Goal: Task Accomplishment & Management: Use online tool/utility

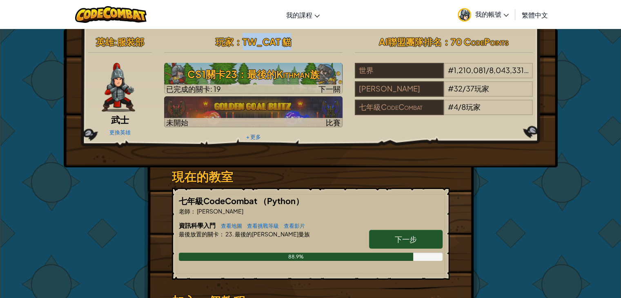
drag, startPoint x: 291, startPoint y: 45, endPoint x: 243, endPoint y: 43, distance: 47.8
click at [243, 43] on h2 "玩家 ： TW_CAT 貓" at bounding box center [253, 41] width 179 height 17
click at [333, 36] on h2 "玩家 ： TW_CAT 貓" at bounding box center [253, 41] width 179 height 17
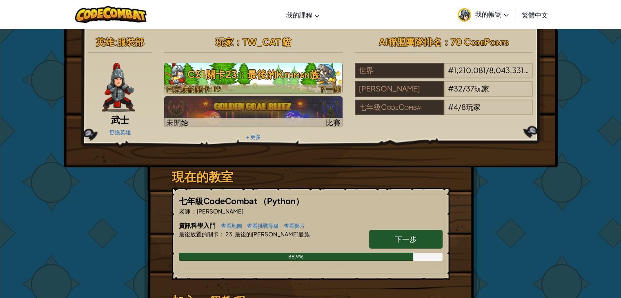
click at [275, 72] on font "CS1關卡23：最後的Kithman族" at bounding box center [253, 74] width 132 height 12
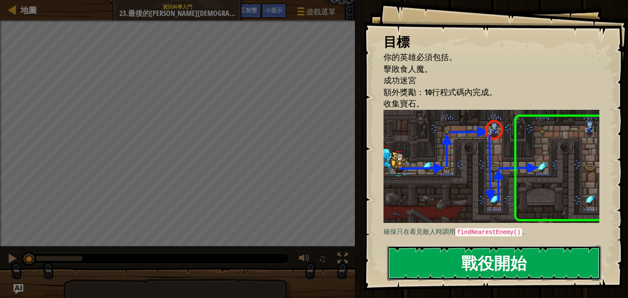
click at [454, 246] on button "戰役開始" at bounding box center [494, 263] width 214 height 34
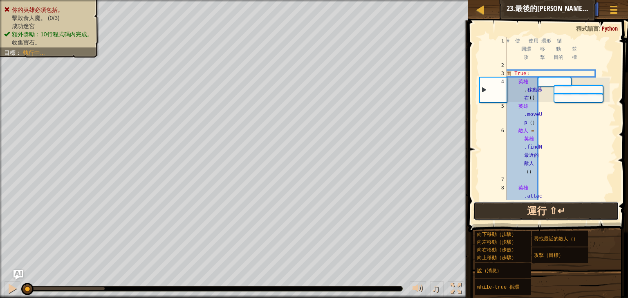
click at [513, 210] on button "運行 ⇧↵" at bounding box center [545, 211] width 145 height 19
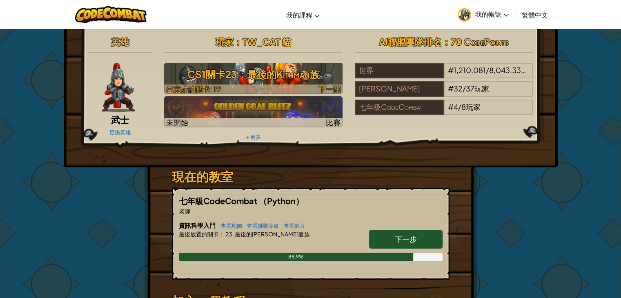
click at [295, 74] on font "CS1關卡23：最後的Kithman族" at bounding box center [253, 74] width 132 height 12
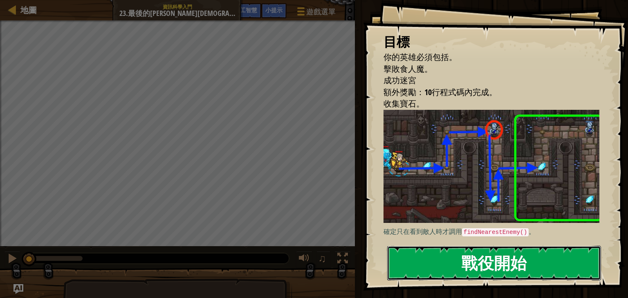
click at [526, 252] on font "戰役開始" at bounding box center [493, 263] width 65 height 22
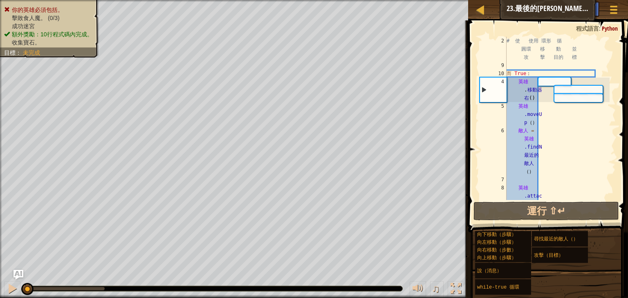
scroll to position [41, 0]
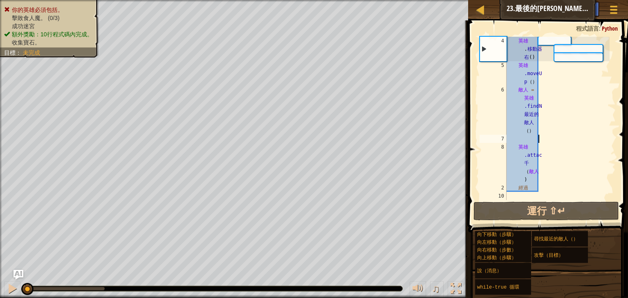
click at [566, 138] on div "英雄 . 移動器 右 ( ) 英雄 .moveU p （ ） 敵人 = 英雄 .findN 最近的 敵人 （ ） 英雄 .attac 千 （ 敵人 ) 經過" at bounding box center [557, 135] width 105 height 196
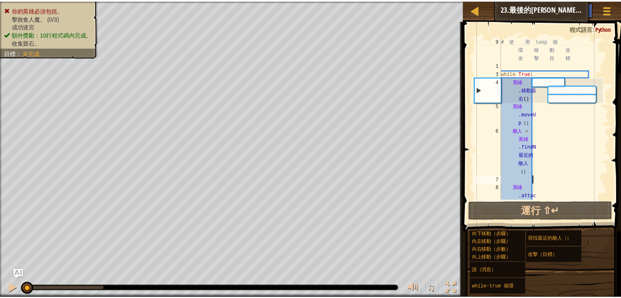
scroll to position [0, 0]
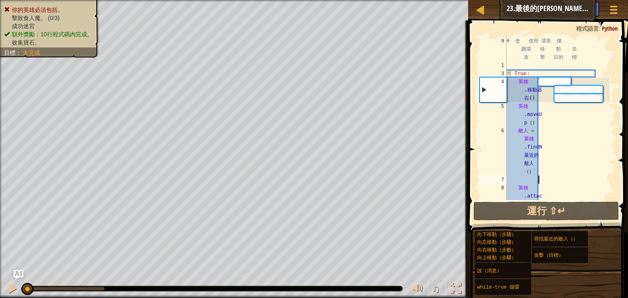
click at [569, 133] on div "# 使 使用 環形 循 圓環 移 動 並 攻 擊 目的 標 而 True ： 英雄 . 移動器 右 ( ) 英雄 .moveU p （ ） 敵人 = 英雄 .…" at bounding box center [557, 151] width 105 height 229
click at [565, 133] on div "# 使 使用 環形 循 圓環 移 動 並 攻 擊 目的 標 而 True ： 英雄 . 移動器 右 ( ) 英雄 .moveU p （ ） 敵人 = 英雄 .…" at bounding box center [557, 151] width 105 height 229
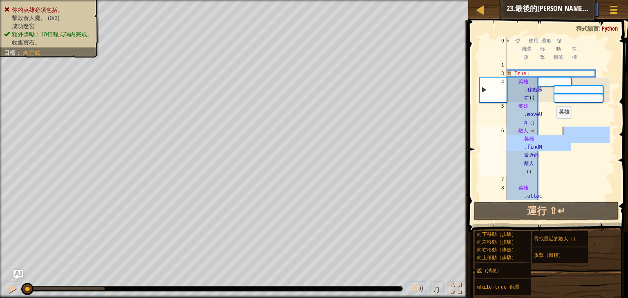
click at [559, 113] on div "# 使 使用 環形 循 圓環 移 動 並 攻 擊 目的 標 而 True ： 英雄 . 移動器 右 ( ) 英雄 .moveU p （ ） 敵人 = 英雄 .…" at bounding box center [557, 151] width 105 height 229
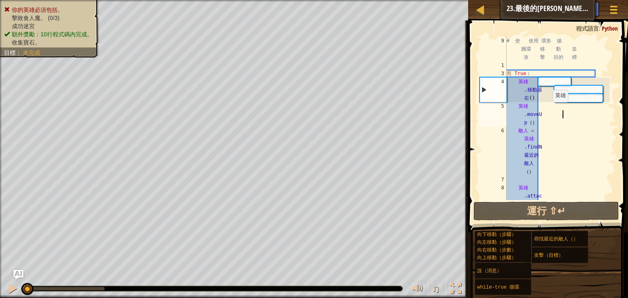
click at [559, 110] on div "# 使 使用 環形 循 圓環 移 動 並 攻 擊 目的 標 而 True ： 英雄 . 移動器 右 ( ) 英雄 .moveU p （ ） 敵人 = 英雄 .…" at bounding box center [557, 151] width 105 height 229
click at [556, 110] on div "# 使 使用 環形 循 圓環 移 動 並 攻 擊 目的 標 而 True ： 英雄 . 移動器 右 ( ) 英雄 .moveU p （ ） 敵人 = 英雄 .…" at bounding box center [557, 151] width 105 height 229
click at [545, 105] on div "# 使 使用 環形 循 圓環 移 動 並 攻 擊 目的 標 而 True ： 英雄 . 移動器 右 ( ) 英雄 .moveU p （ ） 敵人 = 英雄 .…" at bounding box center [557, 151] width 105 height 229
click at [543, 103] on div "# 使 使用 環形 循 圓環 移 動 並 攻 擊 目的 標 而 True ： 英雄 . 移動器 右 ( ) 英雄 .moveU p （ ） 敵人 = 英雄 .…" at bounding box center [557, 118] width 105 height 163
click at [543, 98] on div "# 使 使用 環形 循 圓環 移 動 並 攻 擊 目的 標 而 True ： 英雄 . 移動器 右 ( ) 英雄 .moveU p （ ） 敵人 = 英雄 .…" at bounding box center [557, 151] width 105 height 229
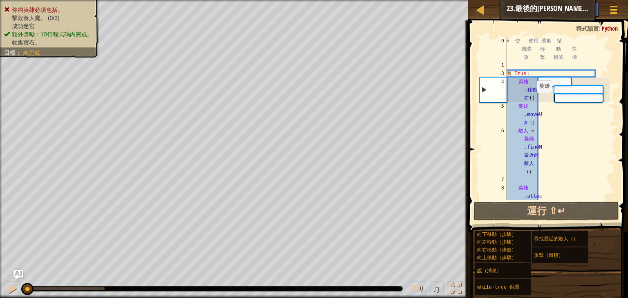
type textarea "hero.moveRight()"
click at [544, 94] on div "# 使 使用 環形 循 圓環 移 動 並 攻 擊 目的 標 而 True ： 英雄 . 移動器 右 ( ) 英雄 .moveU p （ ） 敵人 = 英雄 .…" at bounding box center [557, 151] width 105 height 229
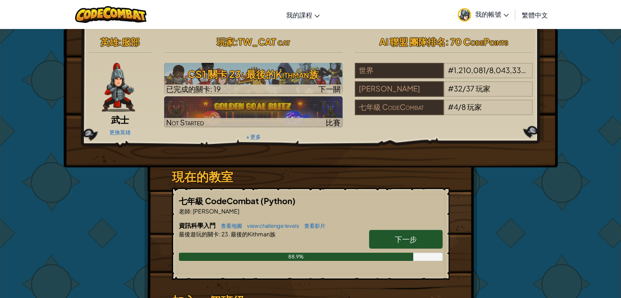
click at [314, 136] on div "玩家 : TW_CAT cat CS1 關卡 23: 最後的Kithman族 已完成的關卡: 19 下一關 Not Started 比賽 + 更多" at bounding box center [253, 88] width 191 height 110
drag, startPoint x: 341, startPoint y: 138, endPoint x: 400, endPoint y: 150, distance: 60.2
click at [342, 138] on div "玩家 : TW_CAT cat CS1 關卡 23: 最後的Kithman族 已完成的關卡: 19 下一關 Not Started 比賽 + 更多" at bounding box center [253, 88] width 191 height 110
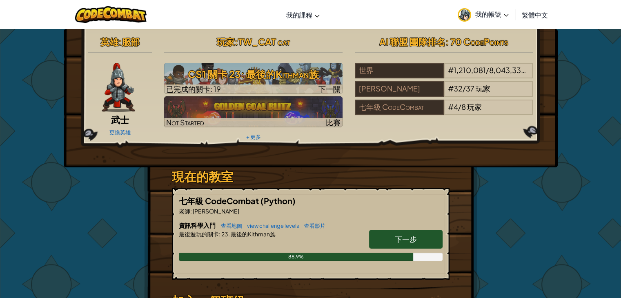
drag, startPoint x: 400, startPoint y: 150, endPoint x: 485, endPoint y: 155, distance: 85.1
click at [469, 154] on div "英雄 : 服部 武士 更換英雄 玩家 : TW_CAT cat CS1 關卡 23: 最後的Kithman族 已完成的關卡: 19 下一關 Not Start…" at bounding box center [311, 98] width 494 height 138
click at [505, 162] on div "英雄 : 服部 武士 更換英雄 玩家 : TW_CAT cat CS1 關卡 23: 最後的Kithman族 已完成的關卡: 19 下一關 Not Start…" at bounding box center [311, 98] width 494 height 138
click at [514, 169] on div "英雄 : 服部 武士 更換英雄 玩家 : TW_CAT cat CS1 關卡 23: 最後的Kithman族 已完成的關卡: 19 下一關 Not Start…" at bounding box center [311, 214] width 478 height 370
click at [558, 190] on div "英雄 : 服部 武士 更換英雄 玩家 : TW_CAT cat CS1 關卡 23: 最後的Kithman族 已完成的關卡: 19 下一關 Not Start…" at bounding box center [310, 214] width 621 height 371
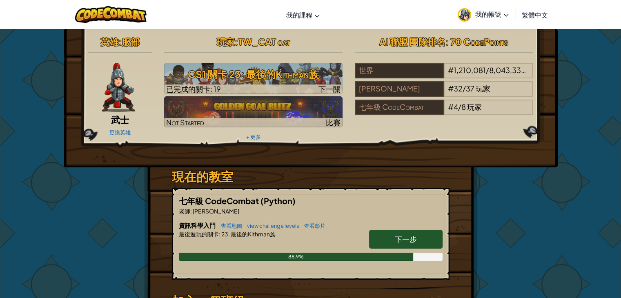
click at [558, 190] on div "英雄 : 服部 武士 更換英雄 玩家 : TW_CAT cat CS1 關卡 23: 最後的Kithman族 已完成的關卡: 19 下一關 Not Start…" at bounding box center [310, 214] width 621 height 371
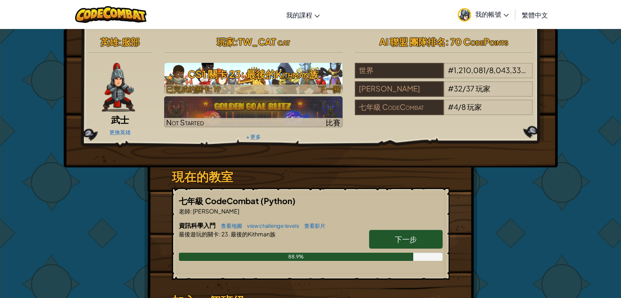
click at [217, 71] on h3 "CS1 關卡 23: 最後的Kithman族" at bounding box center [253, 74] width 179 height 18
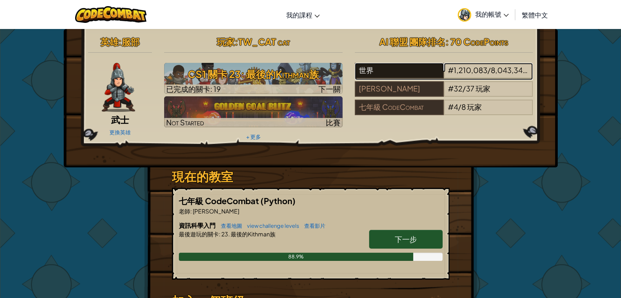
click at [410, 73] on div "世界" at bounding box center [399, 71] width 89 height 16
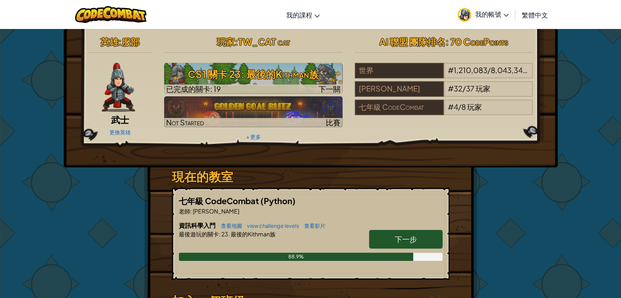
click at [409, 235] on span "下一步" at bounding box center [406, 239] width 22 height 9
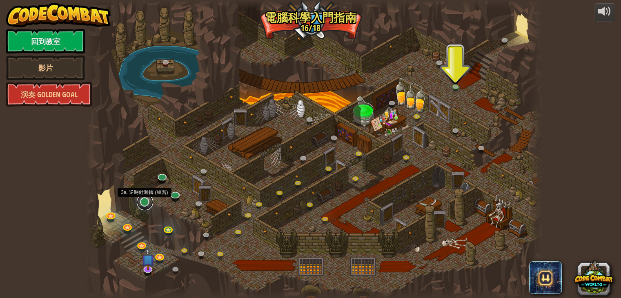
click at [142, 201] on link at bounding box center [145, 202] width 16 height 16
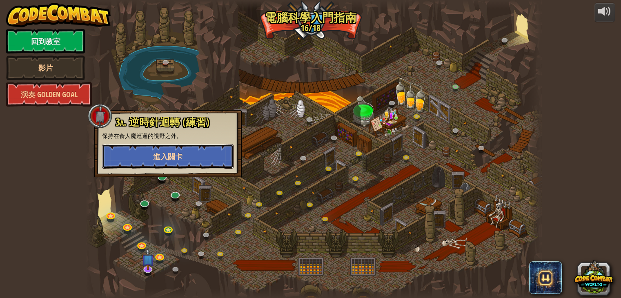
click at [180, 158] on span "進入關卡" at bounding box center [167, 157] width 29 height 10
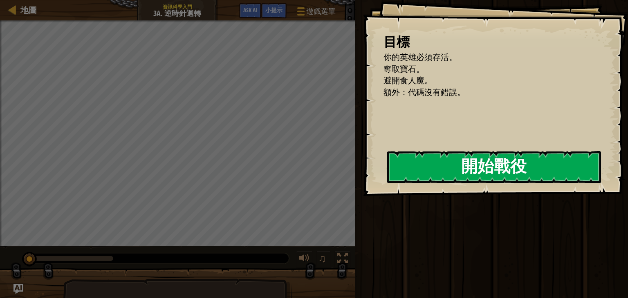
click at [461, 167] on button "開始戰役" at bounding box center [494, 167] width 214 height 32
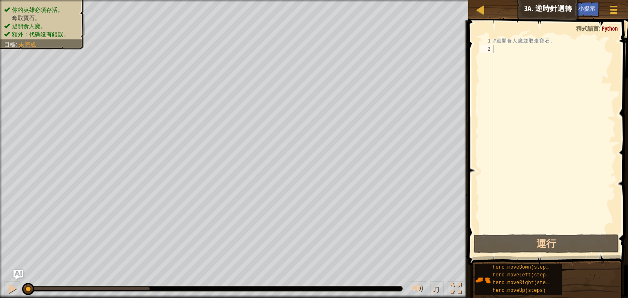
click at [54, 6] on ul "你的英雄必須存活。 奪取寶石。 避開食人魔。 額外：代碼沒有錯誤。" at bounding box center [42, 22] width 76 height 33
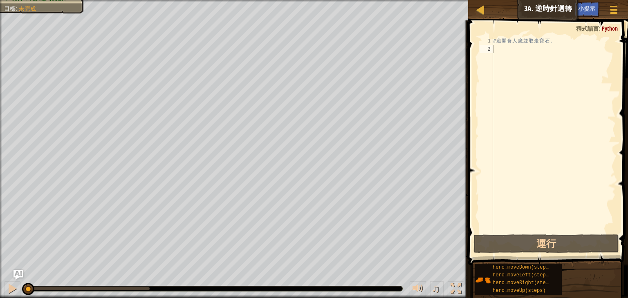
click at [528, 51] on div "# 避 開 食 人 魔 並 取 走 寶 石 。" at bounding box center [553, 143] width 124 height 212
type textarea "h"
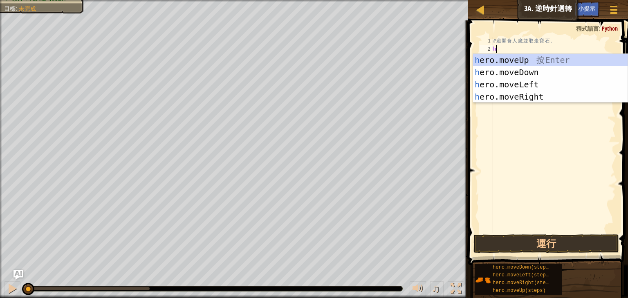
scroll to position [4, 0]
click at [527, 74] on div "h ero.moveUp 按 Enter h ero.moveDown 按 Enter h ero.moveLeft 按 Enter h ero.moveRi…" at bounding box center [550, 91] width 154 height 74
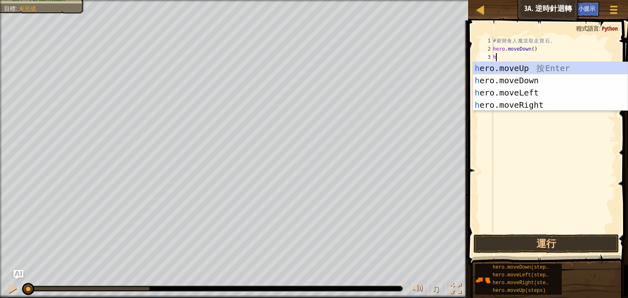
type textarea "he"
click at [532, 102] on div "he ro.moveUp 按 Enter he ro.moveDown 按 Enter he ro.moveLeft 按 Enter he ro.moveRi…" at bounding box center [550, 99] width 154 height 74
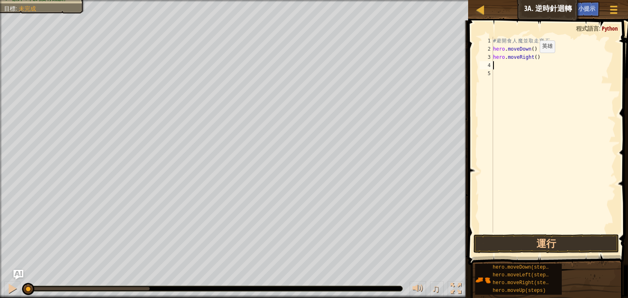
click at [532, 61] on div "# 避 開 食 人 魔 並 取 走 寶 石 。 hero . moveDown ( ) hero . moveRight ( )" at bounding box center [553, 143] width 124 height 212
type textarea "hero.moveRight(2)"
click at [559, 247] on button "運行" at bounding box center [545, 244] width 145 height 19
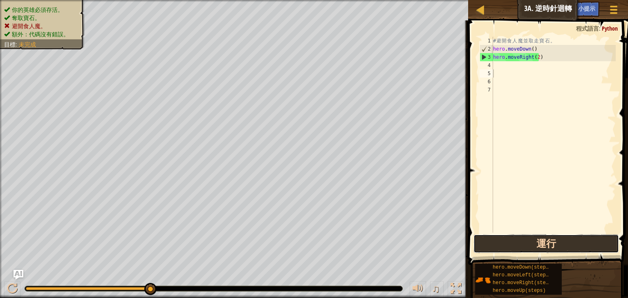
click at [609, 239] on button "運行" at bounding box center [545, 244] width 145 height 19
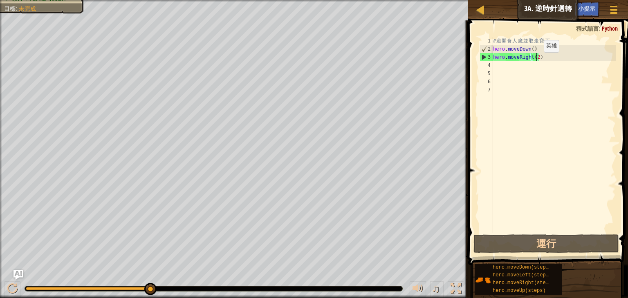
click at [536, 60] on div "# 避 開 食 人 魔 並 取 走 寶 石 。 hero . moveDown ( ) hero . moveRight ( 2 )" at bounding box center [553, 143] width 124 height 212
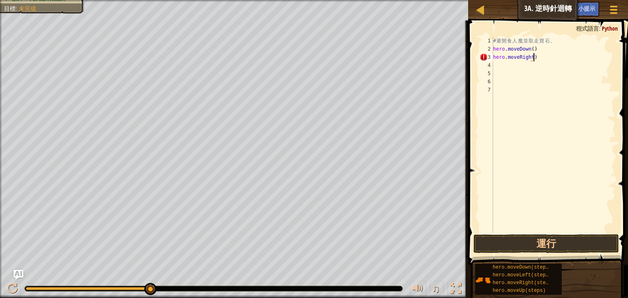
click at [538, 53] on div "# 避 開 食 人 魔 並 取 走 寶 石 。 hero . moveDown ( ) hero . moveRight )" at bounding box center [553, 143] width 124 height 212
type textarea "h"
click at [532, 50] on div "# 避 開 食 人 魔 並 取 走 寶 石 。 hero . moveDown ( )" at bounding box center [553, 143] width 124 height 212
click at [530, 50] on div "# 避 開 食 人 魔 並 取 走 寶 石 。 hero . moveDown ( )" at bounding box center [553, 143] width 124 height 212
type textarea "hero.moveDown(2)"
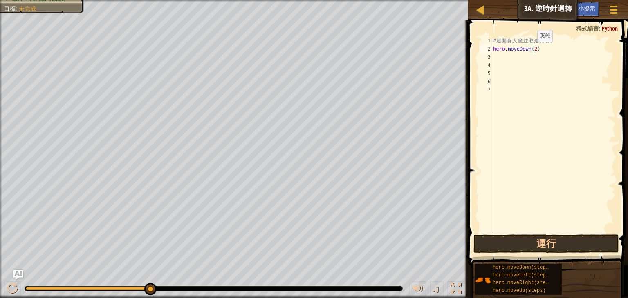
scroll to position [4, 3]
click at [513, 60] on div "# 避 開 食 人 魔 並 取 走 寶 石 。 hero . moveDown ( 2 )" at bounding box center [553, 143] width 124 height 212
type textarea "h"
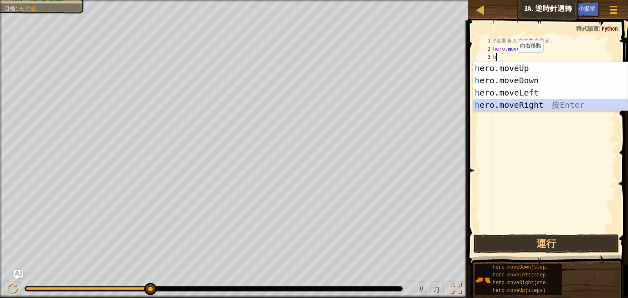
click at [515, 104] on div "h ero.moveUp 按 Enter h ero.moveDown 按 Enter h ero.moveLeft 按 Enter h ero.moveRi…" at bounding box center [550, 99] width 154 height 74
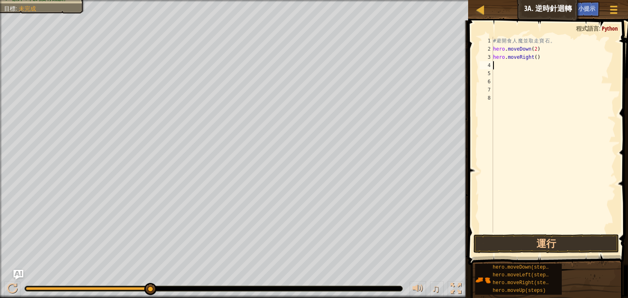
type textarea "h"
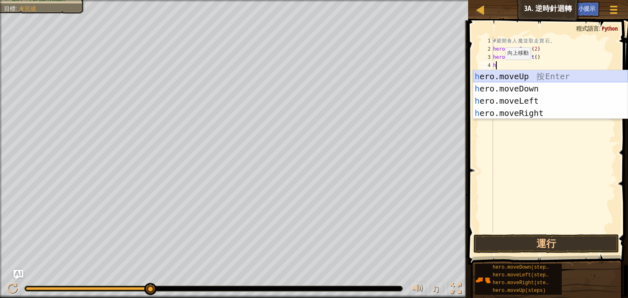
click at [498, 74] on div "h ero.moveUp 按 Enter h ero.moveDown 按 Enter h ero.moveLeft 按 Enter h ero.moveRi…" at bounding box center [550, 107] width 154 height 74
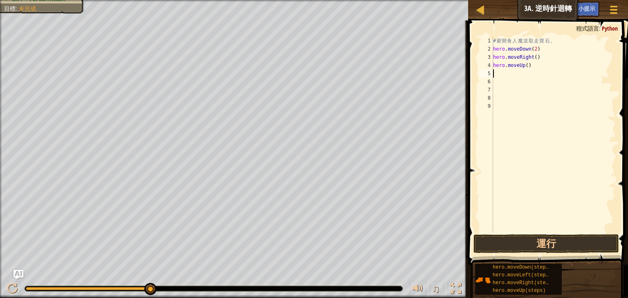
type textarea "h"
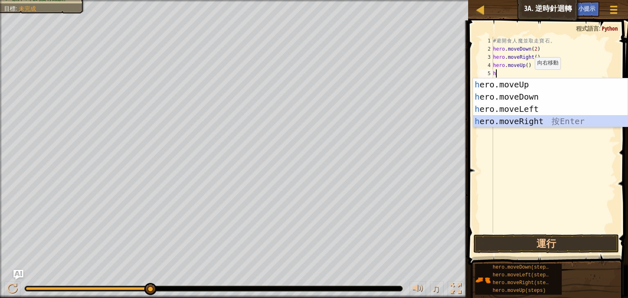
click at [509, 119] on div "h ero.moveUp 按 Enter h ero.moveDown 按 Enter h ero.moveLeft 按 Enter h ero.moveRi…" at bounding box center [550, 115] width 154 height 74
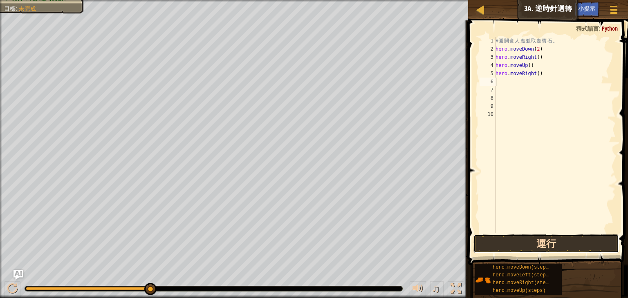
click at [552, 246] on button "運行" at bounding box center [545, 244] width 145 height 19
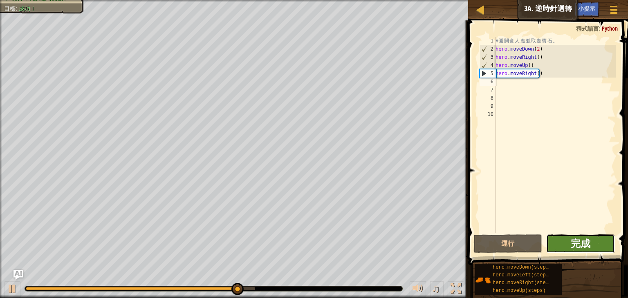
click at [585, 246] on span "完成" at bounding box center [580, 243] width 20 height 13
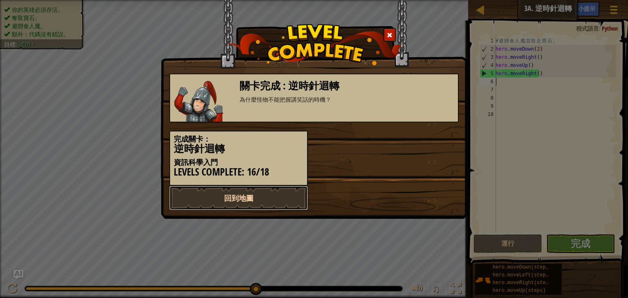
click at [253, 193] on link "回到地圖" at bounding box center [238, 198] width 138 height 25
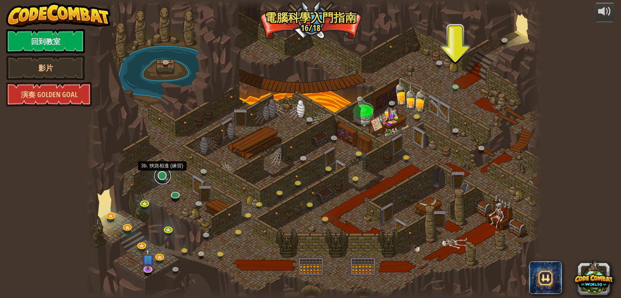
click at [165, 177] on link at bounding box center [162, 176] width 16 height 16
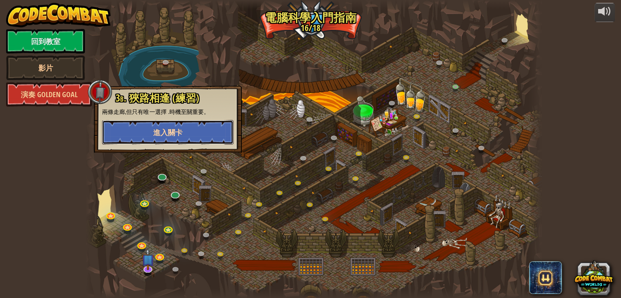
click at [196, 130] on button "進入關卡" at bounding box center [168, 132] width 132 height 25
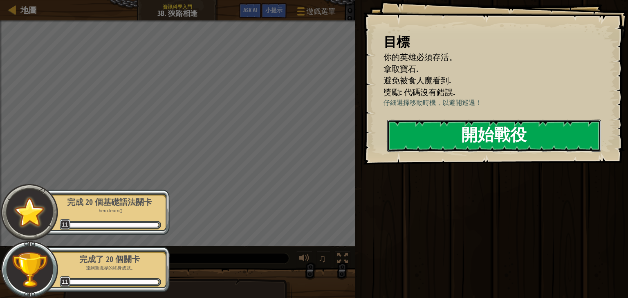
click at [456, 152] on button "開始戰役" at bounding box center [494, 136] width 214 height 32
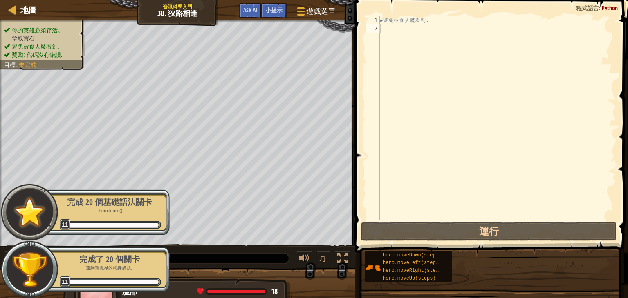
click at [13, 212] on img at bounding box center [29, 212] width 37 height 36
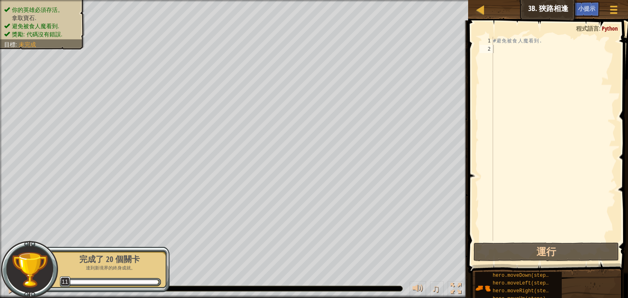
click at [78, 242] on div "完成了 20 個關卡 達到新境界的終身成就。 11" at bounding box center [105, 269] width 129 height 57
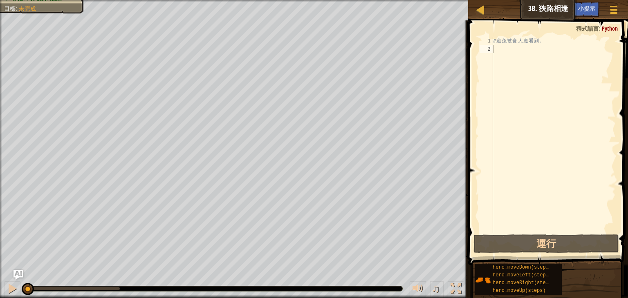
click at [511, 55] on div "# 避 免 被 食 人 魔 看 到 ." at bounding box center [553, 143] width 124 height 212
type textarea "h"
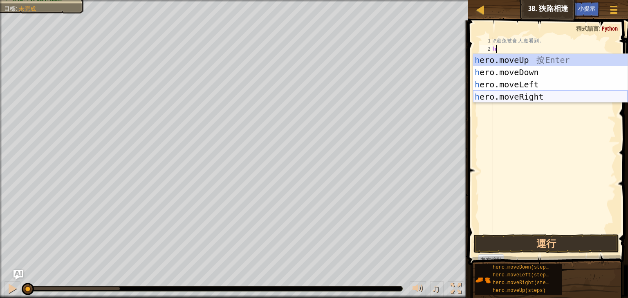
click at [529, 98] on div "h ero.moveUp 按 Enter h ero.moveDown 按 Enter h ero.moveLeft 按 Enter h ero.moveRi…" at bounding box center [550, 91] width 154 height 74
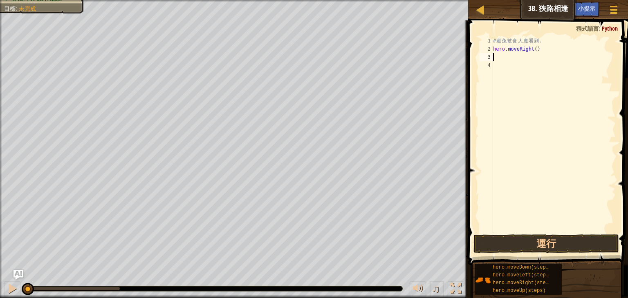
click at [534, 54] on div "# 避 免 被 食 人 魔 看 到 . hero . moveRight ( )" at bounding box center [553, 143] width 124 height 212
click at [532, 51] on div "# 避 免 被 食 人 魔 看 到 . hero . moveRight ( )" at bounding box center [553, 143] width 124 height 212
type textarea "hero.moveRight(2)"
click at [543, 242] on button "運行" at bounding box center [545, 244] width 145 height 19
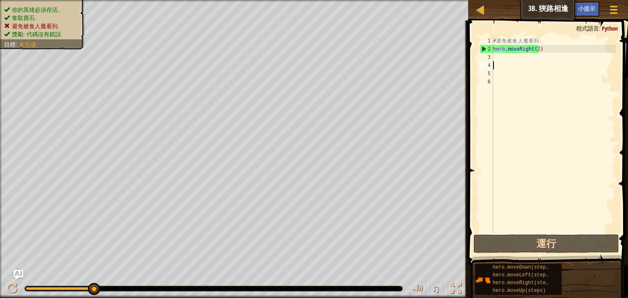
click at [506, 63] on div "# 避 免 被 食 人 魔 看 到 . hero . moveRight ( 2 )" at bounding box center [553, 143] width 124 height 212
click at [504, 60] on div "# 避 免 被 食 人 魔 看 到 . hero . moveRight ( 2 )" at bounding box center [553, 143] width 124 height 212
drag, startPoint x: 93, startPoint y: 290, endPoint x: 178, endPoint y: 283, distance: 85.3
click at [179, 284] on div "♫" at bounding box center [234, 287] width 468 height 25
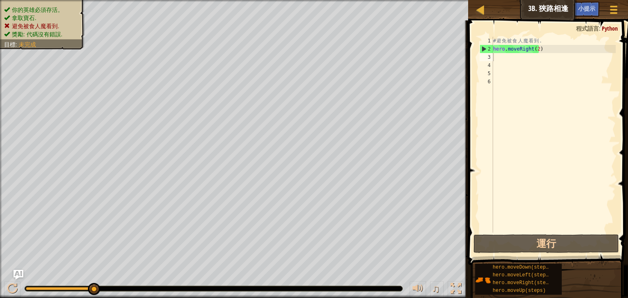
click at [182, 287] on div at bounding box center [213, 288] width 377 height 5
drag, startPoint x: 185, startPoint y: 288, endPoint x: 98, endPoint y: 280, distance: 87.0
click at [160, 283] on div "♫" at bounding box center [234, 287] width 468 height 25
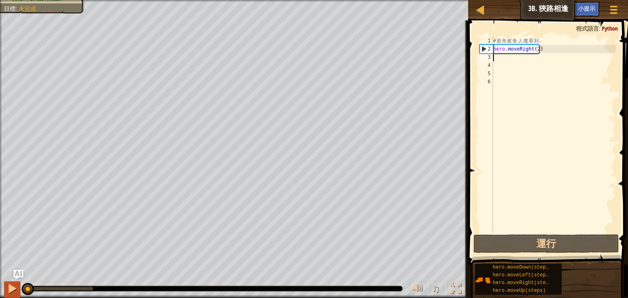
drag, startPoint x: 92, startPoint y: 284, endPoint x: 16, endPoint y: 284, distance: 76.0
click at [16, 285] on div "♫" at bounding box center [234, 287] width 468 height 25
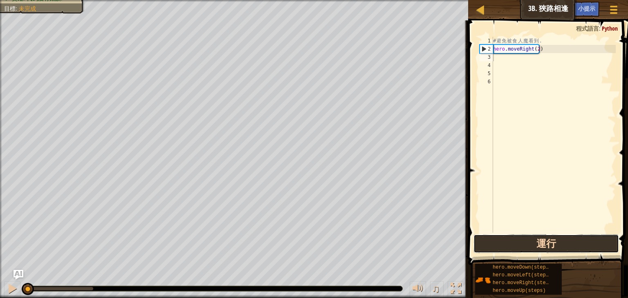
click at [559, 247] on button "運行" at bounding box center [545, 244] width 145 height 19
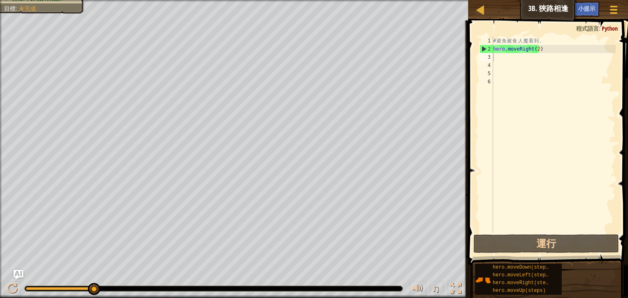
drag, startPoint x: 398, startPoint y: 289, endPoint x: 393, endPoint y: 289, distance: 4.9
click at [397, 289] on div at bounding box center [213, 288] width 377 height 5
click at [393, 289] on div at bounding box center [213, 288] width 377 height 5
click at [362, 288] on div at bounding box center [213, 288] width 377 height 5
click at [335, 291] on div at bounding box center [213, 288] width 377 height 5
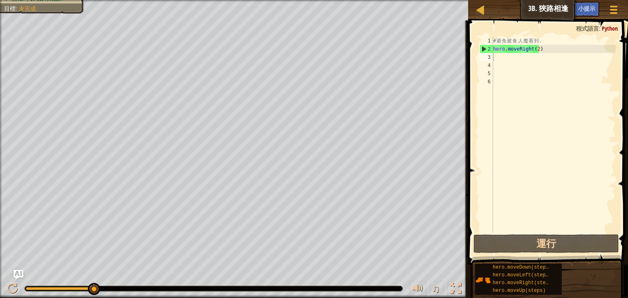
click at [320, 291] on div at bounding box center [214, 289] width 378 height 6
drag, startPoint x: 318, startPoint y: 290, endPoint x: 433, endPoint y: 291, distance: 115.6
click at [364, 290] on div at bounding box center [213, 288] width 377 height 5
drag, startPoint x: 453, startPoint y: 289, endPoint x: 453, endPoint y: 322, distance: 32.3
click at [453, 288] on div at bounding box center [455, 289] width 11 height 11
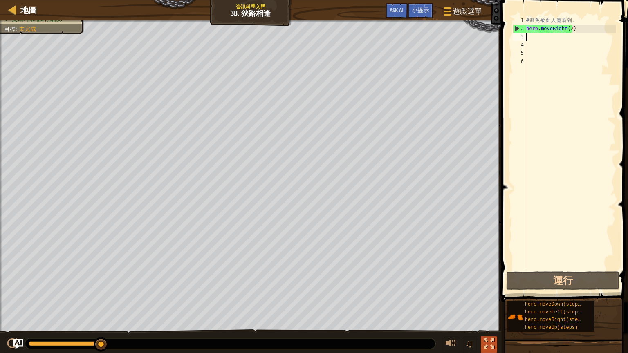
click at [489, 298] on div at bounding box center [488, 343] width 11 height 11
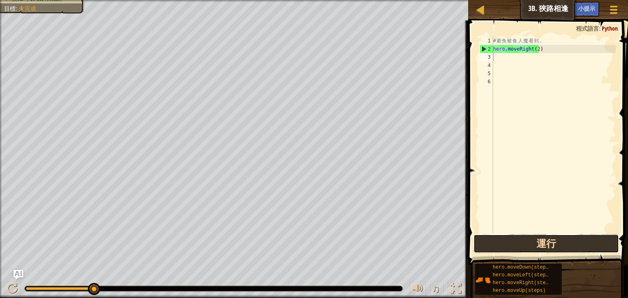
click at [574, 244] on button "運行" at bounding box center [545, 244] width 145 height 19
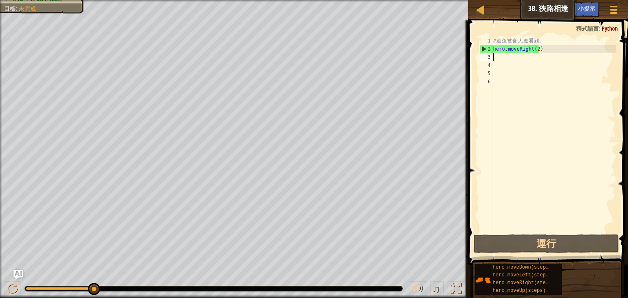
type textarea "h"
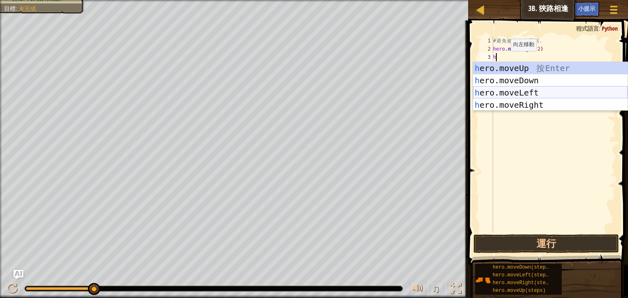
click at [514, 89] on div "h ero.moveUp 按 Enter h ero.moveDown 按 Enter h ero.moveLeft 按 Enter h ero.moveRi…" at bounding box center [550, 99] width 154 height 74
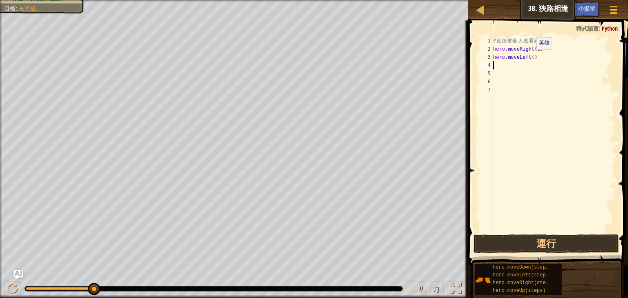
click at [529, 58] on div "# 避 免 被 食 人 魔 看 到 . hero . moveRight ( 2 ) hero . moveLeft ( )" at bounding box center [553, 143] width 124 height 212
click at [532, 58] on div "# 避 免 被 食 人 魔 看 到 . hero . moveRight ( 2 ) hero . moveLeft ( )" at bounding box center [553, 143] width 124 height 212
click at [529, 59] on div "# 避 免 被 食 人 魔 看 到 . hero . moveRight ( 2 ) hero . moveLeft ( )" at bounding box center [553, 135] width 124 height 196
type textarea "hero.moveLeft(2)"
click at [551, 249] on button "運行" at bounding box center [545, 244] width 145 height 19
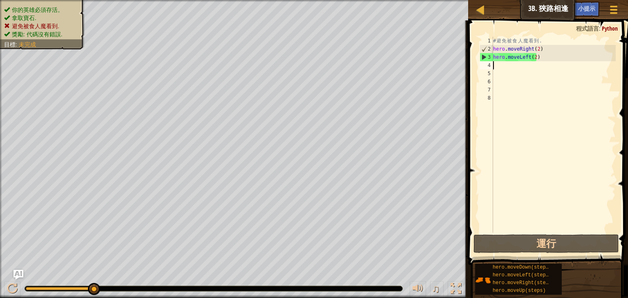
click at [544, 58] on div "# 避 免 被 食 人 魔 看 到 . hero . moveRight ( 2 ) hero . moveLeft ( 2 )" at bounding box center [553, 143] width 124 height 212
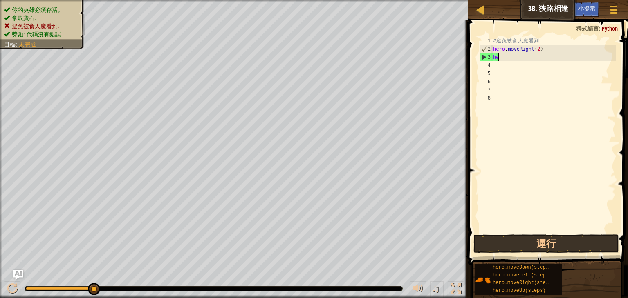
type textarea "h"
click at [549, 47] on div "# 避 免 被 食 人 魔 看 到 . hero . moveRight ( 2 )" at bounding box center [553, 143] width 124 height 212
click at [536, 50] on div "# 避 免 被 食 人 魔 看 到 . hero . moveRight ( 2 )" at bounding box center [553, 143] width 124 height 212
type textarea "hero.moveRight()"
click at [521, 58] on div "# 避 免 被 食 人 魔 看 到 . hero . moveRight ( )" at bounding box center [553, 143] width 124 height 212
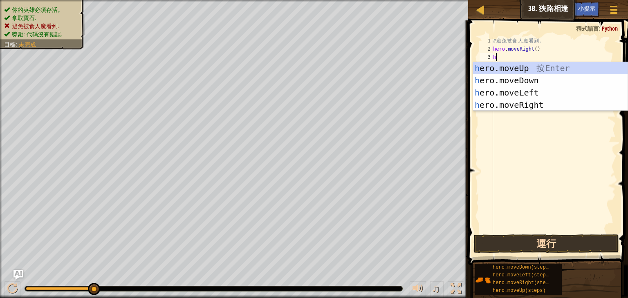
type textarea "h"
click at [569, 241] on button "運行" at bounding box center [545, 244] width 145 height 19
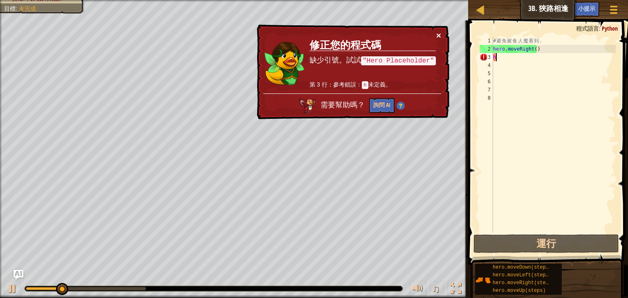
click at [439, 35] on button "×" at bounding box center [438, 35] width 5 height 9
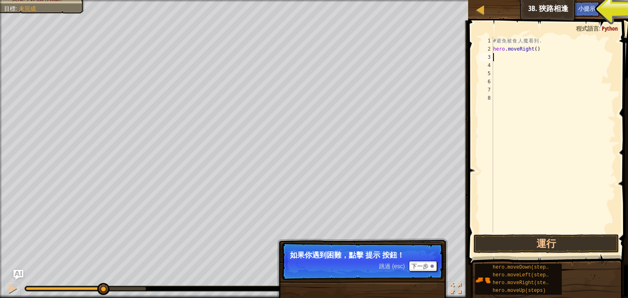
type textarea "h"
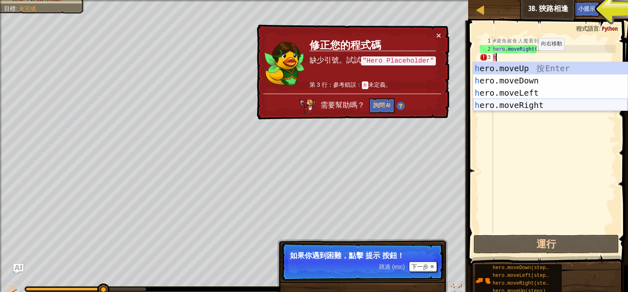
click at [514, 102] on div "h ero.moveUp 按 Enter h ero.moveDown 按 Enter h ero.moveLeft 按 Enter h ero.moveRi…" at bounding box center [550, 99] width 154 height 74
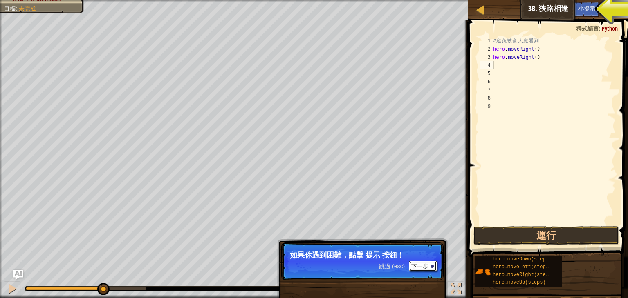
click at [425, 262] on button "下一步" at bounding box center [423, 266] width 28 height 11
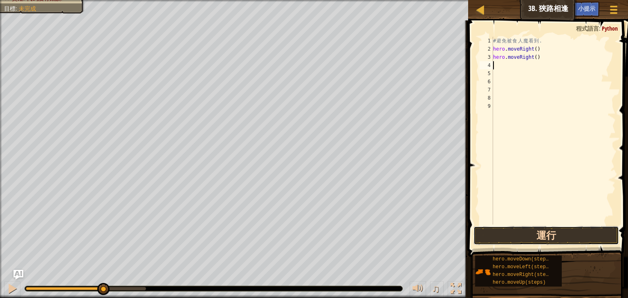
click at [531, 237] on button "運行" at bounding box center [545, 235] width 145 height 19
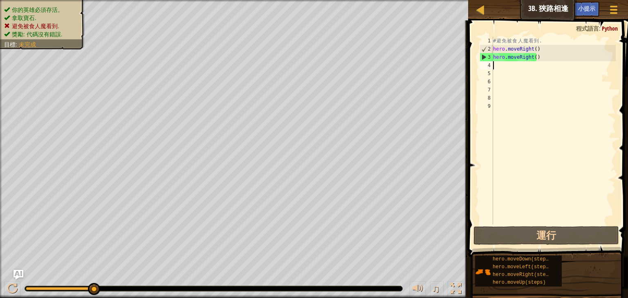
click at [545, 61] on div "# 避 免 被 食 人 魔 看 到 . hero . moveRight ( ) hero . moveRight ( )" at bounding box center [553, 139] width 124 height 204
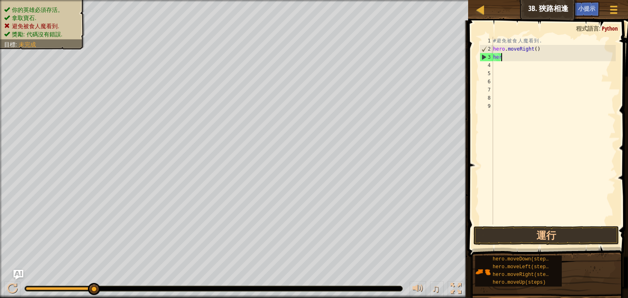
type textarea "h"
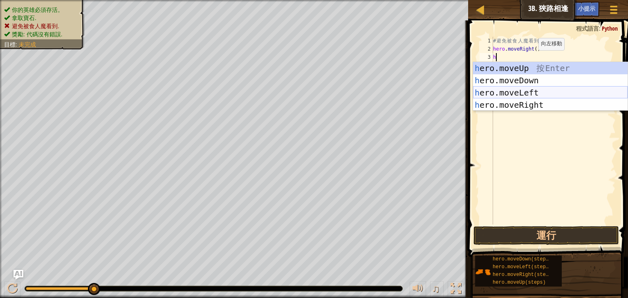
click at [538, 89] on div "h ero.moveUp 按 Enter h ero.moveDown 按 Enter h ero.moveLeft 按 Enter h ero.moveRi…" at bounding box center [550, 99] width 154 height 74
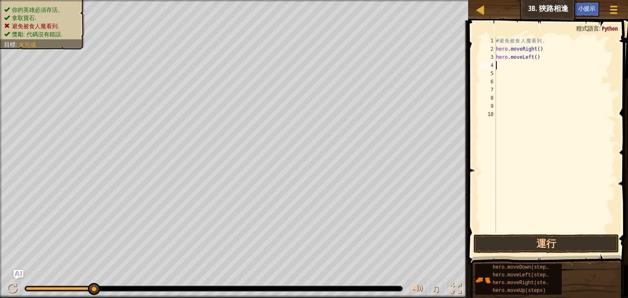
click at [533, 67] on div "# 避 免 被 食 人 魔 看 到 . hero . moveRight ( ) hero . moveLeft ( )" at bounding box center [555, 143] width 122 height 212
type textarea "h"
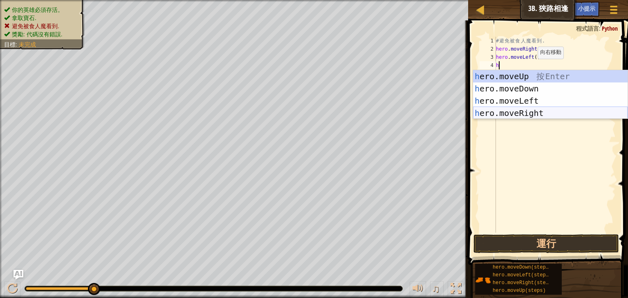
click at [525, 114] on div "h ero.moveUp 按 Enter h ero.moveDown 按 Enter h ero.moveLeft 按 Enter h ero.moveRi…" at bounding box center [550, 107] width 154 height 74
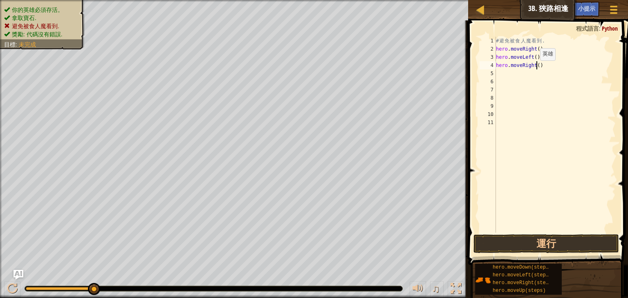
click at [536, 69] on div "# 避 免 被 食 人 魔 看 到 . hero . moveRight ( ) hero . moveLeft ( ) hero . moveRight (…" at bounding box center [554, 143] width 121 height 212
type textarea "hero.moveRight(2)"
click at [580, 237] on button "運行" at bounding box center [545, 244] width 145 height 19
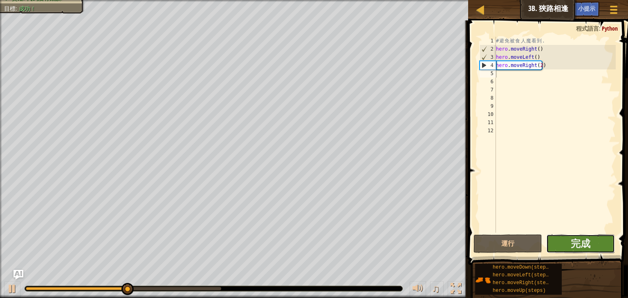
click at [601, 237] on button "完成" at bounding box center [580, 244] width 69 height 19
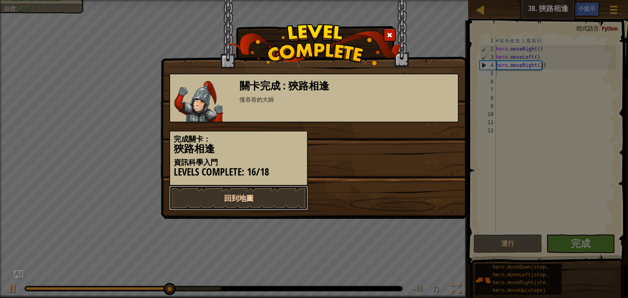
click at [285, 197] on link "回到地圖" at bounding box center [238, 198] width 138 height 25
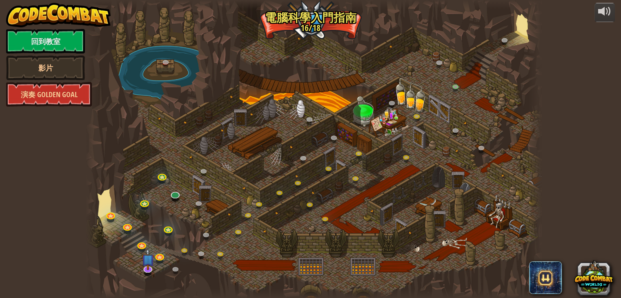
click at [386, 169] on div at bounding box center [314, 149] width 456 height 298
click at [219, 151] on div at bounding box center [314, 149] width 456 height 298
click at [451, 85] on link at bounding box center [458, 88] width 16 height 16
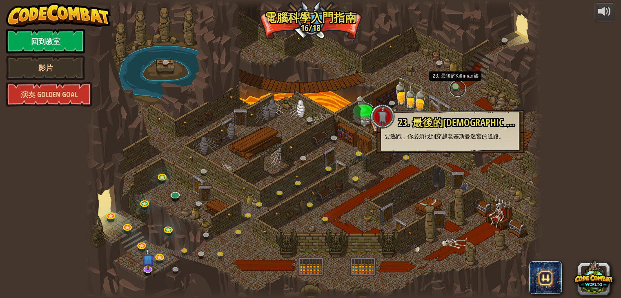
click at [456, 89] on link at bounding box center [458, 88] width 16 height 16
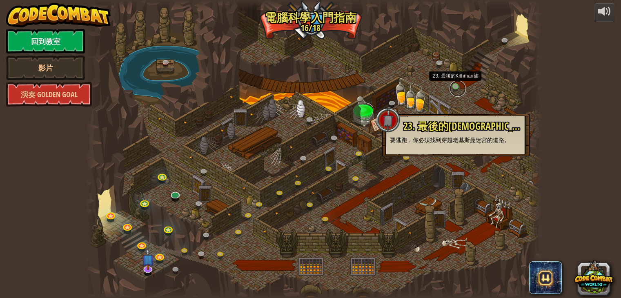
click at [456, 87] on link at bounding box center [458, 88] width 16 height 16
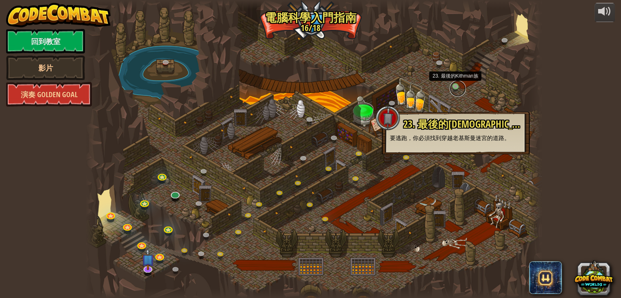
click at [456, 87] on link at bounding box center [458, 88] width 16 height 16
click at [455, 87] on link at bounding box center [458, 88] width 16 height 16
click at [452, 85] on link at bounding box center [458, 88] width 16 height 16
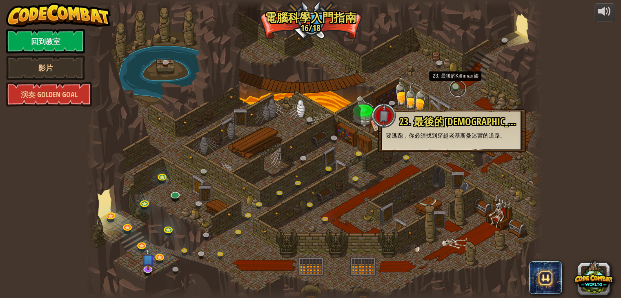
click at [452, 85] on link at bounding box center [458, 88] width 16 height 16
click at [457, 86] on link at bounding box center [458, 88] width 16 height 16
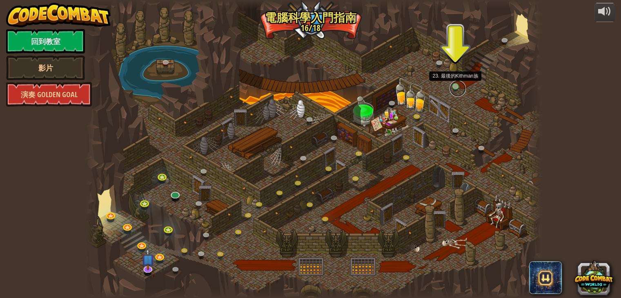
click at [452, 87] on link at bounding box center [458, 88] width 16 height 16
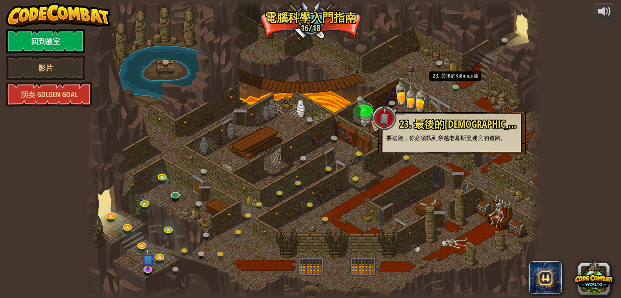
click at [457, 80] on div at bounding box center [314, 149] width 456 height 298
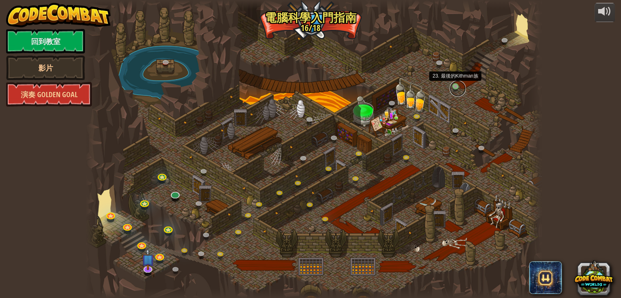
click at [460, 87] on link at bounding box center [458, 88] width 16 height 16
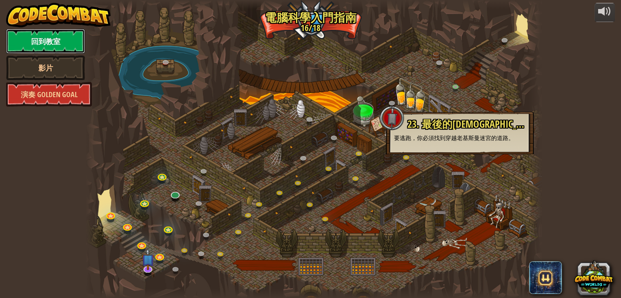
click at [49, 40] on link "回到教室" at bounding box center [45, 41] width 79 height 25
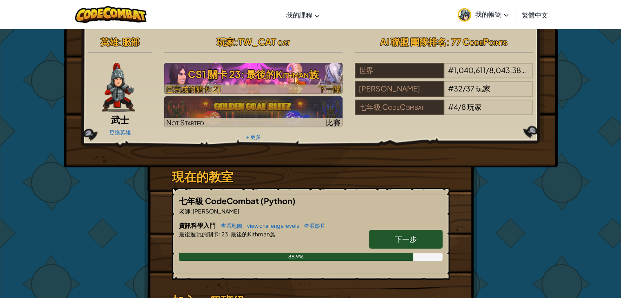
click at [265, 69] on h3 "CS1 關卡 23: 最後的Kithman族" at bounding box center [253, 74] width 179 height 18
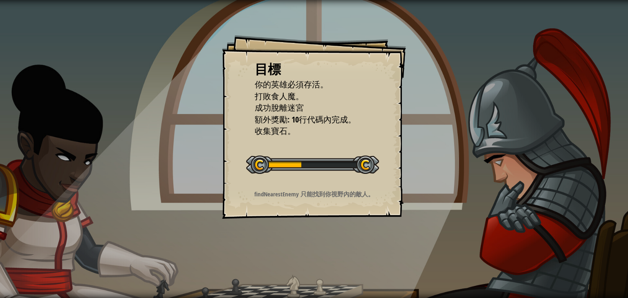
click at [374, 134] on div "目標 你的英雄必須存活。 打敗食人魔。 成功脫離迷宮 額外獎勵: 10行代碼內完成。 收集寶石。 開始戰役 從伺服器載入失敗 您將需要訂閱來開啟這關。 訂閱 …" at bounding box center [314, 127] width 184 height 184
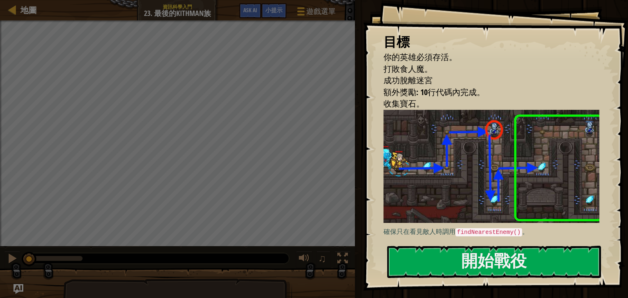
drag, startPoint x: 458, startPoint y: 231, endPoint x: 521, endPoint y: 239, distance: 64.2
click at [511, 231] on code "findNearestEnemy()" at bounding box center [488, 232] width 67 height 8
click at [473, 260] on button "開始戰役" at bounding box center [494, 262] width 214 height 32
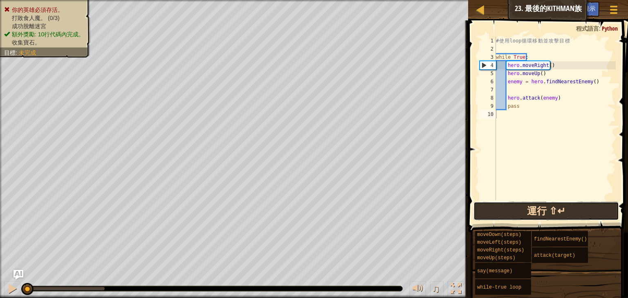
click at [541, 214] on button "運行 ⇧↵" at bounding box center [545, 211] width 145 height 19
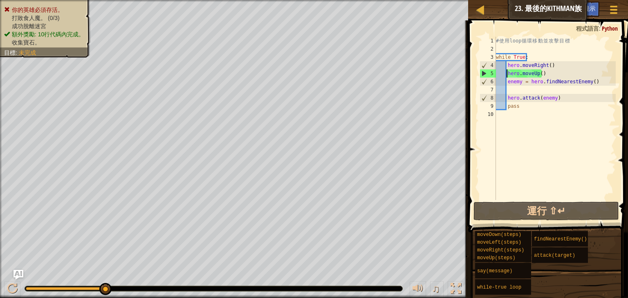
click at [506, 76] on div "# 使 用 loop 循 環 移 動 並 攻 擊 目 標 while True : hero . moveRight ( ) hero . moveUp ( …" at bounding box center [554, 127] width 121 height 180
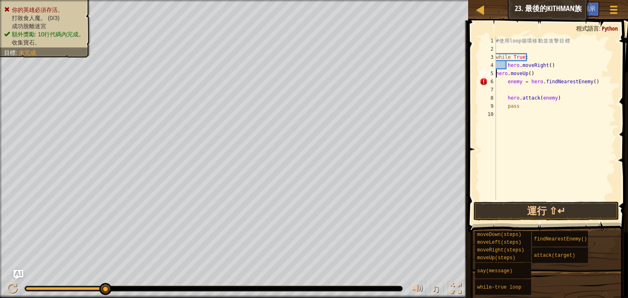
click at [507, 67] on div "# 使 用 loop 循 環 移 動 並 攻 擊 目 標 while True : hero . moveRight ( ) hero . moveUp ( …" at bounding box center [554, 127] width 121 height 180
click at [506, 85] on div "# 使 用 loop 循 環 移 動 並 攻 擊 目 標 while True : hero . moveRight ( ) hero . moveUp ( …" at bounding box center [554, 127] width 121 height 180
click at [532, 56] on div "# 使 用 loop 循 環 移 動 並 攻 擊 目 標 while True : hero . moveRight ( ) hero . moveUp ( …" at bounding box center [554, 127] width 121 height 180
type textarea "w"
click at [507, 100] on div "# 使 用 loop 循 環 移 動 並 攻 擊 目 標 hero . moveRight ( ) hero . moveUp ( ) enemy = her…" at bounding box center [554, 127] width 121 height 180
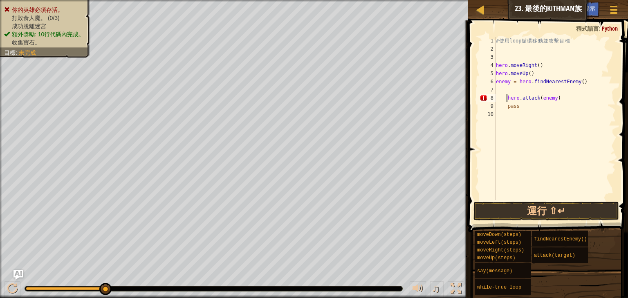
type textarea "hero.attack(enemy)"
click at [507, 86] on div "# 使 用 loop 循 環 移 動 並 攻 擊 目 標 hero . moveRight ( ) hero . moveUp ( ) enemy = her…" at bounding box center [554, 127] width 121 height 180
click at [507, 89] on div "# 使 用 loop 循 環 移 動 並 攻 擊 目 標 hero . moveRight ( ) hero . moveUp ( ) enemy = her…" at bounding box center [554, 127] width 121 height 180
type textarea "w"
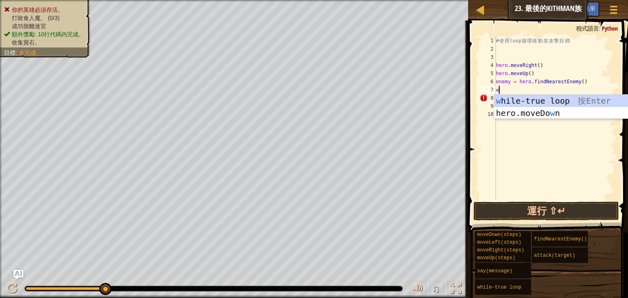
scroll to position [4, 0]
click at [540, 100] on div "w hile-true loop 按 Enter hero.moveDo w n 按 Enter" at bounding box center [571, 119] width 154 height 49
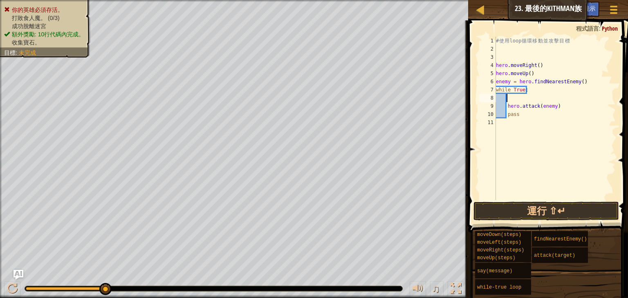
click at [507, 107] on div "# 使 用 loop 循 環 移 動 並 攻 擊 目 標 hero . moveRight ( ) hero . moveUp ( ) enemy = her…" at bounding box center [554, 127] width 121 height 180
click at [534, 216] on button "運行 ⇧↵" at bounding box center [545, 211] width 145 height 19
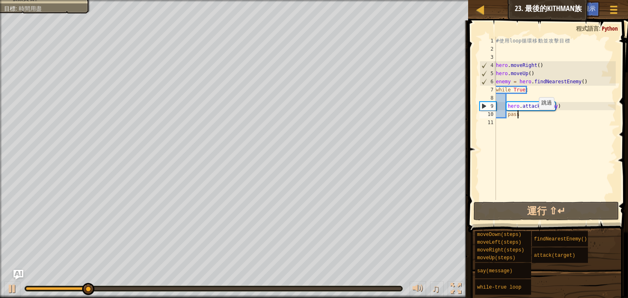
click at [534, 118] on div "# 使 用 loop 循 環 移 動 並 攻 擊 目 標 hero . moveRight ( ) hero . moveUp ( ) enemy = her…" at bounding box center [554, 127] width 121 height 180
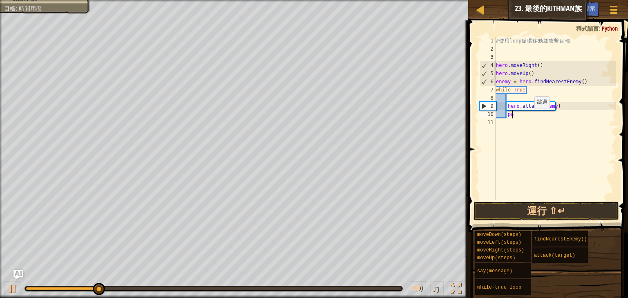
type textarea "p"
type textarea "h"
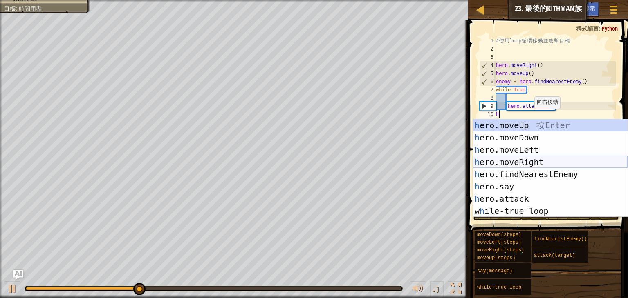
click at [523, 162] on div "h ero.moveUp 按 Enter h ero.moveDown 按 Enter h ero.moveLeft 按 Enter h ero.moveRi…" at bounding box center [550, 180] width 154 height 123
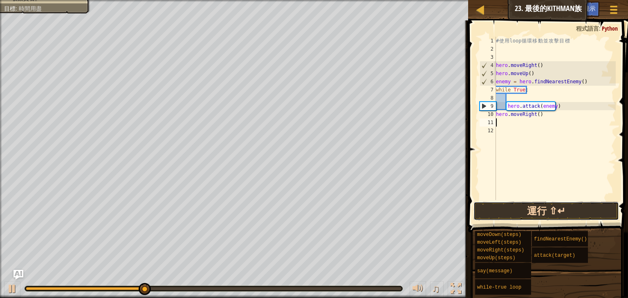
click at [538, 213] on button "運行 ⇧↵" at bounding box center [545, 211] width 145 height 19
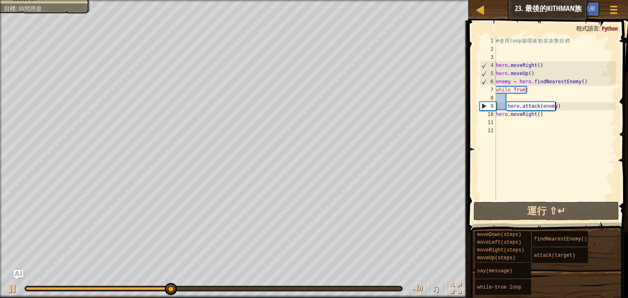
click at [568, 105] on div "# 使 用 loop 循 環 移 動 並 攻 擊 目 標 hero . moveRight ( ) hero . moveUp ( ) enemy = her…" at bounding box center [554, 127] width 121 height 180
click at [506, 109] on div "# 使 用 loop 循 環 移 動 並 攻 擊 目 標 hero . moveRight ( ) hero . moveUp ( ) enemy = her…" at bounding box center [554, 127] width 121 height 180
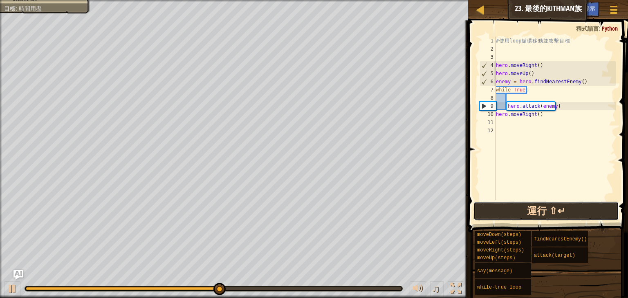
click at [558, 206] on button "運行 ⇧↵" at bounding box center [545, 211] width 145 height 19
click at [516, 205] on button "運行 ⇧↵" at bounding box center [545, 211] width 145 height 19
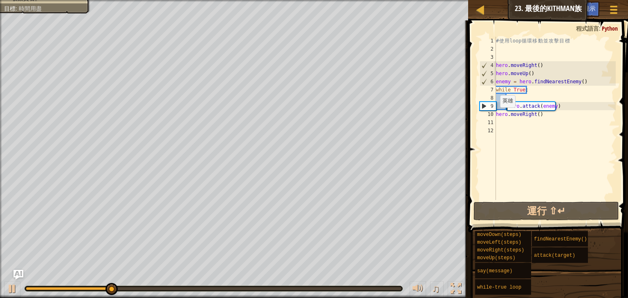
click at [496, 116] on div "# 使 用 loop 循 環 移 動 並 攻 擊 目 標 hero . moveRight ( ) hero . moveUp ( ) enemy = her…" at bounding box center [554, 127] width 121 height 180
type textarea "hero.moveRight()"
click at [519, 98] on div "# 使 用 loop 循 環 移 動 並 攻 擊 目 標 hero . moveRight ( ) hero . moveUp ( ) enemy = her…" at bounding box center [554, 127] width 121 height 180
type textarea "h"
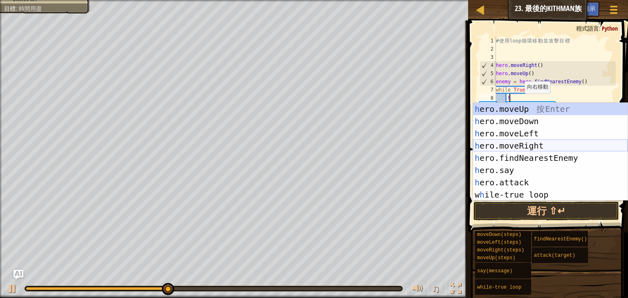
click at [525, 145] on div "h ero.moveUp 按 Enter h ero.moveDown 按 Enter h ero.moveLeft 按 Enter h ero.moveRi…" at bounding box center [550, 164] width 154 height 123
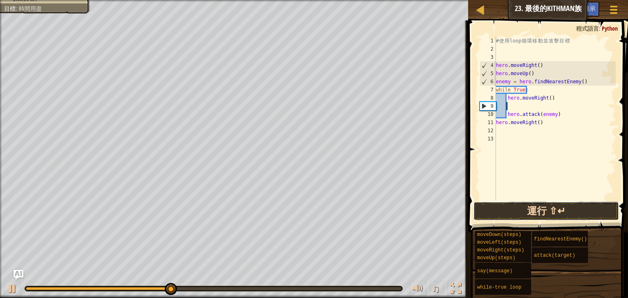
click at [539, 218] on button "運行 ⇧↵" at bounding box center [545, 211] width 145 height 19
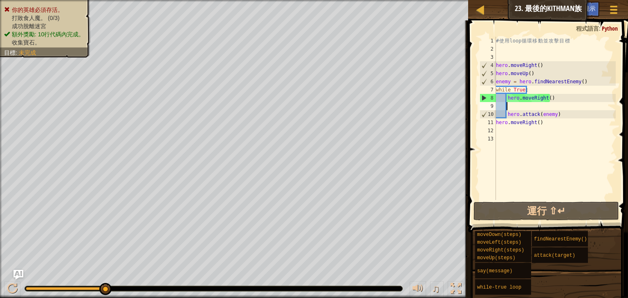
click at [571, 101] on div "# 使 用 loop 循 環 移 動 並 攻 擊 目 標 hero . moveRight ( ) hero . moveUp ( ) enemy = her…" at bounding box center [554, 127] width 121 height 180
type textarea "hero.moveRight()"
click at [541, 127] on div "# 使 用 loop 循 環 移 動 並 攻 擊 目 標 hero . moveRight ( ) hero . moveUp ( ) enemy = her…" at bounding box center [554, 127] width 121 height 180
click at [540, 127] on div "# 使 用 loop 循 環 移 動 並 攻 擊 目 標 hero . moveRight ( ) hero . moveUp ( ) enemy = her…" at bounding box center [554, 127] width 121 height 180
click at [543, 122] on div "# 使 用 loop 循 環 移 動 並 攻 擊 目 標 hero . moveRight ( ) hero . moveUp ( ) enemy = her…" at bounding box center [554, 127] width 121 height 180
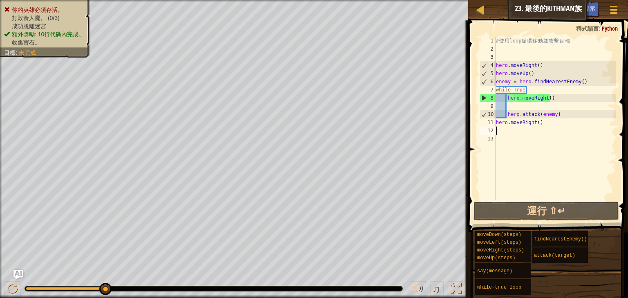
type textarea "hero.moveRight()"
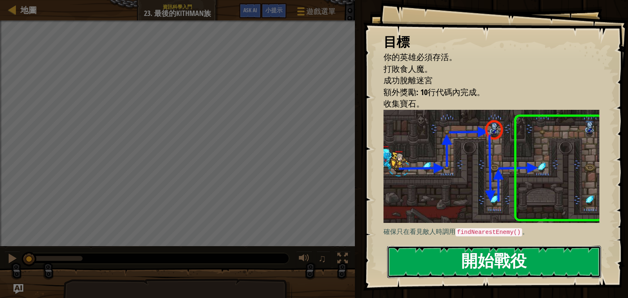
click at [530, 246] on button "開始戰役" at bounding box center [494, 262] width 214 height 32
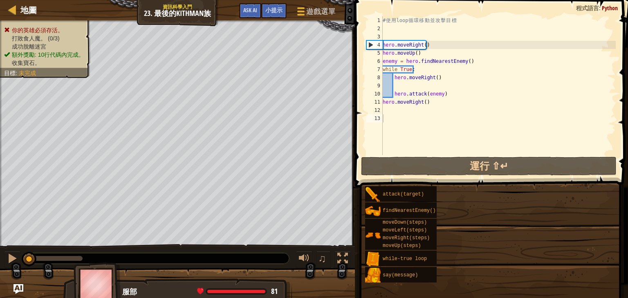
click at [519, 187] on div "目標 你的英雄必須存活。 打敗食人魔。 成功脫離迷宮 額外獎勵: 10行代碼內完成。 收集寶石。 確保只在看見敵人時調用 findNearestEnemy()…" at bounding box center [314, 149] width 628 height 298
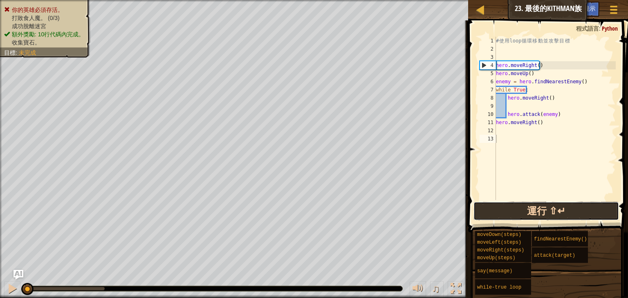
click at [579, 214] on button "運行 ⇧↵" at bounding box center [545, 211] width 145 height 19
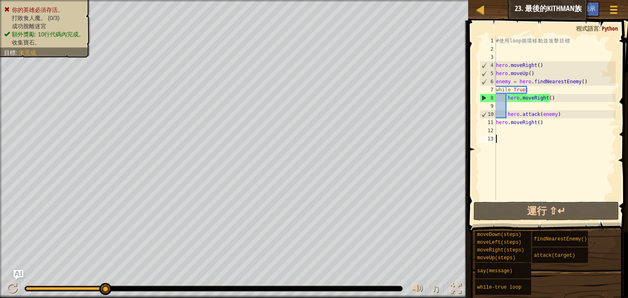
click at [552, 98] on div "# 使 用 loop 循 環 移 動 並 攻 擊 目 標 hero . moveRight ( ) hero . moveUp ( ) enemy = her…" at bounding box center [554, 127] width 121 height 180
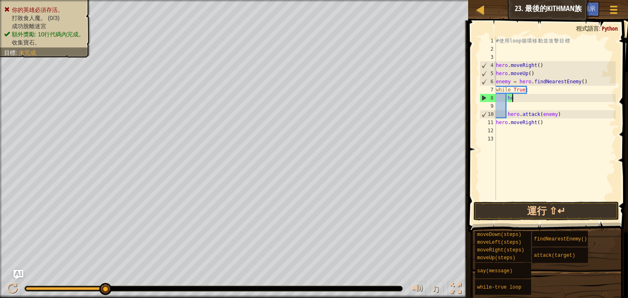
type textarea "h"
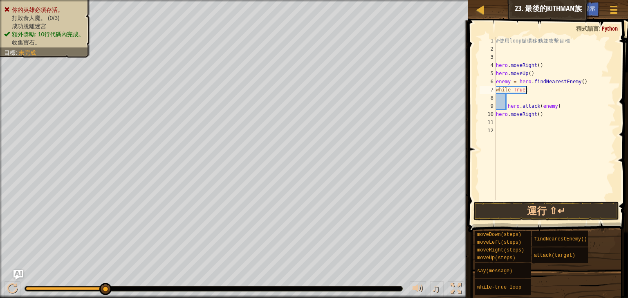
type textarea "while True"
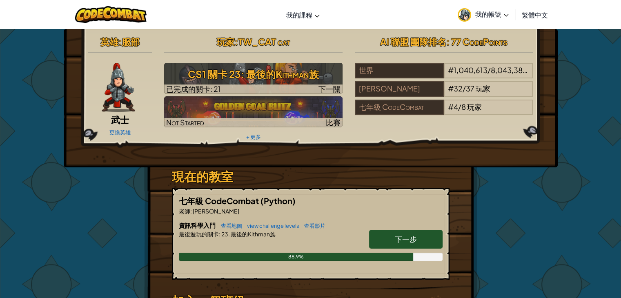
click at [533, 129] on div "英雄 : 服部 武士 更換英雄 玩家 : TW_CAT cat CS1 關卡 23: 最後的Kithman族 已完成的關卡: 21 下一關 Not Start…" at bounding box center [311, 88] width 458 height 110
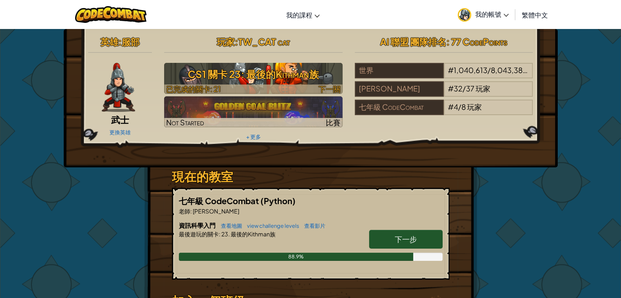
click at [297, 85] on div at bounding box center [253, 89] width 179 height 9
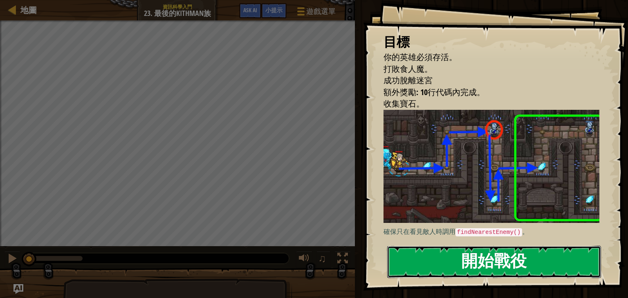
click at [465, 258] on button "開始戰役" at bounding box center [494, 262] width 214 height 32
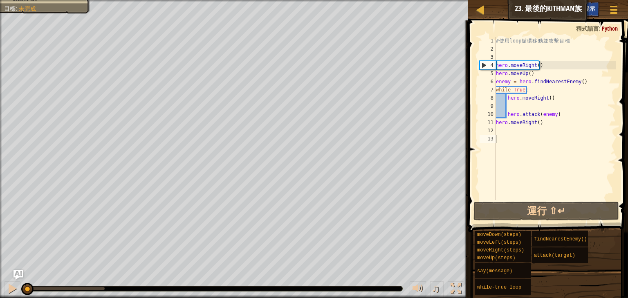
click at [593, 9] on span "小提示" at bounding box center [586, 8] width 17 height 8
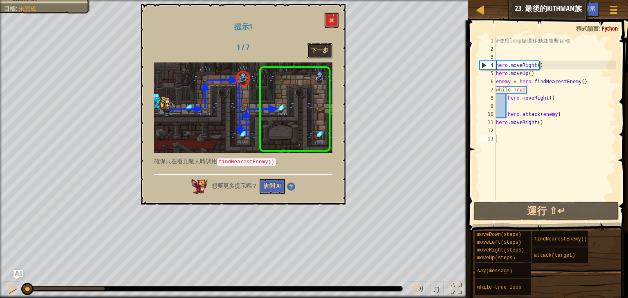
click at [328, 50] on button "下一步" at bounding box center [319, 50] width 25 height 15
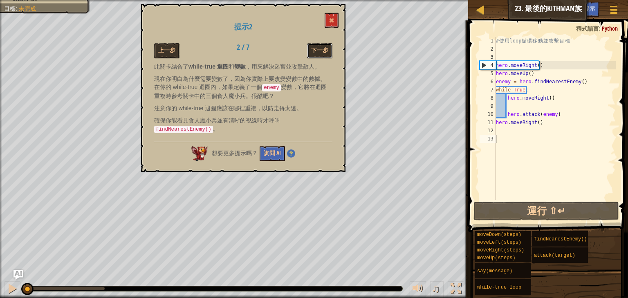
click at [328, 50] on button "下一步" at bounding box center [319, 50] width 25 height 15
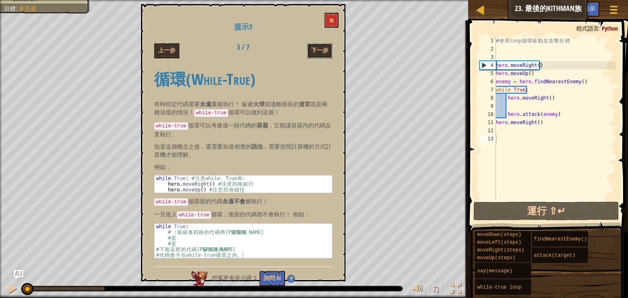
click at [328, 50] on button "下一步" at bounding box center [319, 50] width 25 height 15
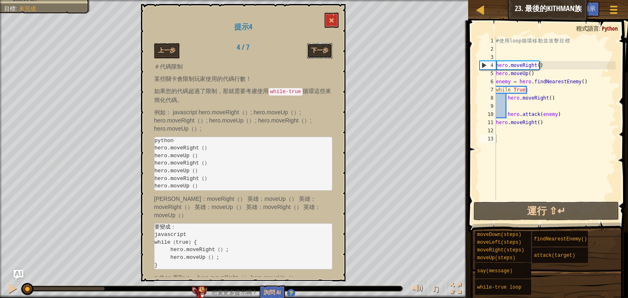
click at [328, 50] on button "下一步" at bounding box center [319, 50] width 25 height 15
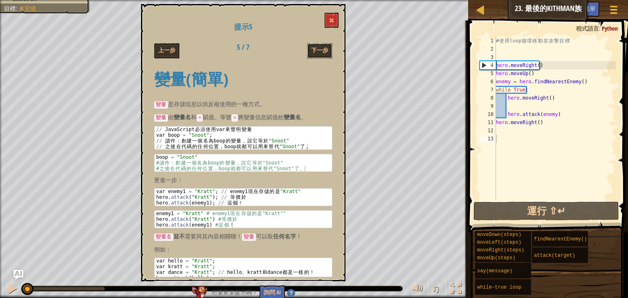
click at [328, 50] on button "下一步" at bounding box center [319, 50] width 25 height 15
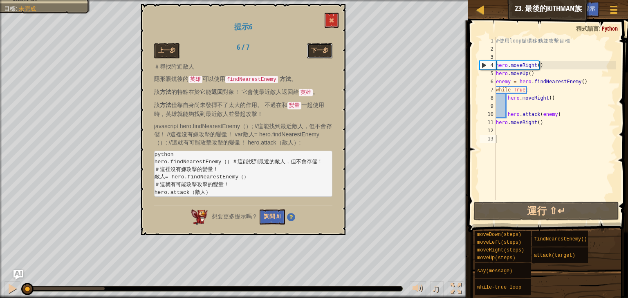
click at [328, 50] on button "下一步" at bounding box center [319, 50] width 25 height 15
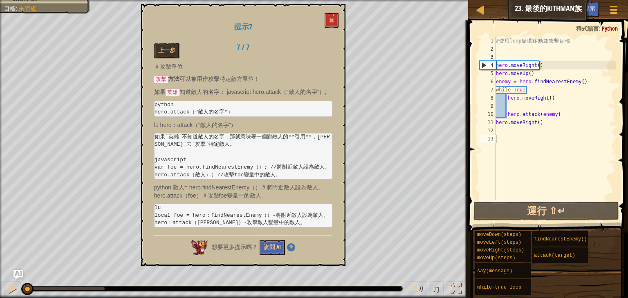
click at [328, 50] on div "上一步 7 / 7" at bounding box center [243, 50] width 190 height 15
click at [329, 20] on span at bounding box center [331, 21] width 6 height 6
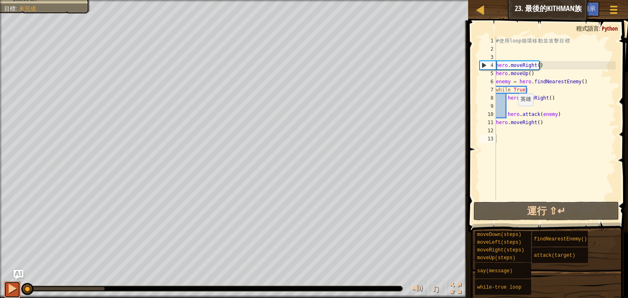
click at [13, 291] on div at bounding box center [12, 289] width 11 height 11
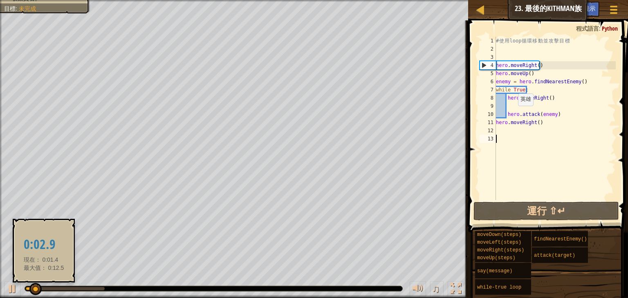
drag, startPoint x: 44, startPoint y: 287, endPoint x: 36, endPoint y: 288, distance: 7.8
click at [39, 288] on div at bounding box center [65, 288] width 79 height 3
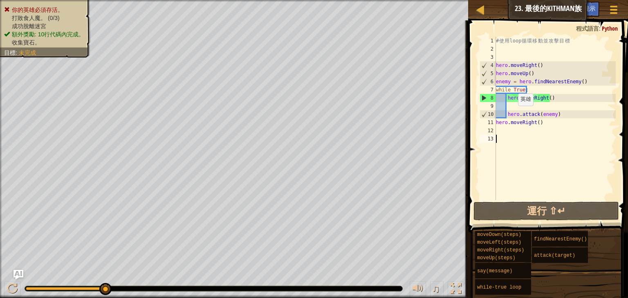
drag, startPoint x: 36, startPoint y: 288, endPoint x: 201, endPoint y: 295, distance: 165.2
click at [201, 295] on div "♫" at bounding box center [234, 287] width 468 height 25
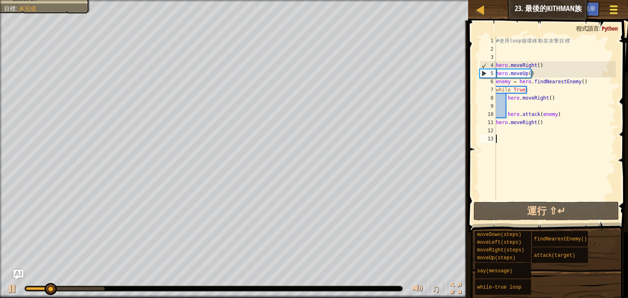
click at [612, 5] on span at bounding box center [614, 6] width 8 height 2
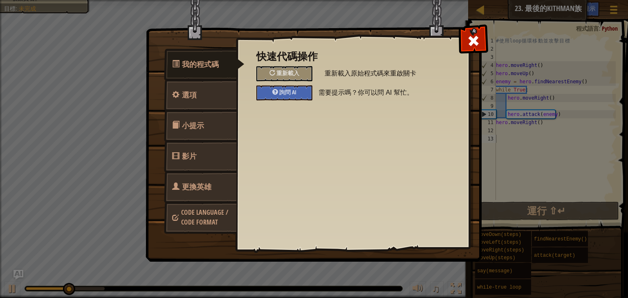
click at [211, 208] on span "Code Language / Code Format" at bounding box center [204, 217] width 47 height 19
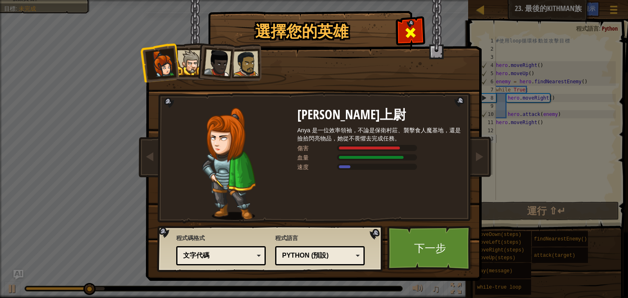
click at [402, 32] on div at bounding box center [410, 32] width 26 height 26
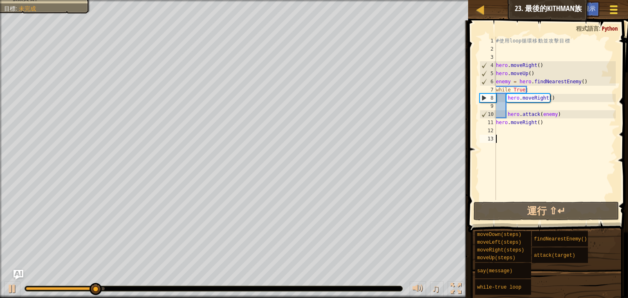
click at [606, 11] on button "遊戲選單" at bounding box center [614, 11] width 22 height 20
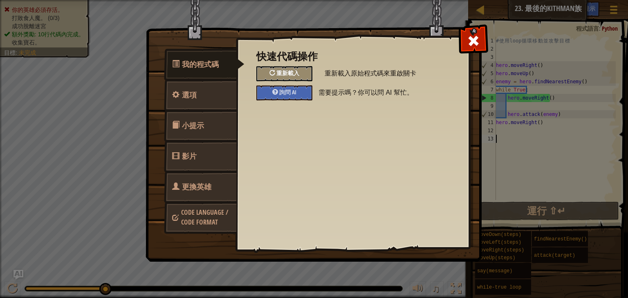
click at [273, 74] on div at bounding box center [272, 73] width 6 height 6
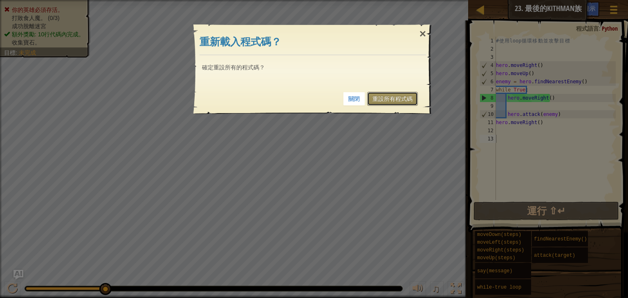
click at [382, 100] on link "重設所有程式碼" at bounding box center [392, 99] width 51 height 14
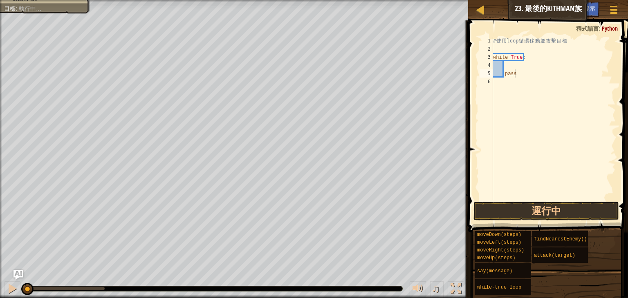
type textarea "pass"
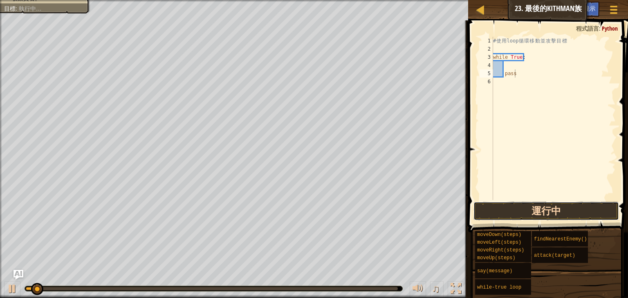
click at [590, 207] on button "運行中" at bounding box center [545, 211] width 145 height 19
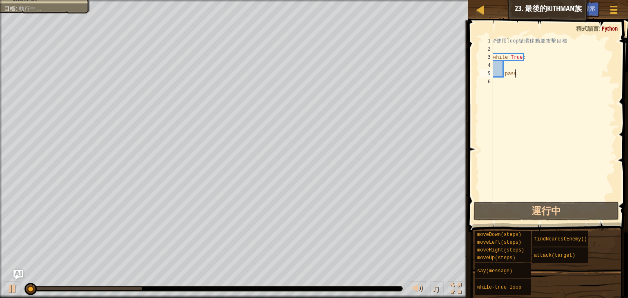
click at [594, 199] on div "# 使 用 loop 循 環 移 動 並 攻 擊 目 標 while True : pass" at bounding box center [553, 127] width 124 height 180
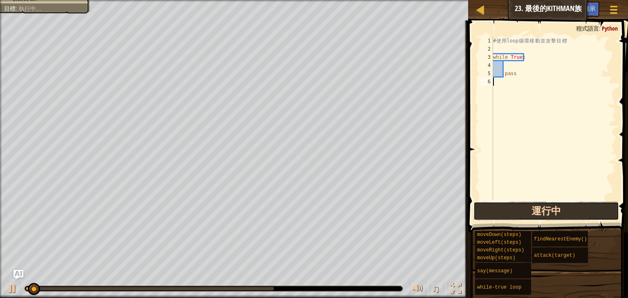
click at [586, 209] on button "運行中" at bounding box center [545, 211] width 145 height 19
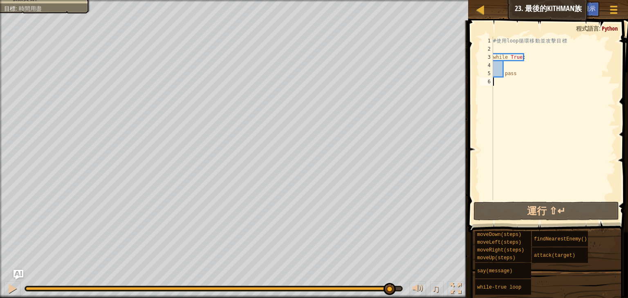
drag, startPoint x: 52, startPoint y: 287, endPoint x: 402, endPoint y: 279, distance: 350.2
click at [401, 279] on div "♫" at bounding box center [234, 287] width 468 height 25
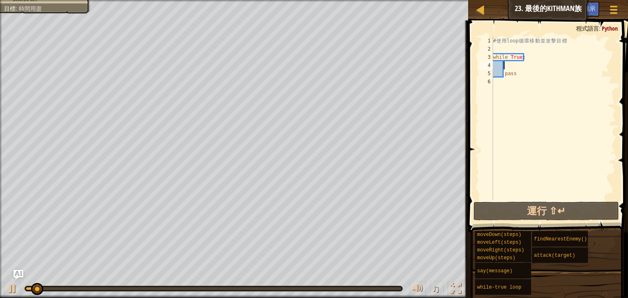
click at [514, 67] on div "# 使 用 loop 循 環 移 動 並 攻 擊 目 標 while True : pass" at bounding box center [553, 127] width 124 height 180
type textarea "h"
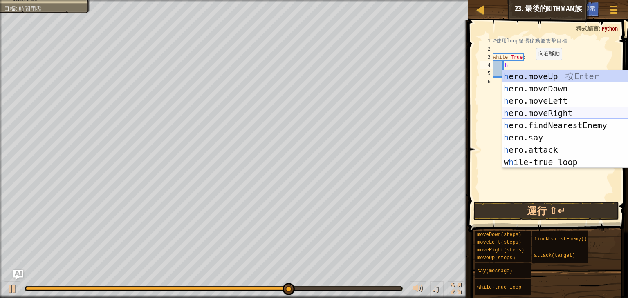
click at [534, 115] on div "h ero.moveUp 按 Enter h ero.moveDown 按 Enter h ero.moveLeft 按 Enter h ero.moveRi…" at bounding box center [579, 131] width 154 height 123
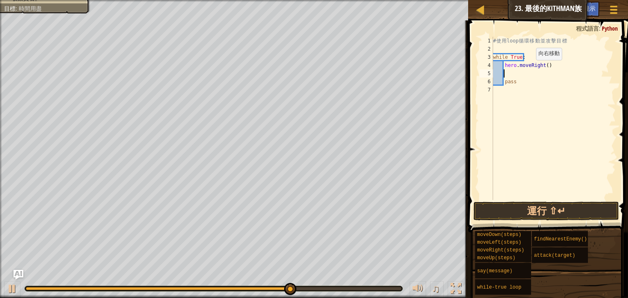
scroll to position [4, 0]
type textarea "h"
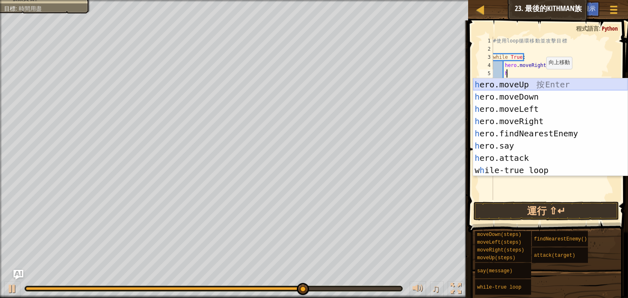
click at [534, 83] on div "h ero.moveUp 按 Enter h ero.moveDown 按 Enter h ero.moveLeft 按 Enter h ero.moveRi…" at bounding box center [550, 139] width 154 height 123
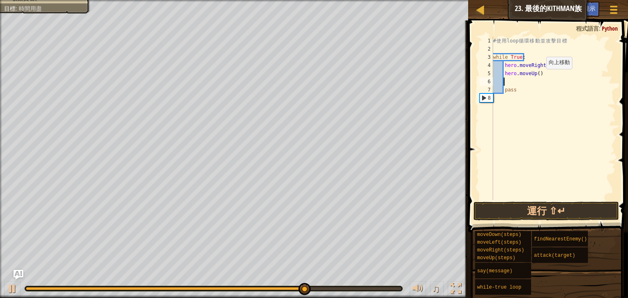
scroll to position [4, 0]
click at [536, 208] on button "運行 ⇧↵" at bounding box center [545, 211] width 145 height 19
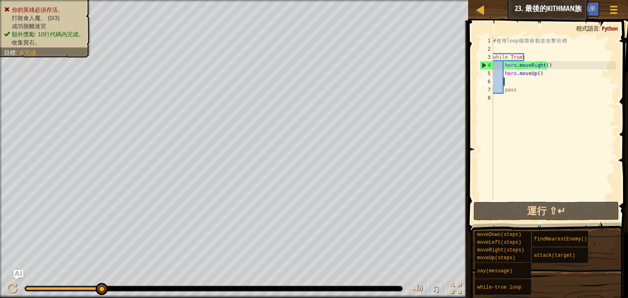
type textarea "h"
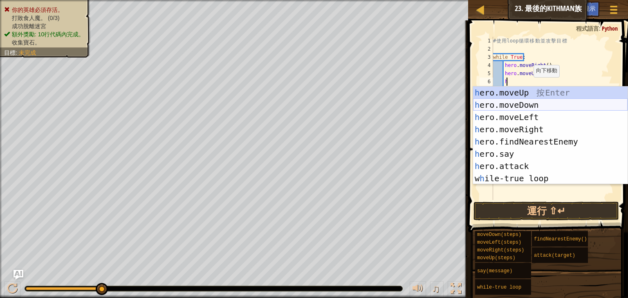
click at [535, 110] on div "h ero.moveUp 按 Enter h ero.moveDown 按 Enter h ero.moveLeft 按 Enter h ero.moveRi…" at bounding box center [550, 148] width 154 height 123
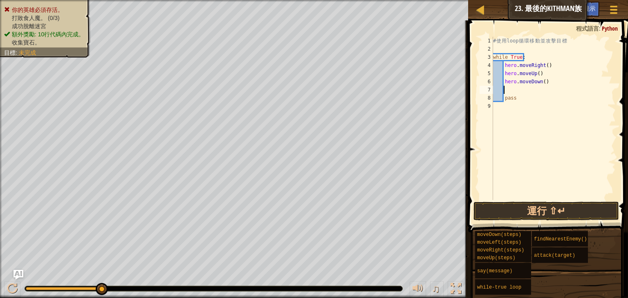
scroll to position [4, 0]
click at [545, 217] on button "運行 ⇧↵" at bounding box center [545, 211] width 145 height 19
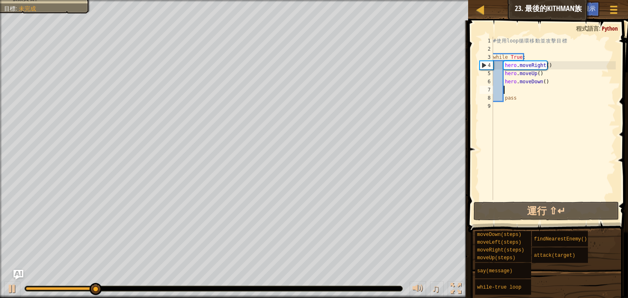
click at [557, 86] on div "# 使 用 loop 循 環 移 動 並 攻 擊 目 標 while True : hero . moveRight ( ) hero . moveUp ( …" at bounding box center [553, 127] width 124 height 180
click at [557, 83] on div "# 使 用 loop 循 環 移 動 並 攻 擊 目 標 while True : hero . moveRight ( ) hero . moveUp ( …" at bounding box center [553, 127] width 124 height 180
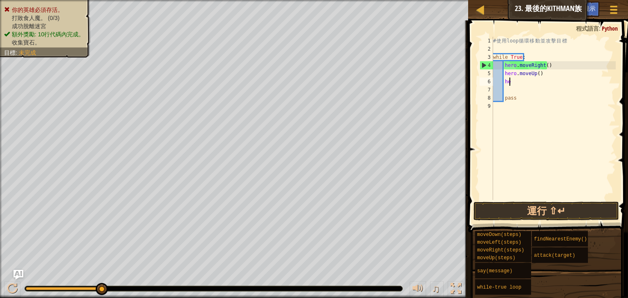
type textarea "h"
click at [503, 63] on div "# 使 用 loop 循 環 移 動 並 攻 擊 目 標 while True : hero . moveRight ( ) hero . moveUp ( …" at bounding box center [553, 127] width 124 height 180
click at [506, 75] on div "# 使 用 loop 循 環 移 動 並 攻 擊 目 標 while True : hero . moveRight ( ) hero . moveUp ( …" at bounding box center [553, 127] width 124 height 180
click at [502, 71] on div "# 使 用 loop 循 環 移 動 並 攻 擊 目 標 while True : hero . moveRight ( ) hero . moveUp ( …" at bounding box center [553, 127] width 124 height 180
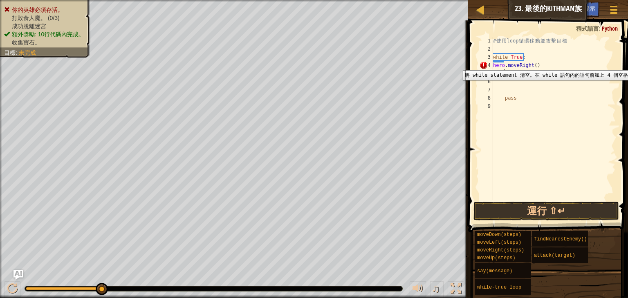
click at [482, 64] on div "4" at bounding box center [485, 65] width 13 height 8
click at [491, 66] on div "4" at bounding box center [485, 65] width 13 height 8
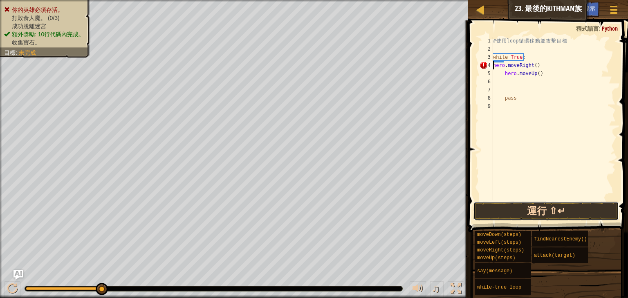
click at [561, 207] on button "運行 ⇧↵" at bounding box center [545, 211] width 145 height 19
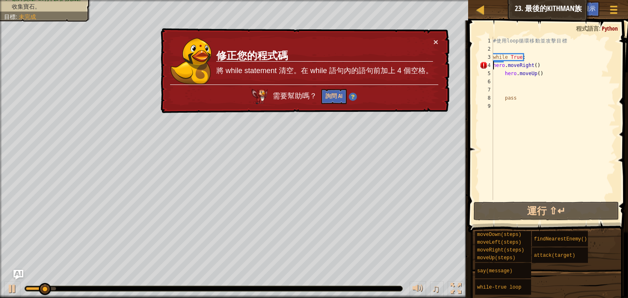
click at [431, 43] on td "修正您的程式碼 將 while statement 清空。在 while 語句內的語句前加上 4 個空格。" at bounding box center [324, 61] width 217 height 47
click at [433, 42] on button "×" at bounding box center [435, 42] width 5 height 9
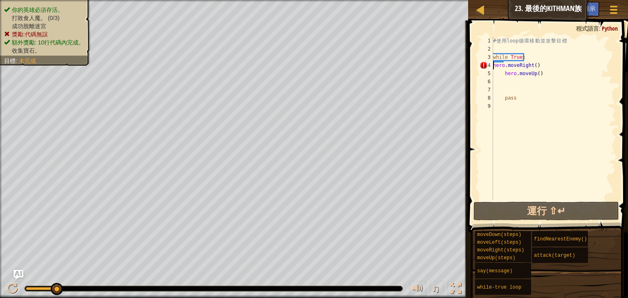
click at [530, 58] on div "# 使 用 loop 循 環 移 動 並 攻 擊 目 標 while True : hero . moveRight ( ) hero . moveUp ( …" at bounding box center [553, 127] width 124 height 180
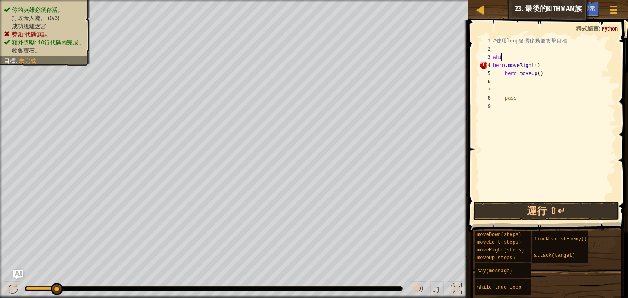
type textarea "w"
click at [550, 78] on div "# 使 用 loop 循 環 移 動 並 攻 擊 目 標 hero . moveRight ( ) hero . moveUp ( ) pass" at bounding box center [553, 127] width 124 height 180
click at [553, 71] on div "# 使 用 loop 循 環 移 動 並 攻 擊 目 標 hero . moveRight ( ) hero . moveUp ( ) pass" at bounding box center [553, 127] width 124 height 180
type textarea "h"
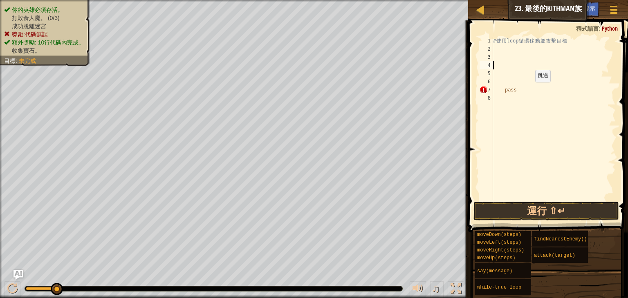
click at [528, 90] on div "# 使 用 loop 循 環 移 動 並 攻 擊 目 標 pass" at bounding box center [553, 127] width 124 height 180
type textarea "p"
click at [621, 12] on button "遊戲選單" at bounding box center [614, 11] width 22 height 20
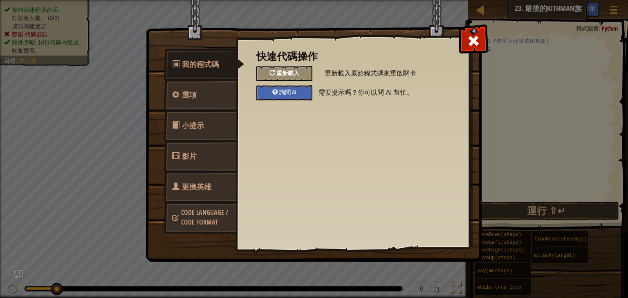
click at [288, 69] on div "重新載入" at bounding box center [284, 73] width 56 height 15
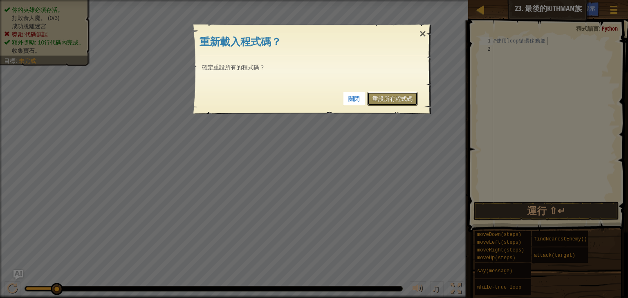
click at [392, 97] on link "重設所有程式碼" at bounding box center [392, 99] width 51 height 14
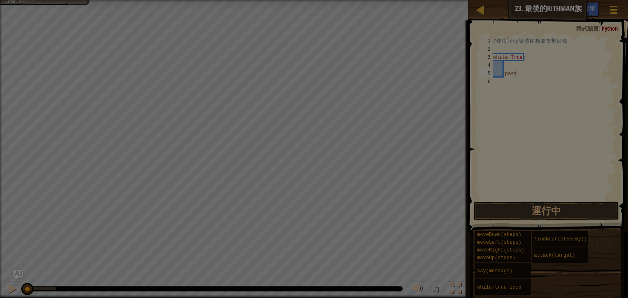
type textarea "pass"
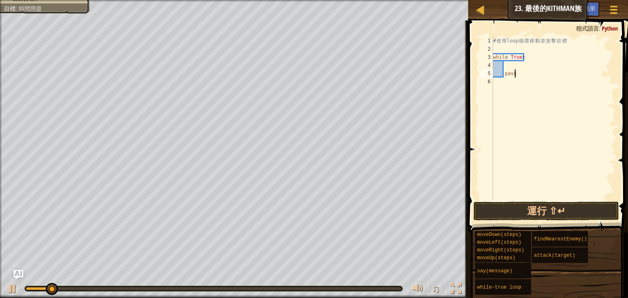
click at [525, 65] on div "# 使 用 loop 循 環 移 動 並 攻 擊 目 標 while True : pass" at bounding box center [553, 127] width 124 height 180
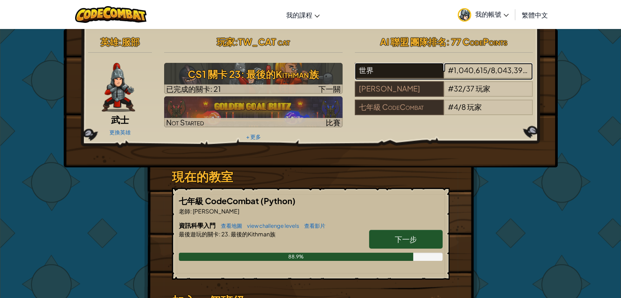
click at [364, 64] on div "世界" at bounding box center [399, 71] width 89 height 16
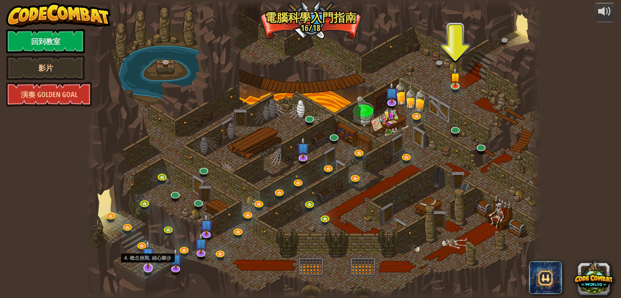
click at [147, 266] on img at bounding box center [148, 253] width 13 height 29
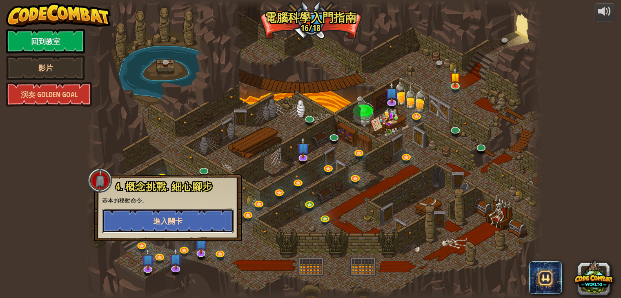
click at [174, 226] on button "進入關卡" at bounding box center [168, 221] width 132 height 25
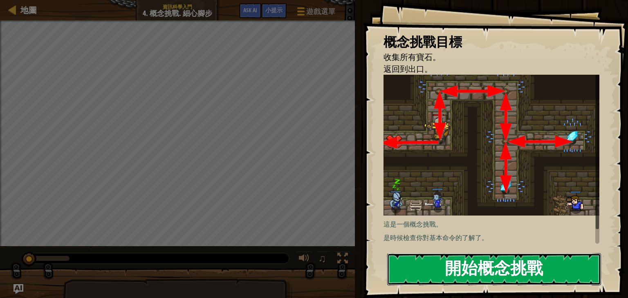
click at [495, 264] on button "開始概念挑戰" at bounding box center [494, 269] width 214 height 32
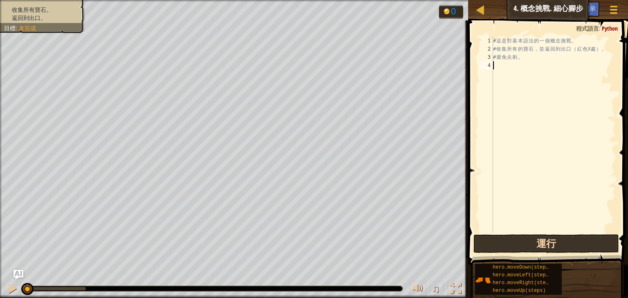
drag, startPoint x: 527, startPoint y: 232, endPoint x: 530, endPoint y: 244, distance: 12.5
click at [527, 232] on div "# 這 是 對 基 本 語 法 的 一 個 概 念 挑 戰 。 # 收 集 所 有 的 寶 石 ， 並 返 回 到 出 口 （ 紅 色 X 處 ） 。 # 避…" at bounding box center [553, 143] width 124 height 212
click at [530, 244] on button "運行" at bounding box center [545, 244] width 145 height 19
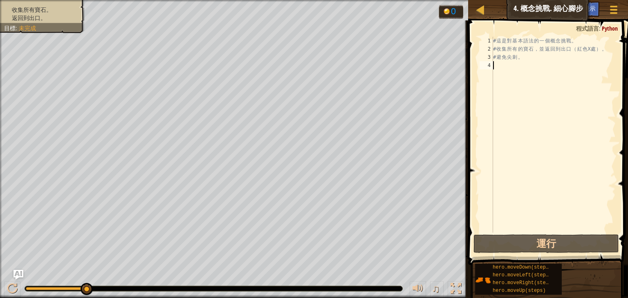
type textarea "h"
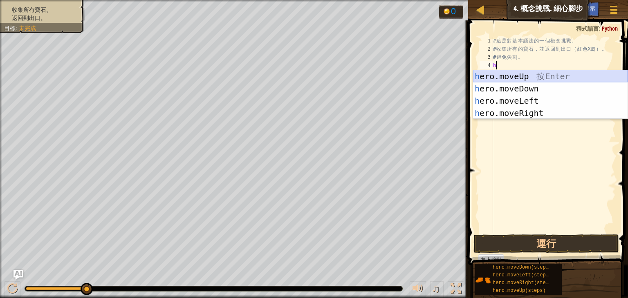
click at [539, 74] on div "h ero.moveUp 按 Enter h ero.moveDown 按 Enter h ero.moveLeft 按 Enter h ero.moveRi…" at bounding box center [550, 107] width 154 height 74
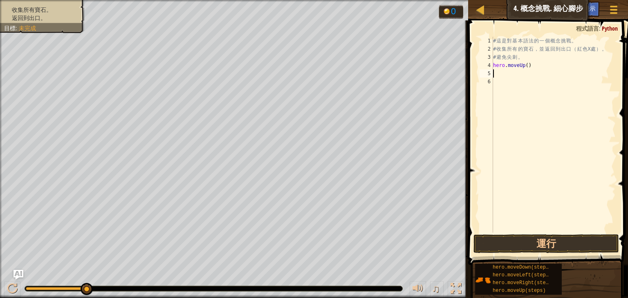
type textarea "h"
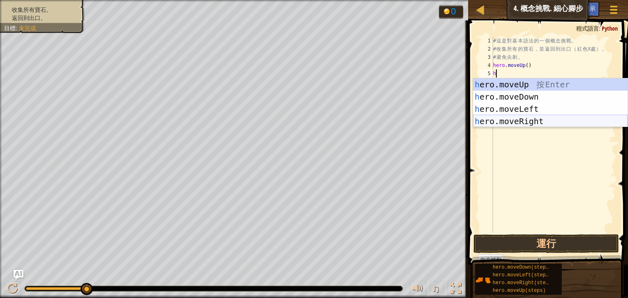
click at [538, 118] on div "h ero.moveUp 按 Enter h ero.moveDown 按 Enter h ero.moveLeft 按 Enter h ero.moveRi…" at bounding box center [550, 115] width 154 height 74
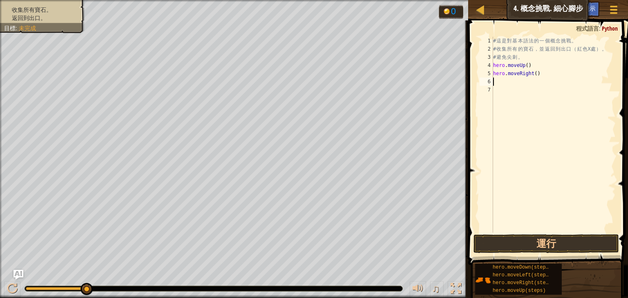
type textarea "h"
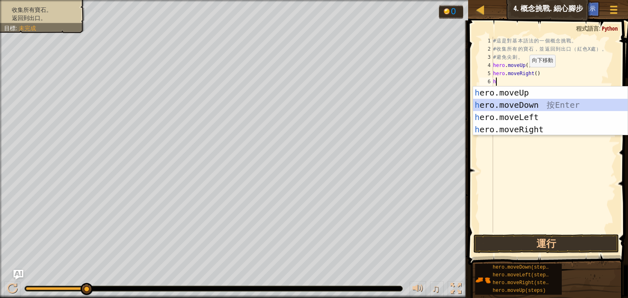
click at [523, 101] on div "h ero.moveUp 按 Enter h ero.moveDown 按 Enter h ero.moveLeft 按 Enter h ero.moveRi…" at bounding box center [550, 124] width 154 height 74
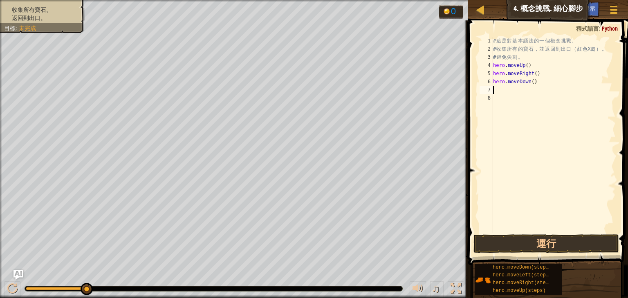
type textarea "h"
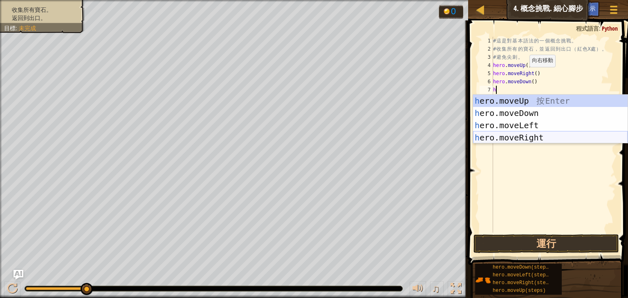
click at [531, 138] on div "h ero.moveUp 按 Enter h ero.moveDown 按 Enter h ero.moveLeft 按 Enter h ero.moveRi…" at bounding box center [550, 132] width 154 height 74
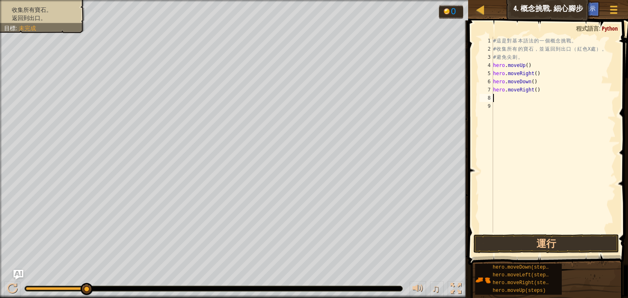
type textarea "h"
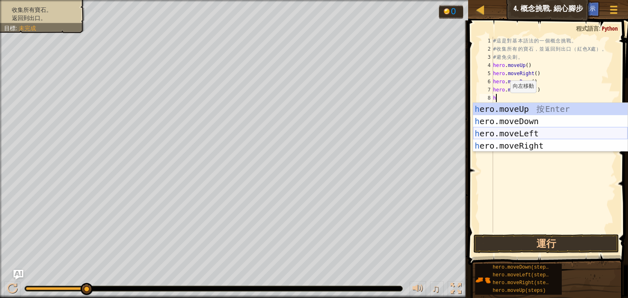
click at [503, 133] on div "h ero.moveUp 按 Enter h ero.moveDown 按 Enter h ero.moveLeft 按 Enter h ero.moveRi…" at bounding box center [550, 140] width 154 height 74
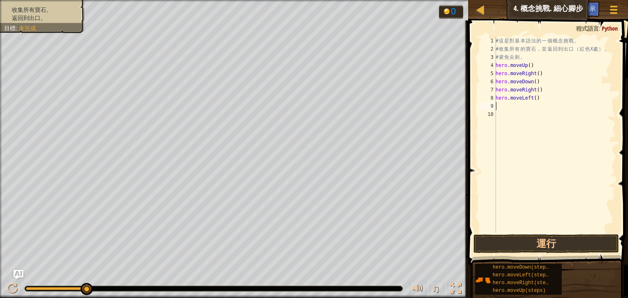
type textarea "h"
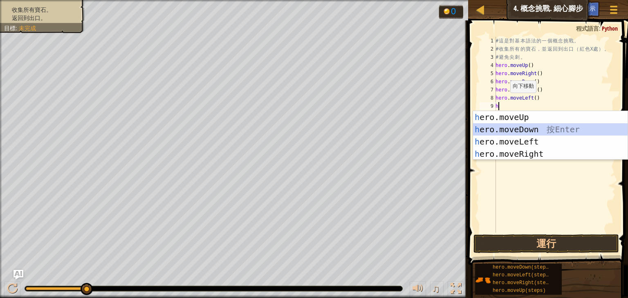
click at [512, 127] on div "h ero.moveUp 按 Enter h ero.moveDown 按 Enter h ero.moveLeft 按 Enter h ero.moveRi…" at bounding box center [550, 148] width 154 height 74
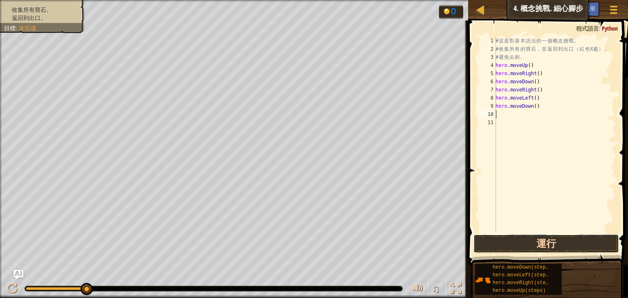
click at [529, 243] on button "運行" at bounding box center [545, 244] width 145 height 19
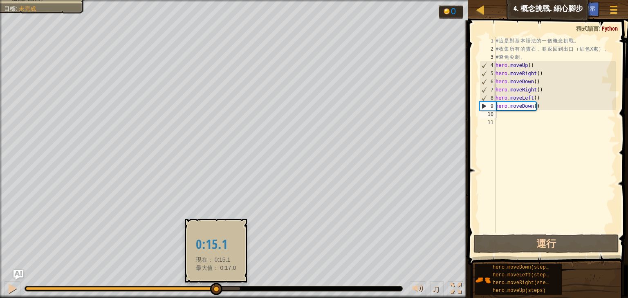
drag, startPoint x: 214, startPoint y: 284, endPoint x: 216, endPoint y: 288, distance: 5.2
click at [216, 288] on div at bounding box center [216, 289] width 12 height 12
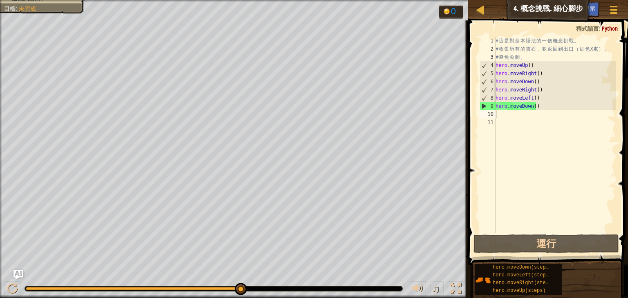
type textarea "h"
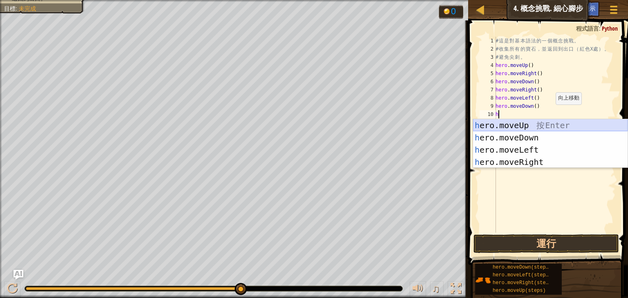
click at [534, 121] on div "h ero.moveUp 按 Enter h ero.moveDown 按 Enter h ero.moveLeft 按 Enter h ero.moveRi…" at bounding box center [550, 156] width 154 height 74
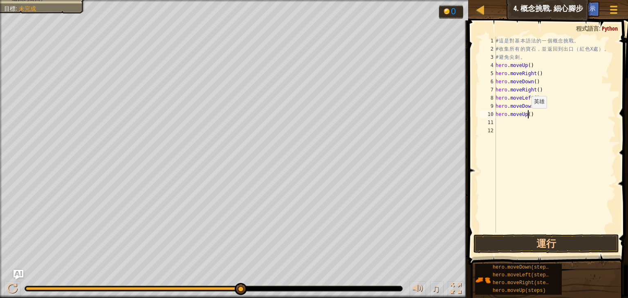
click at [527, 116] on div "# 這 是 對 基 本 語 法 的 一 個 概 念 挑 戰 。 # 收 集 所 有 的 寶 石 ， 並 返 回 到 出 口 （ 紅 色 X 處 ） 。 # 避…" at bounding box center [555, 143] width 122 height 212
type textarea "hero.moveUp(2)"
click at [504, 121] on div "# 這 是 對 基 本 語 法 的 一 個 概 念 挑 戰 。 # 收 集 所 有 的 寶 石 ， 並 返 回 到 出 口 （ 紅 色 X 處 ） 。 # 避…" at bounding box center [555, 143] width 122 height 212
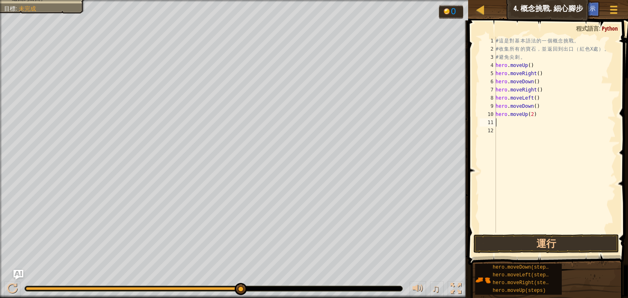
type textarea "h"
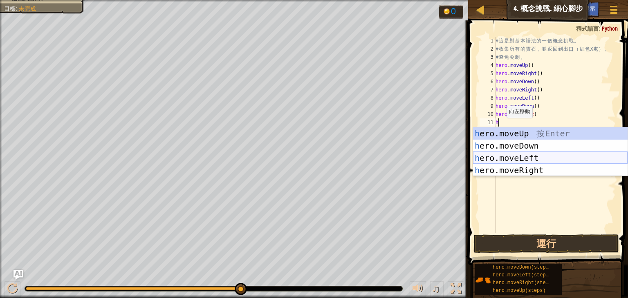
click at [505, 157] on div "h ero.moveUp 按 Enter h ero.moveDown 按 Enter h ero.moveLeft 按 Enter h ero.moveRi…" at bounding box center [550, 164] width 154 height 74
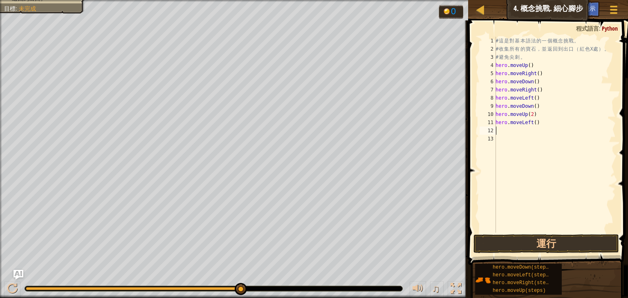
type textarea "h"
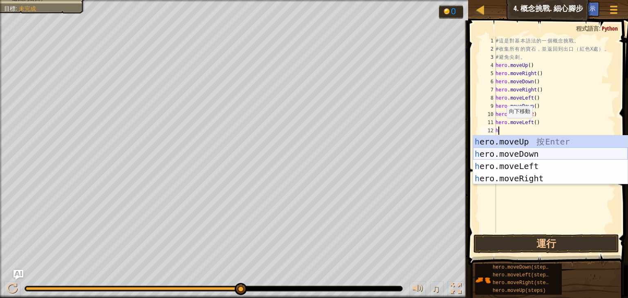
click at [520, 152] on div "h ero.moveUp 按 Enter h ero.moveDown 按 Enter h ero.moveLeft 按 Enter h ero.moveRi…" at bounding box center [550, 173] width 154 height 74
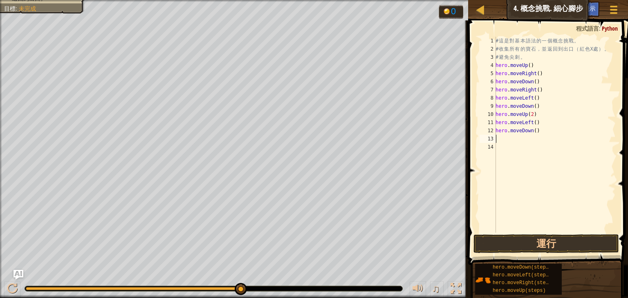
type textarea "h"
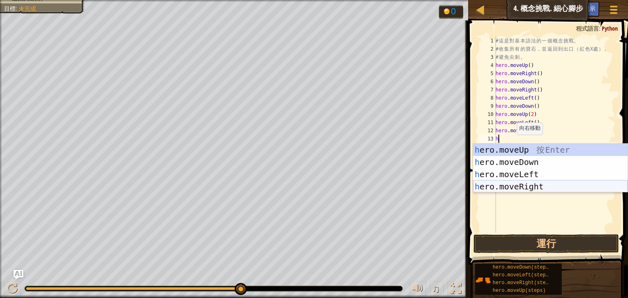
click at [521, 183] on div "h ero.moveUp 按 Enter h ero.moveDown 按 Enter h ero.moveLeft 按 Enter h ero.moveRi…" at bounding box center [550, 181] width 154 height 74
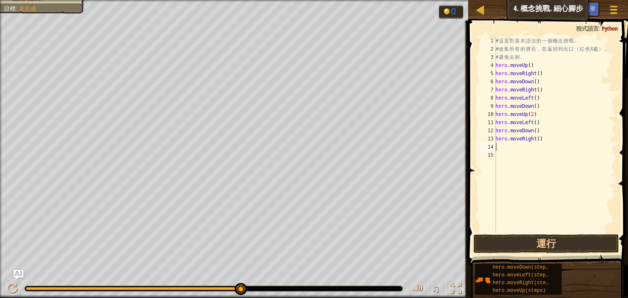
click at [543, 139] on div "# 這 是 對 基 本 語 法 的 一 個 概 念 挑 戰 。 # 收 集 所 有 的 寶 石 ， 並 返 回 到 出 口 （ 紅 色 X 處 ） 。 # 避…" at bounding box center [555, 143] width 122 height 212
type textarea "h"
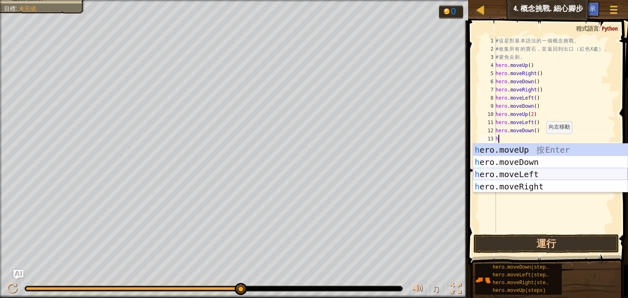
click at [527, 177] on div "h ero.moveUp 按 Enter h ero.moveDown 按 Enter h ero.moveLeft 按 Enter h ero.moveRi…" at bounding box center [550, 181] width 154 height 74
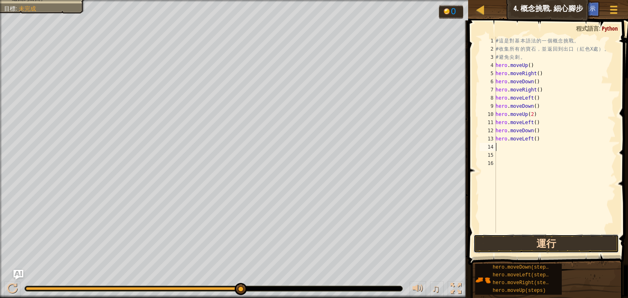
click at [560, 241] on button "運行" at bounding box center [545, 244] width 145 height 19
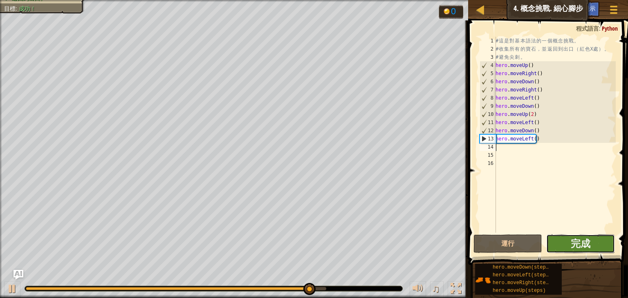
click at [592, 245] on button "完成" at bounding box center [580, 244] width 69 height 19
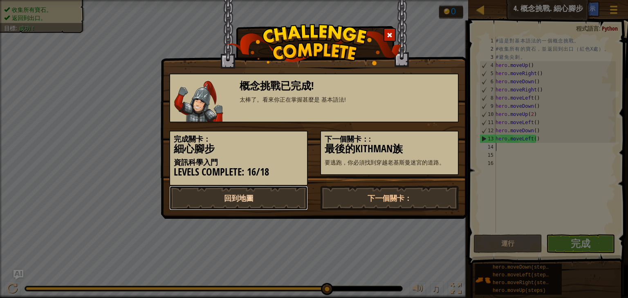
click at [276, 197] on link "回到地圖" at bounding box center [238, 198] width 138 height 25
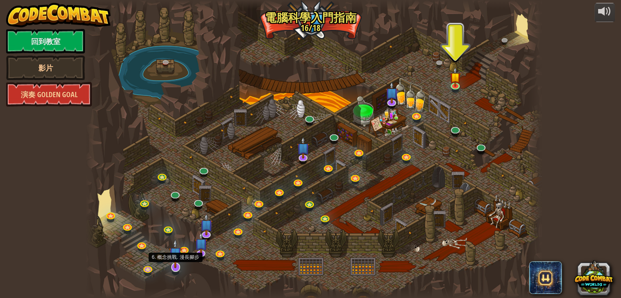
click at [175, 264] on img at bounding box center [175, 253] width 13 height 29
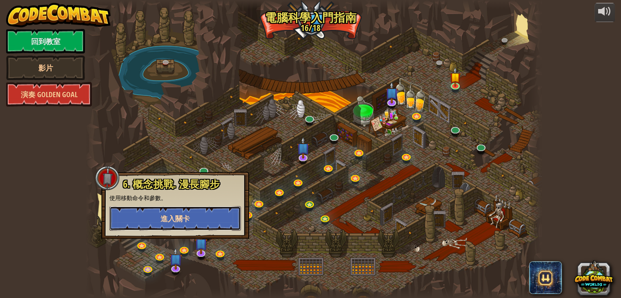
click at [193, 215] on button "進入關卡" at bounding box center [175, 218] width 132 height 25
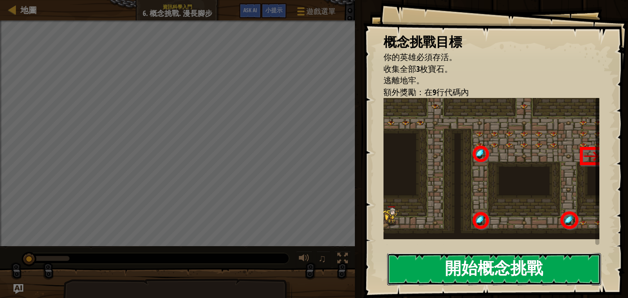
click at [483, 267] on button "開始概念挑戰" at bounding box center [494, 269] width 214 height 32
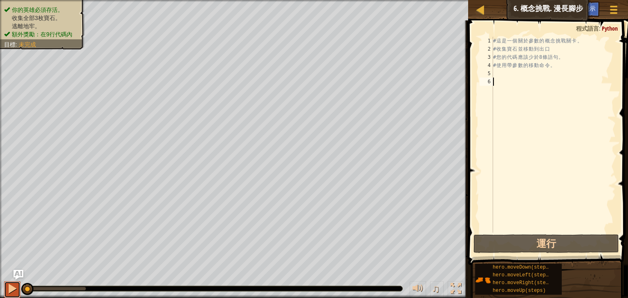
click at [8, 291] on div at bounding box center [12, 289] width 11 height 11
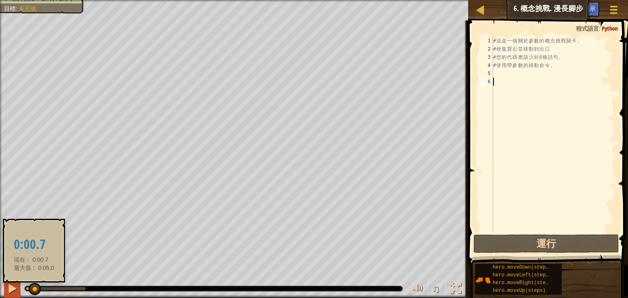
drag, startPoint x: 41, startPoint y: 290, endPoint x: 9, endPoint y: 292, distance: 31.6
click at [14, 292] on div "♫" at bounding box center [234, 287] width 468 height 25
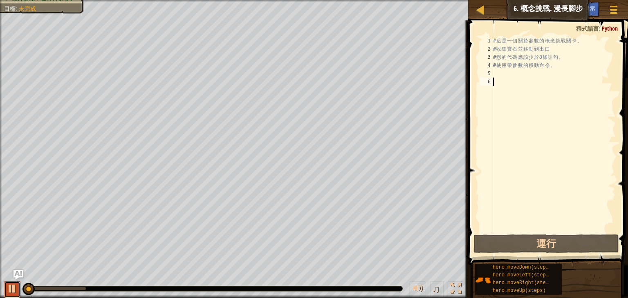
click at [9, 292] on div at bounding box center [12, 289] width 11 height 11
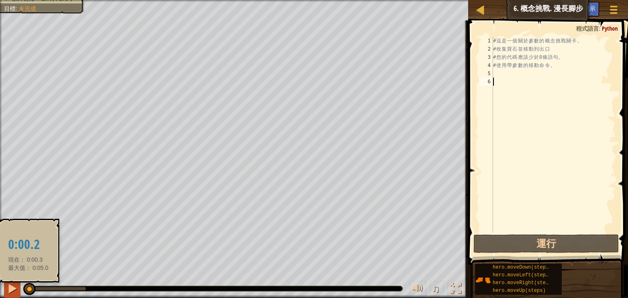
drag, startPoint x: 28, startPoint y: 288, endPoint x: 16, endPoint y: 290, distance: 12.1
click at [16, 290] on div "♫" at bounding box center [234, 287] width 468 height 25
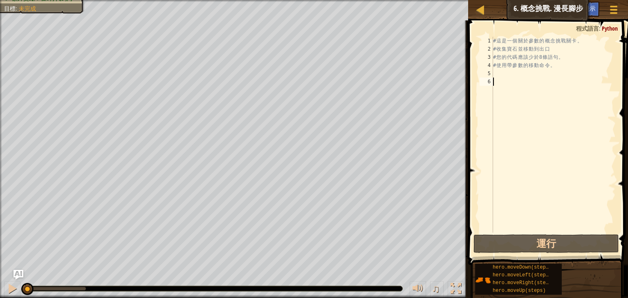
click at [546, 68] on div "# 這 是 一 個 關 於 參 數 的 概 念 挑 戰 關 卡 。 # 收 集 寶 石 並 移 動 到 出 口 # 您 的 代 碼 應 該 少 於 8 條 語…" at bounding box center [553, 143] width 124 height 212
type textarea "# 使用帶參數的移動命令。"
click at [542, 74] on div "# 這 是 一 個 關 於 參 數 的 概 念 挑 戰 關 卡 。 # 收 集 寶 石 並 移 動 到 出 口 # 您 的 代 碼 應 該 少 於 8 條 語…" at bounding box center [553, 143] width 124 height 212
type textarea "h"
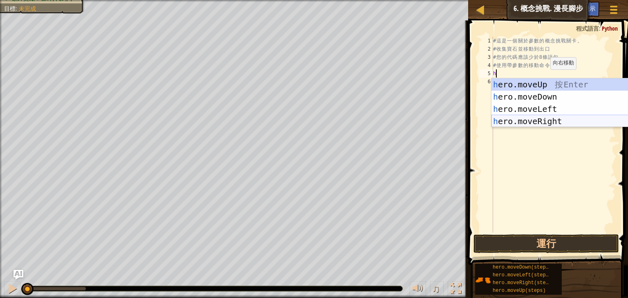
click at [541, 125] on div "h ero.moveUp 按 Enter h ero.moveDown 按 Enter h ero.moveLeft 按 Enter h ero.moveRi…" at bounding box center [568, 115] width 154 height 74
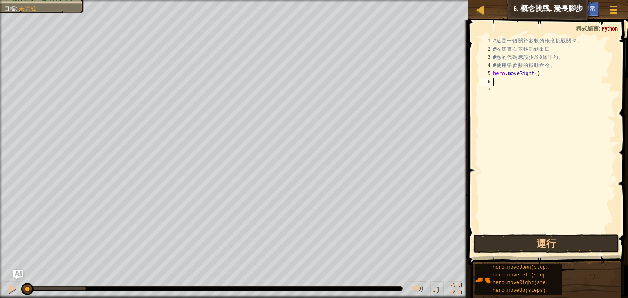
type textarea "h"
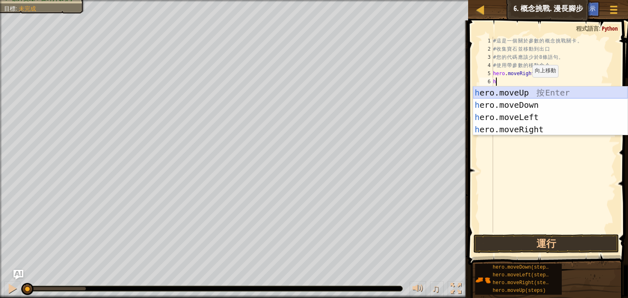
click at [529, 94] on div "h ero.moveUp 按 Enter h ero.moveDown 按 Enter h ero.moveLeft 按 Enter h ero.moveRi…" at bounding box center [550, 124] width 154 height 74
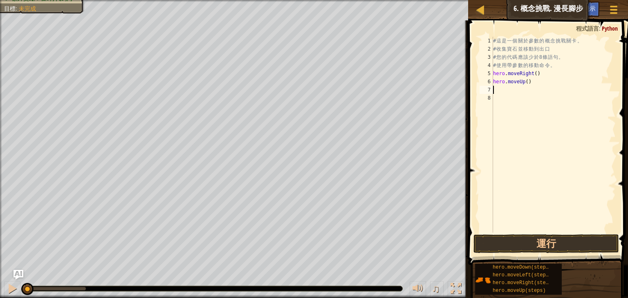
click at [527, 80] on div "# 這 是 一 個 關 於 參 數 的 概 念 挑 戰 關 卡 。 # 收 集 寶 石 並 移 動 到 出 口 # 您 的 代 碼 應 該 少 於 8 條 語…" at bounding box center [553, 143] width 124 height 212
click at [525, 82] on div "# 這 是 一 個 關 於 參 數 的 概 念 挑 戰 關 卡 。 # 收 集 寶 石 並 移 動 到 出 口 # 您 的 代 碼 應 該 少 於 8 條 語…" at bounding box center [553, 143] width 124 height 212
type textarea "hero.moveUp(3)"
click at [536, 97] on div "# 這 是 一 個 關 於 參 數 的 概 念 挑 戰 關 卡 。 # 收 集 寶 石 並 移 動 到 出 口 # 您 的 代 碼 應 該 少 於 8 條 語…" at bounding box center [553, 143] width 124 height 212
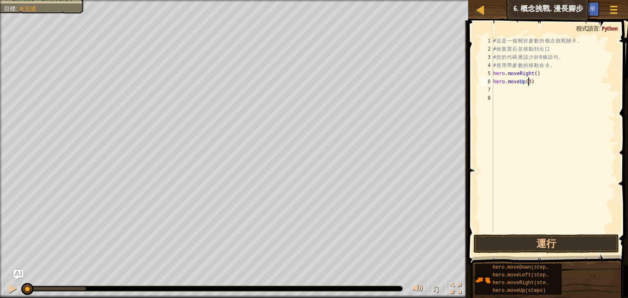
scroll to position [4, 0]
click at [532, 89] on div "# 這 是 一 個 關 於 參 數 的 概 念 挑 戰 關 卡 。 # 收 集 寶 石 並 移 動 到 出 口 # 您 的 代 碼 應 該 少 於 8 條 語…" at bounding box center [553, 143] width 124 height 212
type textarea "h"
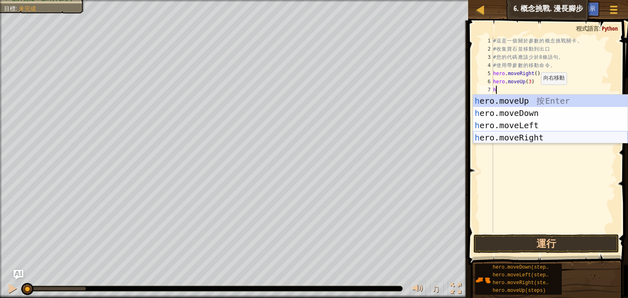
click at [535, 136] on div "h ero.moveUp 按 Enter h ero.moveDown 按 Enter h ero.moveLeft 按 Enter h ero.moveRi…" at bounding box center [550, 132] width 154 height 74
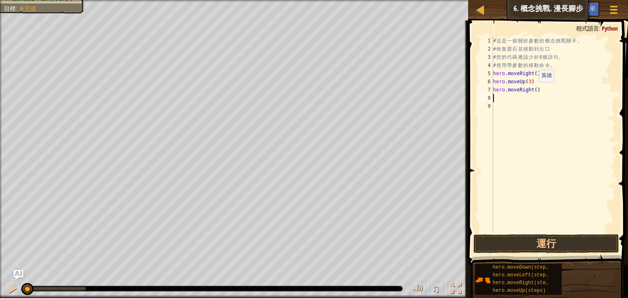
click at [533, 90] on div "# 這 是 一 個 關 於 參 數 的 概 念 挑 戰 關 卡 。 # 收 集 寶 石 並 移 動 到 出 口 # 您 的 代 碼 應 該 少 於 8 條 語…" at bounding box center [553, 143] width 124 height 212
click at [534, 89] on div "# 這 是 一 個 關 於 參 數 的 概 念 挑 戰 關 卡 。 # 收 集 寶 石 並 移 動 到 出 口 # 您 的 代 碼 應 該 少 於 8 條 語…" at bounding box center [553, 135] width 124 height 196
click at [534, 90] on div "# 這 是 一 個 關 於 參 數 的 概 念 挑 戰 關 卡 。 # 收 集 寶 石 並 移 動 到 出 口 # 您 的 代 碼 應 該 少 於 8 條 語…" at bounding box center [553, 143] width 124 height 212
type textarea "hero.moveRight(2)"
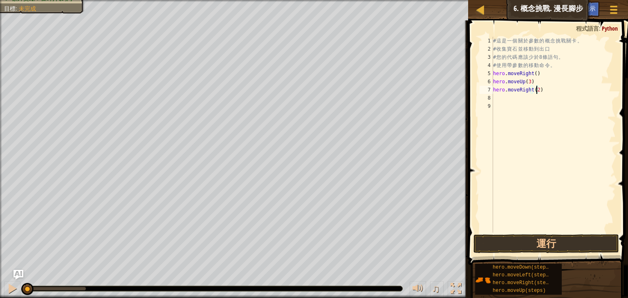
click at [500, 97] on div "# 這 是 一 個 關 於 參 數 的 概 念 挑 戰 關 卡 。 # 收 集 寶 石 並 移 動 到 出 口 # 您 的 代 碼 應 該 少 於 8 條 語…" at bounding box center [553, 143] width 124 height 212
type textarea "h"
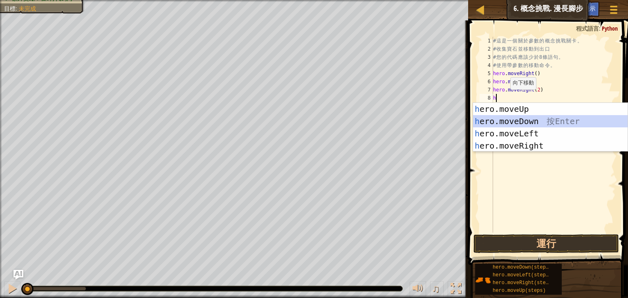
click at [538, 121] on div "h ero.moveUp 按 Enter h ero.moveDown 按 Enter h ero.moveLeft 按 Enter h ero.moveRi…" at bounding box center [550, 140] width 154 height 74
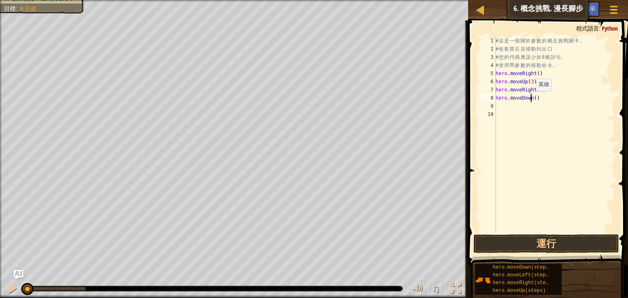
click at [531, 98] on div "# 這 是 一 個 關 於 參 數 的 概 念 挑 戰 關 卡 。 # 收 集 寶 石 並 移 動 到 出 口 # 您 的 代 碼 應 該 少 於 8 條 語…" at bounding box center [555, 143] width 122 height 212
click at [533, 98] on div "# 這 是 一 個 關 於 參 數 的 概 念 挑 戰 關 卡 。 # 收 集 寶 石 並 移 動 到 出 口 # 您 的 代 碼 應 該 少 於 8 條 語…" at bounding box center [555, 143] width 122 height 212
type textarea "hero.moveDown(3)"
click at [568, 249] on button "運行" at bounding box center [545, 244] width 145 height 19
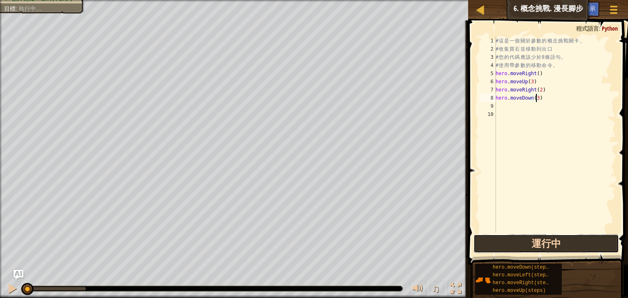
click at [567, 244] on button "運行中" at bounding box center [545, 244] width 145 height 19
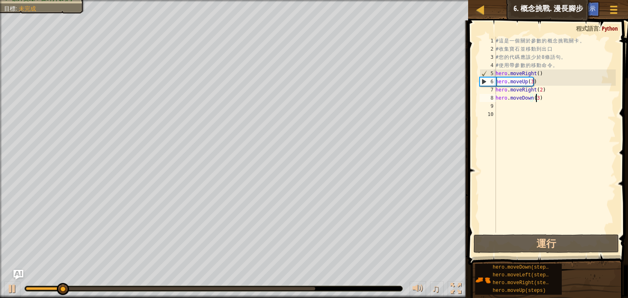
click at [530, 107] on div "# 這 是 一 個 關 於 參 數 的 概 念 挑 戰 關 卡 。 # 收 集 寶 石 並 移 動 到 出 口 # 您 的 代 碼 應 該 少 於 8 條 語…" at bounding box center [555, 143] width 122 height 212
type textarea "h"
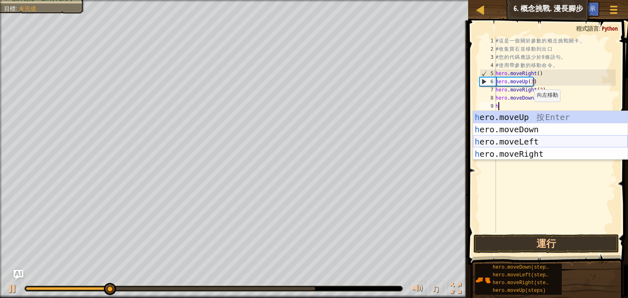
click at [521, 141] on div "h ero.moveUp 按 Enter h ero.moveDown 按 Enter h ero.moveLeft 按 Enter h ero.moveRi…" at bounding box center [550, 148] width 154 height 74
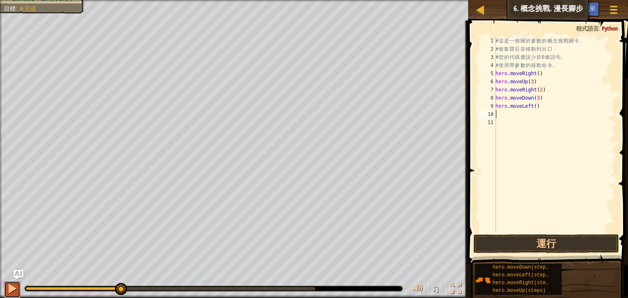
click at [11, 290] on div at bounding box center [12, 289] width 11 height 11
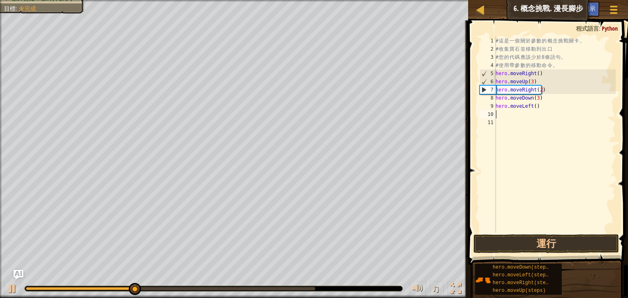
click at [552, 114] on div "# 這 是 一 個 關 於 參 數 的 概 念 挑 戰 關 卡 。 # 收 集 寶 石 並 移 動 到 出 口 # 您 的 代 碼 應 該 少 於 8 條 語…" at bounding box center [555, 143] width 122 height 212
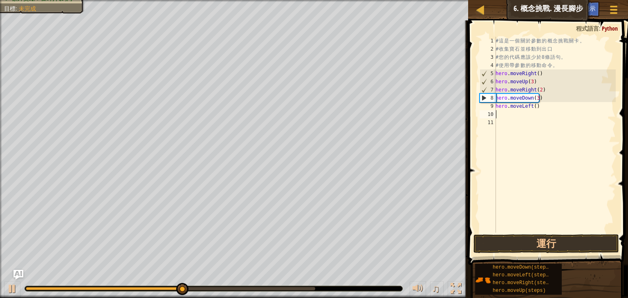
type textarea "h"
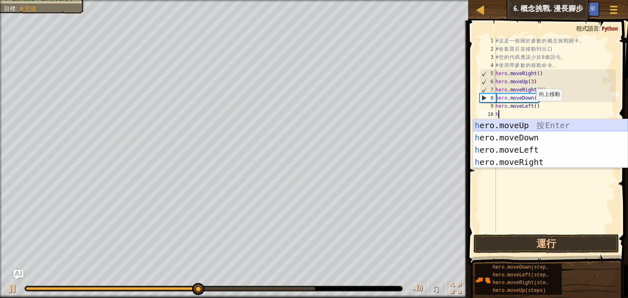
click at [523, 123] on div "h ero.moveUp 按 Enter h ero.moveDown 按 Enter h ero.moveLeft 按 Enter h ero.moveRi…" at bounding box center [550, 156] width 154 height 74
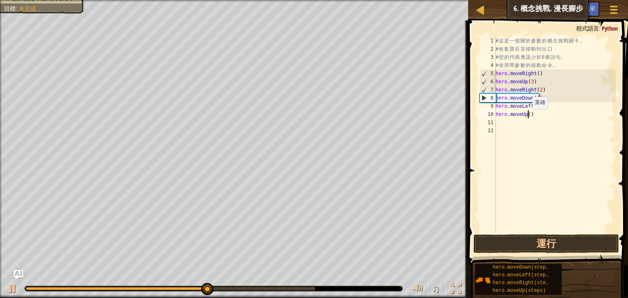
click at [527, 117] on div "# 這 是 一 個 關 於 參 數 的 概 念 挑 戰 關 卡 。 # 收 集 寶 石 並 移 動 到 出 口 # 您 的 代 碼 應 該 少 於 8 條 語…" at bounding box center [555, 143] width 122 height 212
type textarea "hero.moveUp(2)"
click at [517, 123] on div "# 這 是 一 個 關 於 參 數 的 概 念 挑 戰 關 卡 。 # 收 集 寶 石 並 移 動 到 出 口 # 您 的 代 碼 應 該 少 於 8 條 語…" at bounding box center [555, 143] width 122 height 212
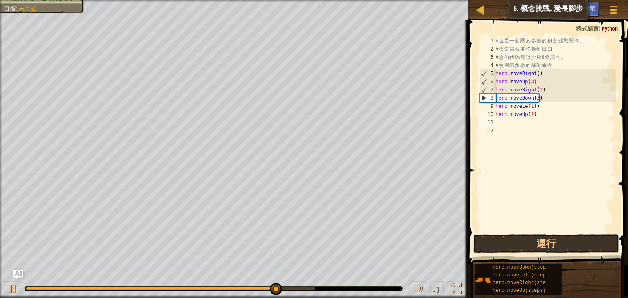
type textarea "h"
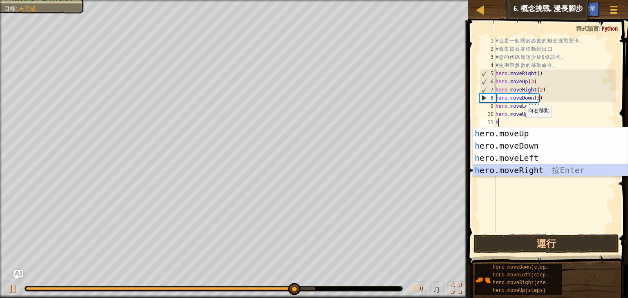
click at [529, 172] on div "h ero.moveUp 按 Enter h ero.moveDown 按 Enter h ero.moveLeft 按 Enter h ero.moveRi…" at bounding box center [550, 164] width 154 height 74
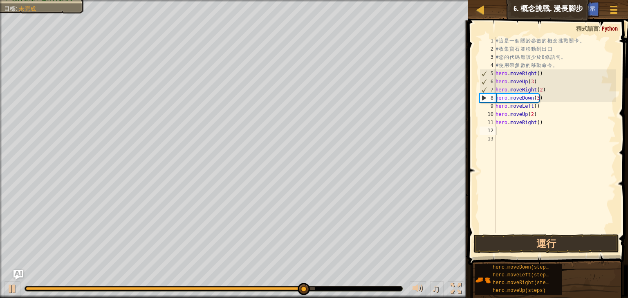
click at [535, 127] on div "# 這 是 一 個 關 於 參 數 的 概 念 挑 戰 關 卡 。 # 收 集 寶 石 並 移 動 到 出 口 # 您 的 代 碼 應 該 少 於 8 條 語…" at bounding box center [555, 143] width 122 height 212
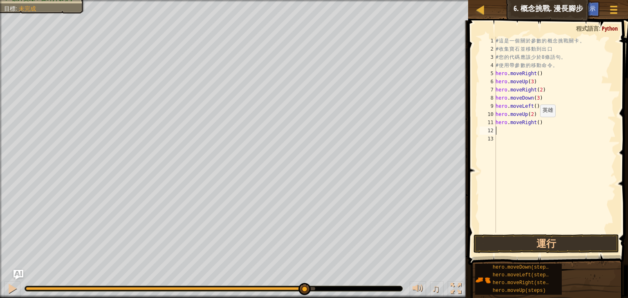
click at [535, 125] on div "# 這 是 一 個 關 於 參 數 的 概 念 挑 戰 關 卡 。 # 收 集 寶 石 並 移 動 到 出 口 # 您 的 代 碼 應 該 少 於 8 條 語…" at bounding box center [555, 143] width 122 height 212
type textarea "hero.moveRight(3)"
click at [528, 245] on button "運行" at bounding box center [545, 244] width 145 height 19
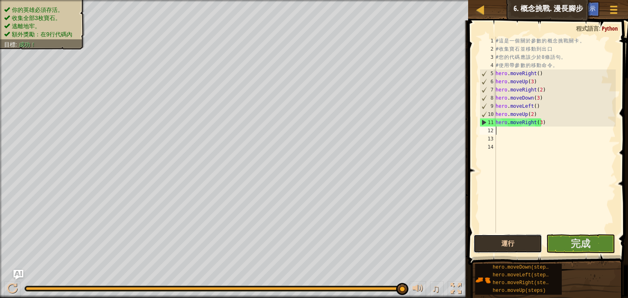
click at [501, 239] on button "運行" at bounding box center [507, 244] width 69 height 19
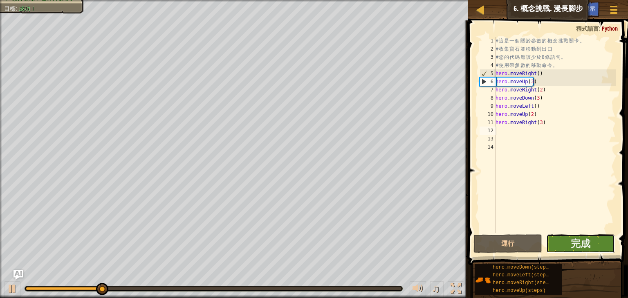
click at [599, 246] on button "完成" at bounding box center [580, 244] width 69 height 19
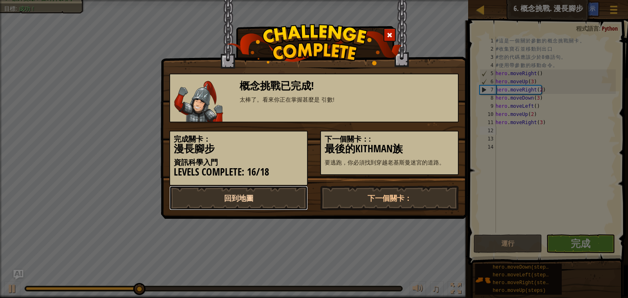
click at [252, 203] on link "回到地圖" at bounding box center [238, 198] width 138 height 25
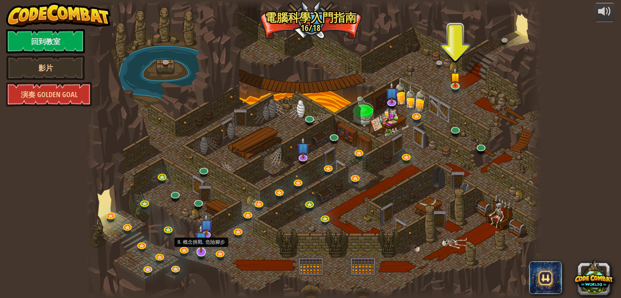
click at [201, 251] on img at bounding box center [201, 238] width 13 height 29
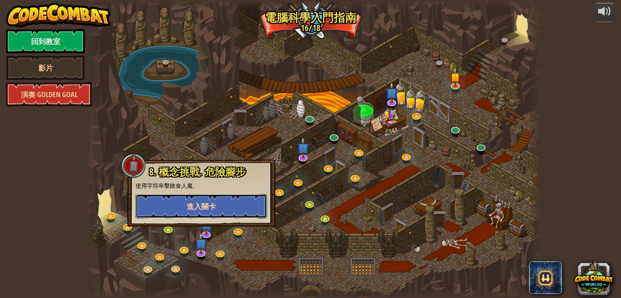
click at [212, 214] on button "進入關卡" at bounding box center [202, 206] width 132 height 25
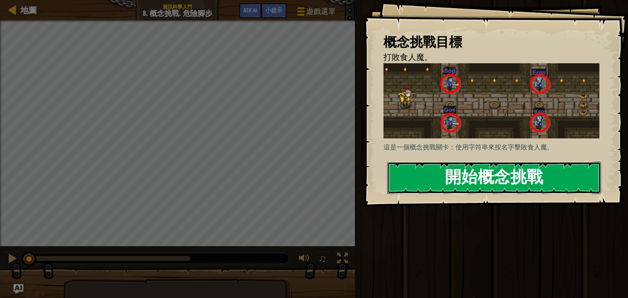
click at [435, 175] on button "開始概念挑戰" at bounding box center [494, 178] width 214 height 32
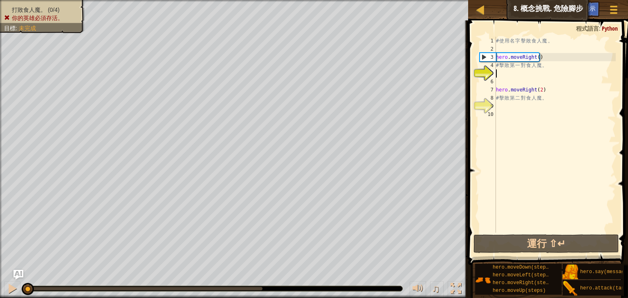
scroll to position [4, 0]
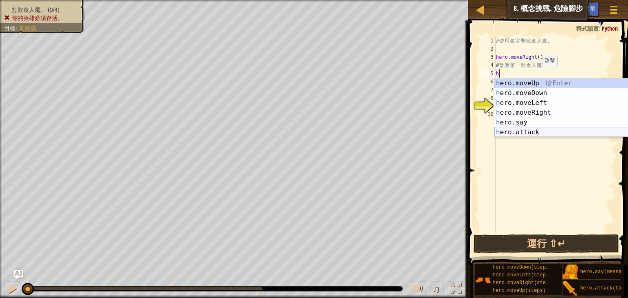
click at [552, 130] on div "h ero.moveUp 按 Enter h ero.moveDown 按 Enter h ero.moveLeft 按 Enter h ero.moveRi…" at bounding box center [571, 117] width 154 height 78
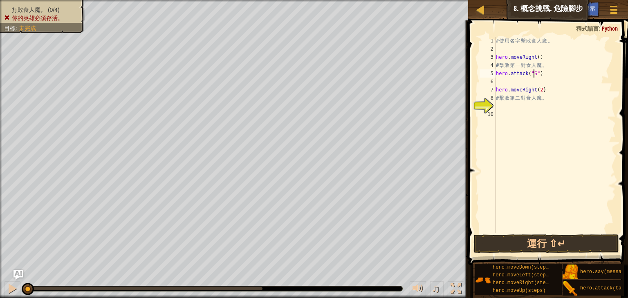
scroll to position [4, 3]
type textarea "hero.attack("Sog")"
click at [567, 83] on div "# 使 用 名 字 擊 敗 食 人 魔 。 hero . moveRight ( ) # 擊 敗 第 一 對 食 人 魔 。 hero . attack ( …" at bounding box center [554, 143] width 121 height 212
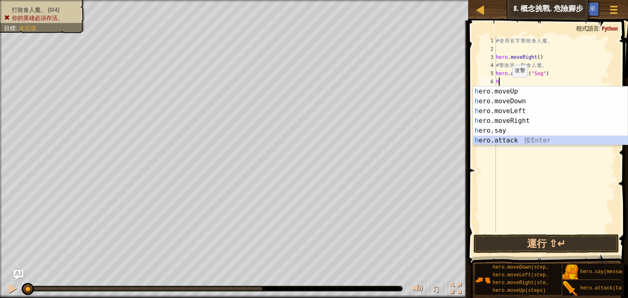
click at [519, 136] on div "h ero.moveUp 按 Enter h ero.moveDown 按 Enter h ero.moveLeft 按 Enter h ero.moveRi…" at bounding box center [550, 126] width 154 height 78
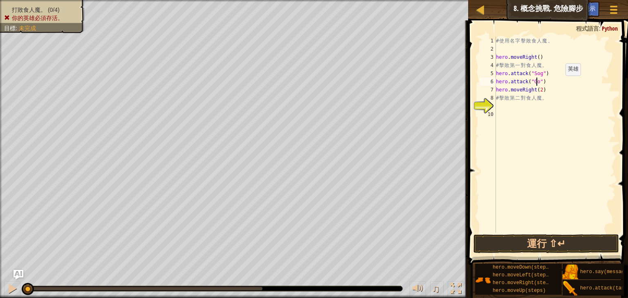
scroll to position [4, 3]
click at [592, 243] on button "運行 ⇧↵" at bounding box center [545, 244] width 145 height 19
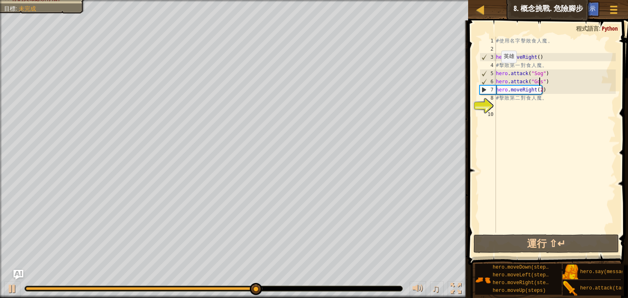
click at [497, 71] on div "# 使 用 名 字 擊 敗 食 人 魔 。 hero . moveRight ( ) # 擊 敗 第 一 對 食 人 魔 。 hero . attack ( …" at bounding box center [554, 143] width 121 height 212
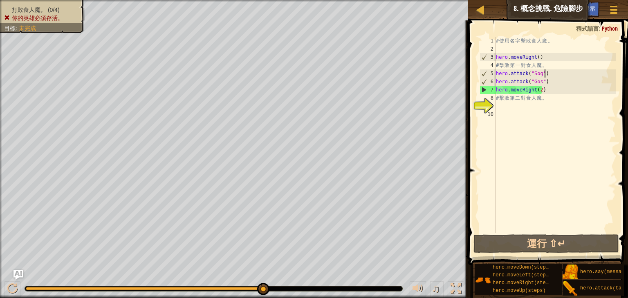
click at [559, 74] on div "# 使 用 名 字 擊 敗 食 人 魔 。 hero . moveRight ( ) # 擊 敗 第 一 對 食 人 魔 。 hero . attack ( …" at bounding box center [554, 143] width 121 height 212
click at [552, 82] on div "# 使 用 名 字 擊 敗 食 人 魔 。 hero . moveRight ( ) # 擊 敗 第 一 對 食 人 魔 。 hero . attack ( …" at bounding box center [554, 143] width 121 height 212
click at [495, 82] on div "6" at bounding box center [488, 82] width 16 height 8
click at [562, 77] on div "# 使 用 名 字 擊 敗 食 人 魔 。 hero . moveRight ( ) # 擊 敗 第 一 對 食 人 魔 。 hero . attack ( …" at bounding box center [554, 143] width 121 height 212
click at [561, 92] on div "# 使 用 名 字 擊 敗 食 人 魔 。 hero . moveRight ( ) # 擊 敗 第 一 對 食 人 魔 。 hero . attack ( …" at bounding box center [554, 143] width 121 height 212
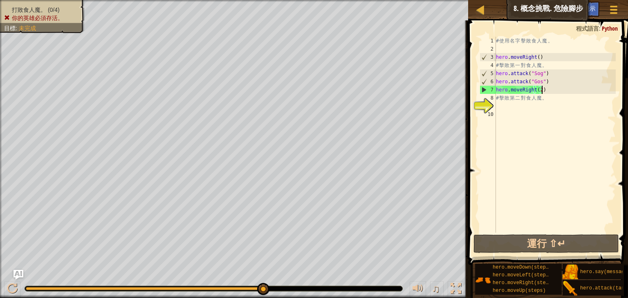
click at [561, 86] on div "# 使 用 名 字 擊 敗 食 人 魔 。 hero . moveRight ( ) # 擊 敗 第 一 對 食 人 魔 。 hero . attack ( …" at bounding box center [554, 143] width 121 height 212
click at [558, 81] on div "# 使 用 名 字 擊 敗 食 人 魔 。 hero . moveRight ( ) # 擊 敗 第 一 對 食 人 魔 。 hero . attack ( …" at bounding box center [554, 143] width 121 height 212
click at [551, 71] on div "# 使 用 名 字 擊 敗 食 人 魔 。 hero . moveRight ( ) # 擊 敗 第 一 對 食 人 魔 。 hero . attack ( …" at bounding box center [554, 143] width 121 height 212
type textarea "hero.attack("Sog")"
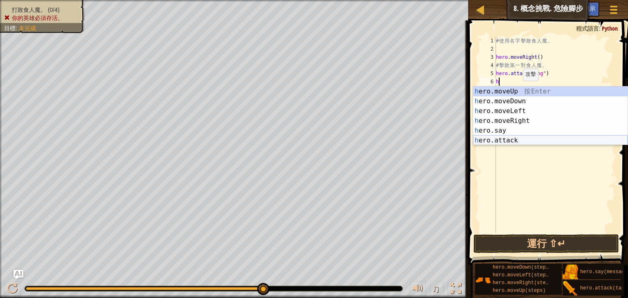
click at [515, 137] on div "h ero.moveUp 按 Enter h ero.moveDown 按 Enter h ero.moveLeft 按 Enter h ero.moveRi…" at bounding box center [550, 126] width 154 height 78
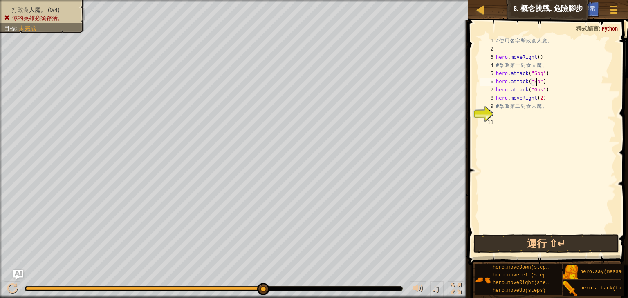
scroll to position [4, 3]
click at [555, 89] on div "# 使 用 名 字 擊 敗 食 人 魔 。 hero . moveRight ( ) # 擊 敗 第 一 對 食 人 魔 。 hero . attack ( …" at bounding box center [554, 143] width 121 height 212
type textarea "hero.attack("Gos")"
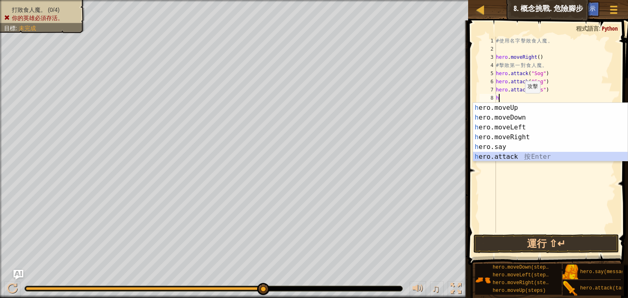
click at [522, 154] on div "h ero.moveUp 按 Enter h ero.moveDown 按 Enter h ero.moveLeft 按 Enter h ero.moveRi…" at bounding box center [550, 142] width 154 height 78
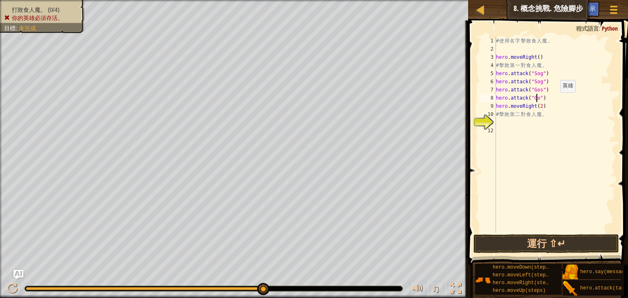
scroll to position [4, 3]
type textarea "hero.attack("Gos")"
click at [558, 243] on button "運行 ⇧↵" at bounding box center [545, 244] width 145 height 19
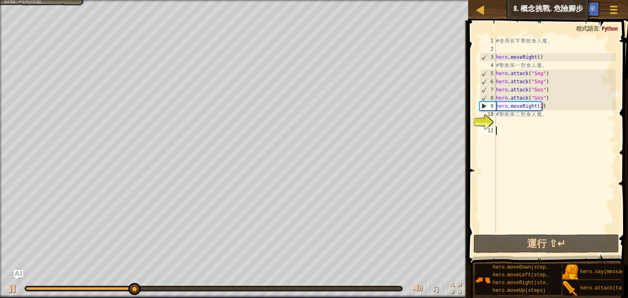
click at [532, 127] on div "# 使 用 名 字 擊 敗 食 人 魔 。 hero . moveRight ( ) # 擊 敗 第 一 對 食 人 魔 。 hero . attack ( …" at bounding box center [554, 143] width 121 height 212
click at [520, 117] on div "# 使 用 名 字 擊 敗 食 人 魔 。 hero . moveRight ( ) # 擊 敗 第 一 對 食 人 魔 。 hero . attack ( …" at bounding box center [554, 143] width 121 height 212
type textarea "# 擊敗第二對食人魔。"
click at [517, 122] on div "# 使 用 名 字 擊 敗 食 人 魔 。 hero . moveRight ( ) # 擊 敗 第 一 對 食 人 魔 。 hero . attack ( …" at bounding box center [554, 143] width 121 height 212
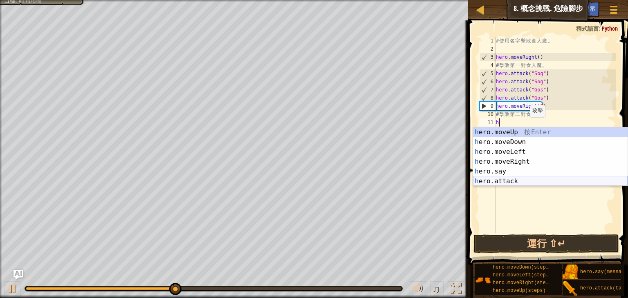
click at [523, 184] on div "h ero.moveUp 按 Enter h ero.moveDown 按 Enter h ero.moveLeft 按 Enter h ero.moveRi…" at bounding box center [550, 166] width 154 height 78
type textarea "hero.attack("Enemy Name")"
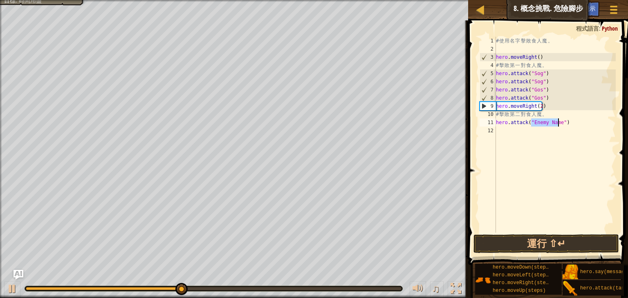
click at [509, 136] on div "# 使 用 名 字 擊 敗 食 人 魔 。 hero . moveRight ( ) # 擊 敗 第 一 對 食 人 魔 。 hero . attack ( …" at bounding box center [554, 143] width 121 height 212
type textarea "h"
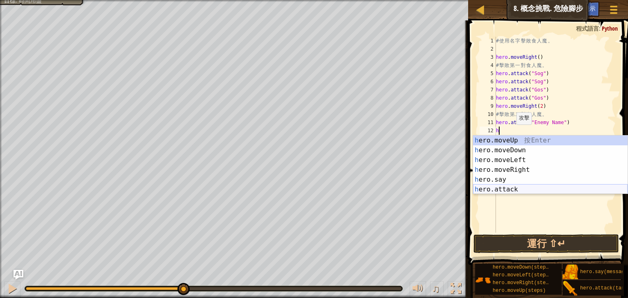
click at [516, 194] on div "# 使 用 名 字 擊 敗 食 人 魔 。 hero . moveRight ( ) # 擊 敗 第 一 對 食 人 魔 。 hero . attack ( …" at bounding box center [554, 143] width 121 height 212
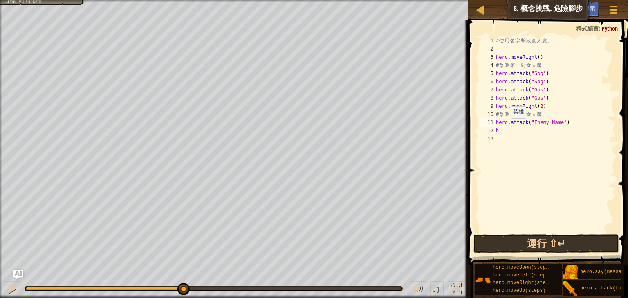
click at [506, 126] on div "# 使 用 名 字 擊 敗 食 人 魔 。 hero . moveRight ( ) # 擊 敗 第 一 對 食 人 魔 。 hero . attack ( …" at bounding box center [554, 143] width 121 height 212
click at [506, 131] on div "# 使 用 名 字 擊 敗 食 人 魔 。 hero . moveRight ( ) # 擊 敗 第 一 對 食 人 魔 。 hero . attack ( …" at bounding box center [554, 143] width 121 height 212
type textarea "h"
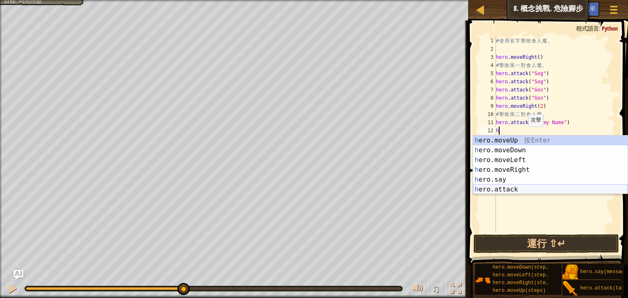
click at [530, 186] on div "h ero.moveUp 按 Enter h ero.moveDown 按 Enter h ero.moveLeft 按 Enter h ero.moveRi…" at bounding box center [550, 175] width 154 height 78
type textarea "hero.attack("Enemy Name")"
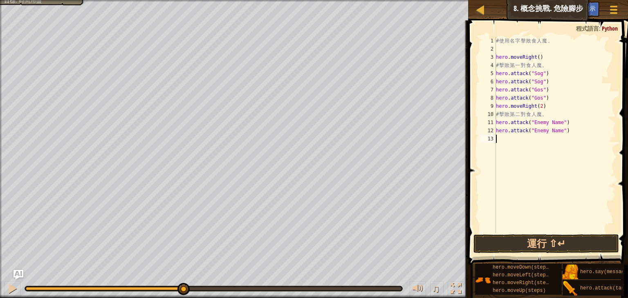
click at [498, 143] on div "# 使 用 名 字 擊 敗 食 人 魔 。 hero . moveRight ( ) # 擊 敗 第 一 對 食 人 魔 。 hero . attack ( …" at bounding box center [554, 143] width 121 height 212
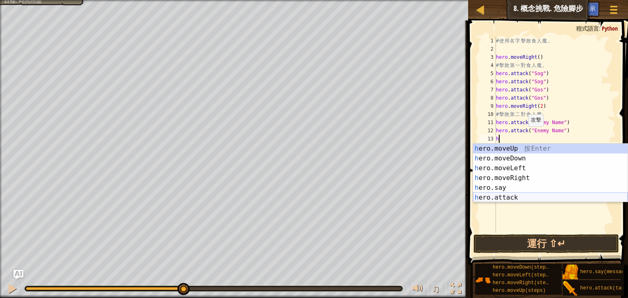
click at [512, 195] on div "h ero.moveUp 按 Enter h ero.moveDown 按 Enter h ero.moveLeft 按 Enter h ero.moveRi…" at bounding box center [550, 183] width 154 height 78
type textarea "hero.attack("Enemy Name")"
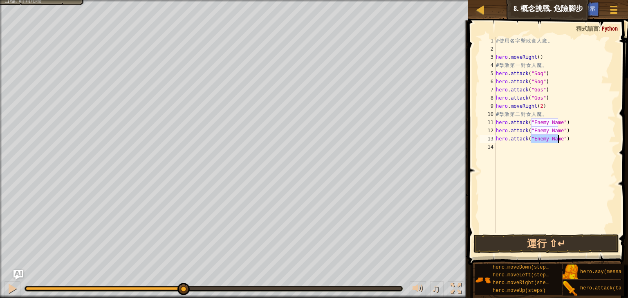
click at [510, 150] on div "# 使 用 名 字 擊 敗 食 人 魔 。 hero . moveRight ( ) # 擊 敗 第 一 對 食 人 魔 。 hero . attack ( …" at bounding box center [554, 143] width 121 height 212
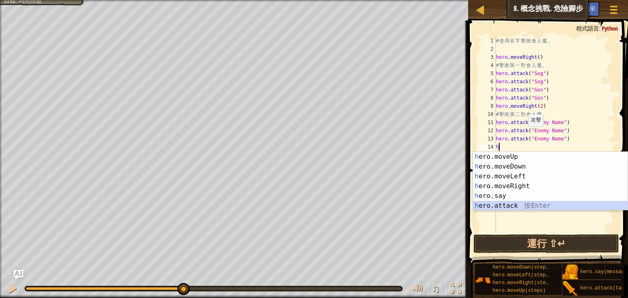
click at [538, 205] on div "h ero.moveUp 按 Enter h ero.moveDown 按 Enter h ero.moveLeft 按 Enter h ero.moveRi…" at bounding box center [550, 191] width 154 height 78
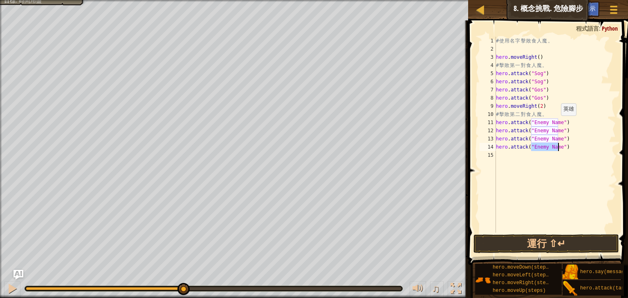
click at [557, 124] on div "# 使 用 名 字 擊 敗 食 人 魔 。 hero . moveRight ( ) # 擊 敗 第 一 對 食 人 魔 。 hero . attack ( …" at bounding box center [554, 143] width 121 height 212
drag, startPoint x: 556, startPoint y: 134, endPoint x: 530, endPoint y: 132, distance: 26.6
click at [530, 132] on div "# 使 用 名 字 擊 敗 食 人 魔 。 hero . moveRight ( ) # 擊 敗 第 一 對 食 人 魔 。 hero . attack ( …" at bounding box center [554, 143] width 121 height 212
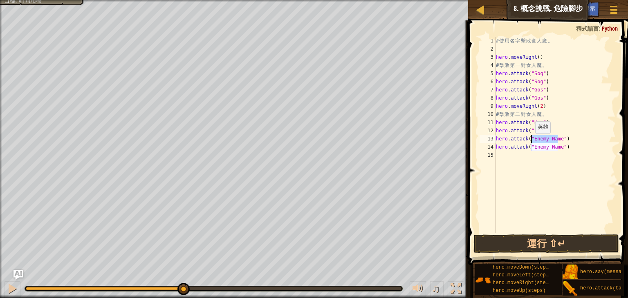
drag, startPoint x: 558, startPoint y: 138, endPoint x: 531, endPoint y: 141, distance: 27.9
click at [531, 141] on div "# 使 用 名 字 擊 敗 食 人 魔 。 hero . moveRight ( ) # 擊 敗 第 一 對 食 人 魔 。 hero . attack ( …" at bounding box center [554, 143] width 121 height 212
click at [557, 149] on div "# 使 用 名 字 擊 敗 食 人 魔 。 hero . moveRight ( ) # 擊 敗 第 一 對 食 人 魔 。 hero . attack ( …" at bounding box center [554, 143] width 121 height 212
click at [559, 151] on div "# 使 用 名 字 擊 敗 食 人 魔 。 hero . moveRight ( ) # 擊 敗 第 一 對 食 人 魔 。 hero . attack ( …" at bounding box center [554, 143] width 121 height 212
drag, startPoint x: 558, startPoint y: 151, endPoint x: 540, endPoint y: 148, distance: 18.5
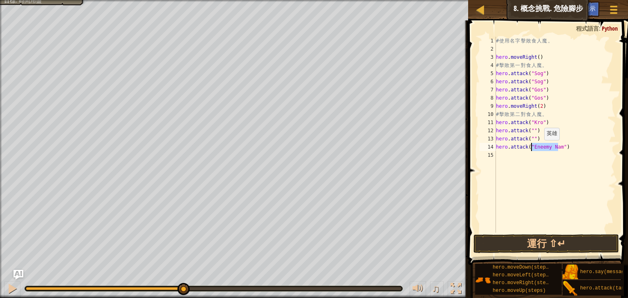
click at [540, 148] on div "# 使 用 名 字 擊 敗 食 人 魔 。 hero . moveRight ( ) # 擊 敗 第 一 對 食 人 魔 。 hero . attack ( …" at bounding box center [554, 143] width 121 height 212
click at [529, 132] on div "# 使 用 名 字 擊 敗 食 人 魔 。 hero . moveRight ( ) # 擊 敗 第 一 對 食 人 魔 。 hero . attack ( …" at bounding box center [554, 143] width 121 height 212
click at [531, 139] on div "# 使 用 名 字 擊 敗 食 人 魔 。 hero . moveRight ( ) # 擊 敗 第 一 對 食 人 魔 。 hero . attack ( …" at bounding box center [554, 143] width 121 height 212
click at [530, 146] on div "# 使 用 名 字 擊 敗 食 人 魔 。 hero . moveRight ( ) # 擊 敗 第 一 對 食 人 魔 。 hero . attack ( …" at bounding box center [554, 143] width 121 height 212
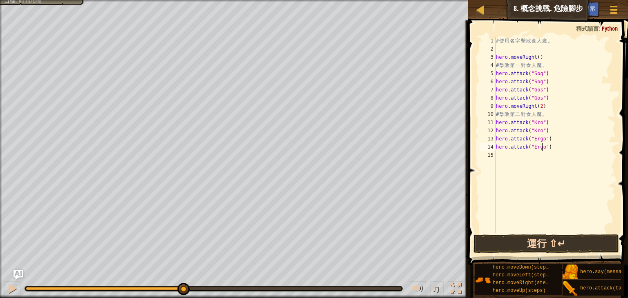
type textarea "hero.attack("Ergo")"
click at [580, 246] on button "運行 ⇧↵" at bounding box center [545, 244] width 145 height 19
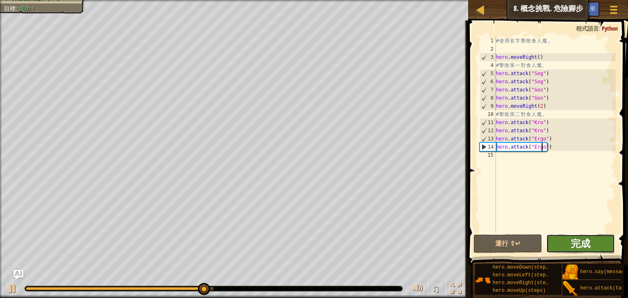
click at [588, 245] on span "完成" at bounding box center [580, 243] width 20 height 13
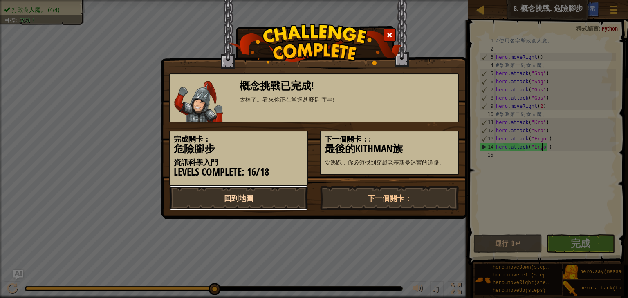
click at [235, 194] on link "回到地圖" at bounding box center [238, 198] width 138 height 25
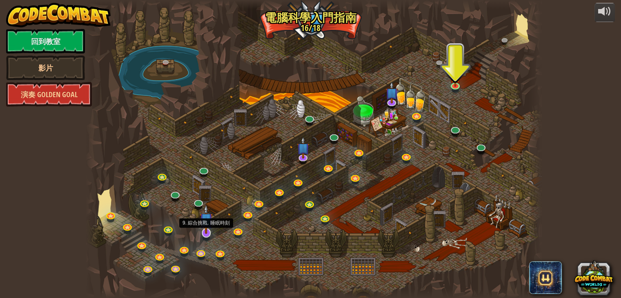
click at [206, 229] on img at bounding box center [206, 219] width 13 height 29
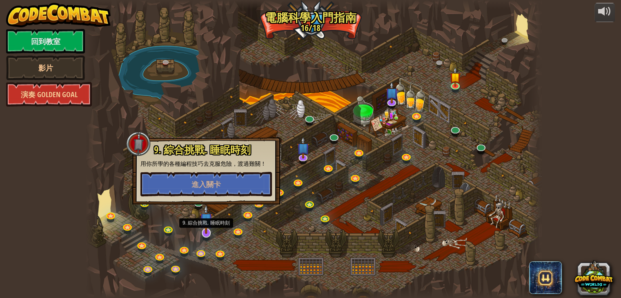
click at [209, 231] on img at bounding box center [206, 219] width 13 height 29
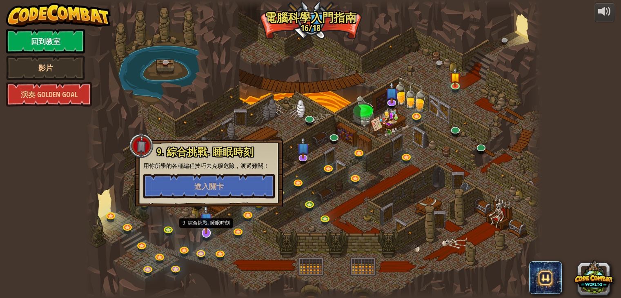
click at [209, 232] on img at bounding box center [206, 219] width 13 height 29
click at [289, 232] on div at bounding box center [314, 149] width 456 height 298
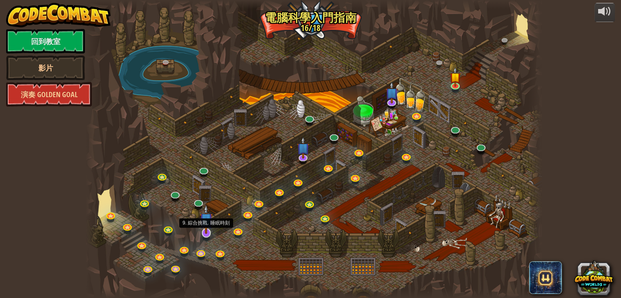
click at [209, 232] on img at bounding box center [206, 219] width 13 height 29
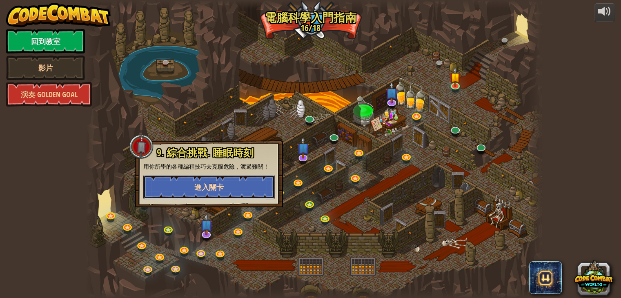
click at [223, 183] on span "進入關卡" at bounding box center [208, 187] width 29 height 10
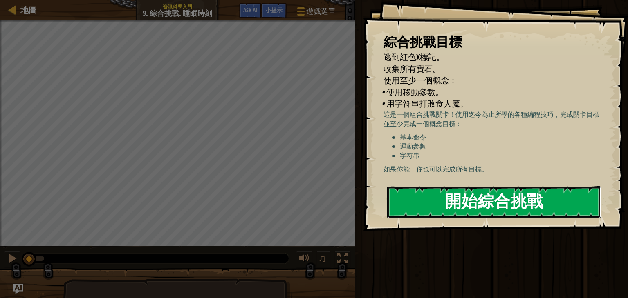
drag, startPoint x: 427, startPoint y: 198, endPoint x: 438, endPoint y: 200, distance: 12.1
click at [428, 198] on button "開始綜合挑戰" at bounding box center [494, 202] width 214 height 32
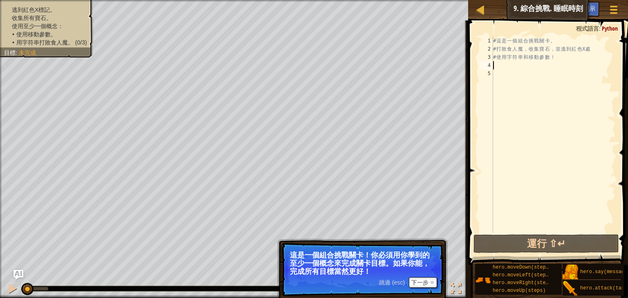
click at [505, 65] on div "# 這 是 一 個 組 合 挑 戰 關 卡 。 # 打 敗 食 人 魔 ， 收 集 寶 石 ， 並 逃 到 紅 色 X 處 # 使 用 字 符 串 和 移 動…" at bounding box center [553, 143] width 124 height 212
click at [422, 283] on button "下一步" at bounding box center [423, 282] width 28 height 11
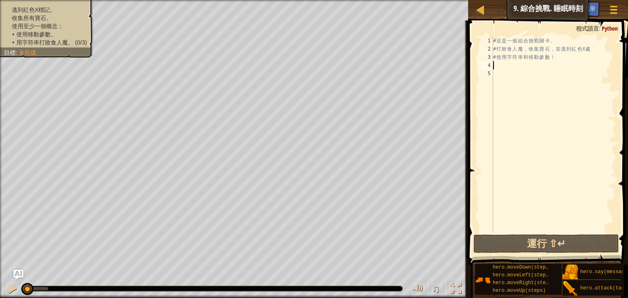
type textarea "h"
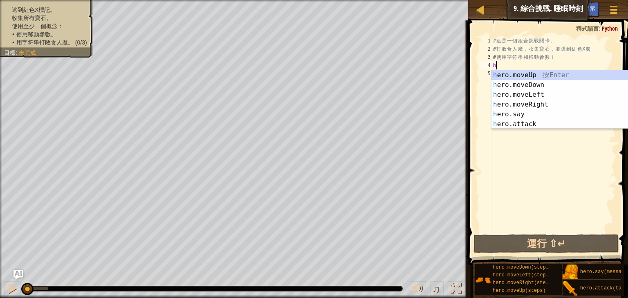
scroll to position [4, 0]
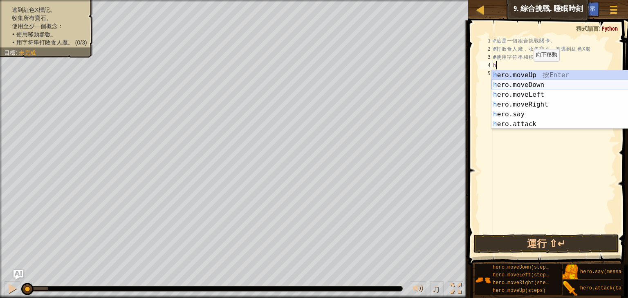
click at [532, 85] on div "h ero.moveUp 按 Enter h ero.moveDown 按 Enter h ero.moveLeft 按 Enter h ero.moveRi…" at bounding box center [568, 109] width 154 height 78
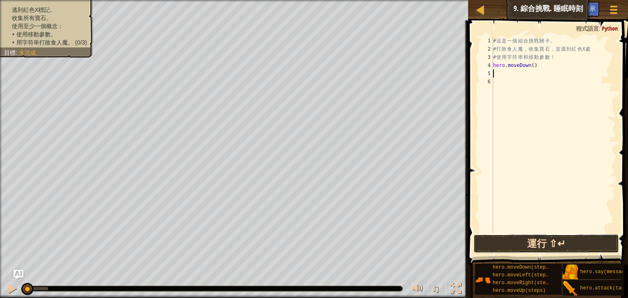
click at [541, 239] on button "運行 ⇧↵" at bounding box center [545, 244] width 145 height 19
click at [539, 243] on button "運行中" at bounding box center [545, 244] width 145 height 19
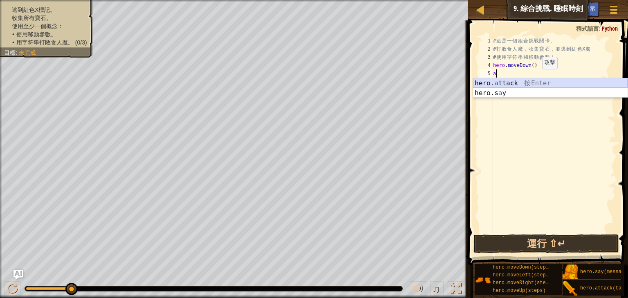
click at [520, 82] on div "hero. a ttack 按 Enter hero.s a y 按 Enter" at bounding box center [550, 97] width 154 height 39
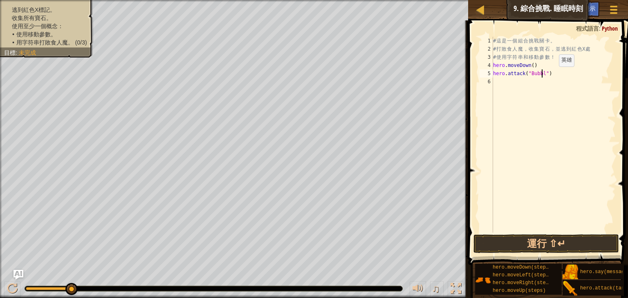
scroll to position [4, 4]
click at [577, 240] on button "運行 ⇧↵" at bounding box center [545, 244] width 145 height 19
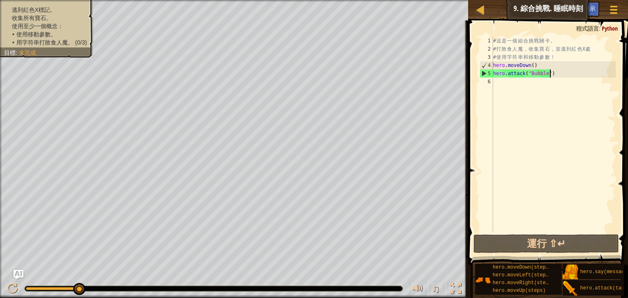
click at [559, 77] on div "# 這 是 一 個 組 合 挑 戰 關 卡 。 # 打 敗 食 人 魔 ， 收 集 寶 石 ， 並 逃 到 紅 色 X 處 # 使 用 字 符 串 和 移 動…" at bounding box center [553, 143] width 124 height 212
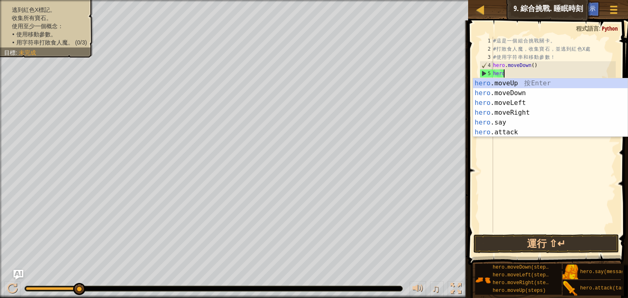
scroll to position [4, 0]
type textarea "h"
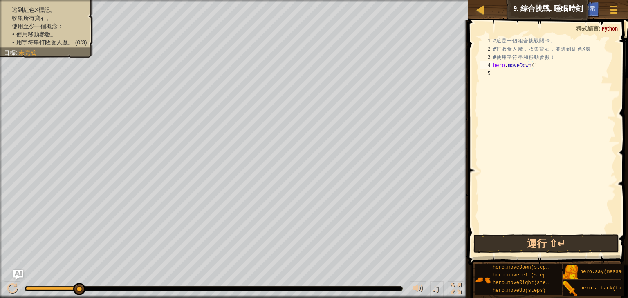
scroll to position [4, 3]
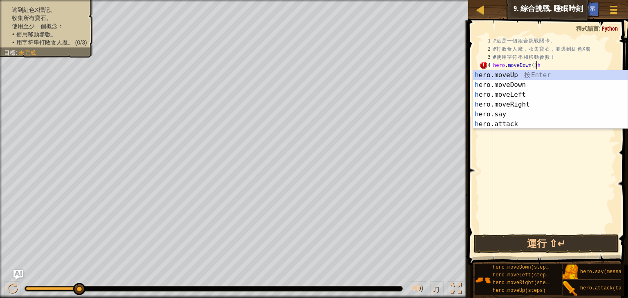
click at [565, 58] on div "# 這 是 一 個 組 合 挑 戰 關 卡 。 # 打 敗 食 人 魔 ， 收 集 寶 石 ， 並 逃 到 紅 色 X 處 # 使 用 字 符 串 和 移 動…" at bounding box center [553, 143] width 124 height 212
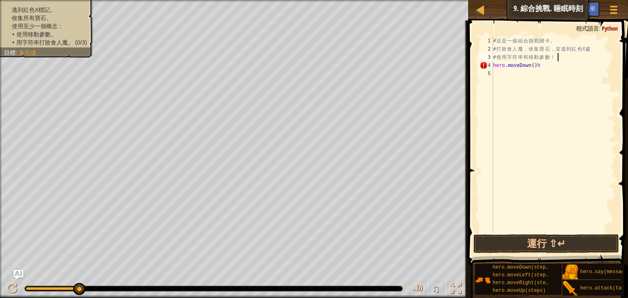
click at [540, 67] on div "# 這 是 一 個 組 合 挑 戰 關 卡 。 # 打 敗 食 人 魔 ， 收 集 寶 石 ， 並 逃 到 紅 色 X 處 # 使 用 字 符 串 和 移 動…" at bounding box center [553, 143] width 124 height 212
type textarea "hero.moveDown()"
click at [520, 76] on div "# 這 是 一 個 組 合 挑 戰 關 卡 。 # 打 敗 食 人 魔 ， 收 集 寶 石 ， 並 逃 到 紅 色 X 處 # 使 用 字 符 串 和 移 動…" at bounding box center [553, 143] width 124 height 212
click at [554, 66] on div "# 這 是 一 個 組 合 挑 戰 關 卡 。 # 打 敗 食 人 魔 ， 收 集 寶 石 ， 並 逃 到 紅 色 X 處 # 使 用 字 符 串 和 移 動…" at bounding box center [553, 143] width 124 height 212
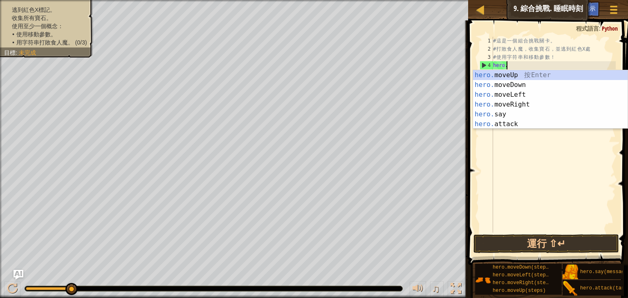
type textarea "h"
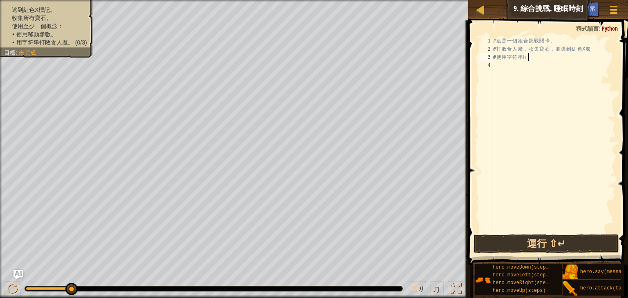
scroll to position [4, 2]
type textarea "# 使用字符串h"
click at [608, 9] on div at bounding box center [613, 10] width 11 height 12
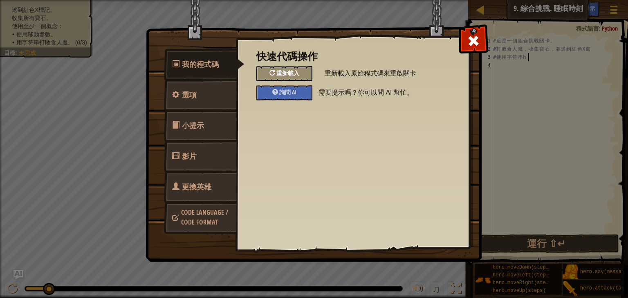
click at [279, 72] on span "重新載入" at bounding box center [287, 73] width 23 height 8
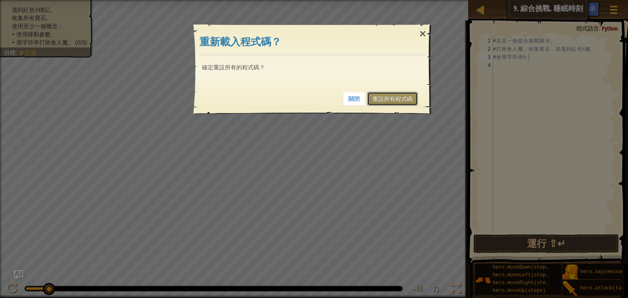
click at [398, 101] on link "重設所有程式碼" at bounding box center [392, 99] width 51 height 14
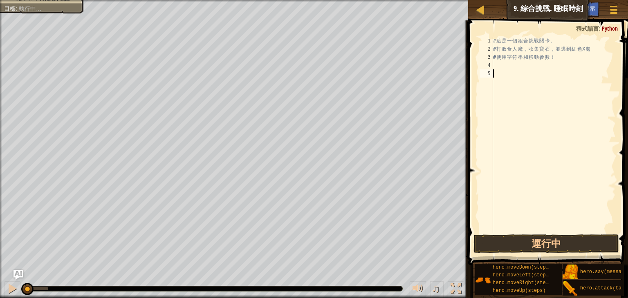
scroll to position [4, 0]
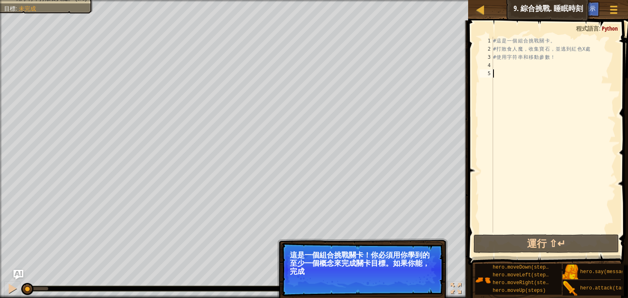
click at [423, 279] on p "跳過 (esc) 下一步 這是一個組合挑戰關卡！你必須用你學到的至少一個概念來完成關卡目標。如果你能，完成" at bounding box center [362, 270] width 162 height 54
click at [423, 279] on p "跳過 (esc) 下一步 這是一個組合挑戰關卡！你必須用你學到的至少一個概念來完成關卡目標。如果你能，完成所有目標當然" at bounding box center [362, 270] width 162 height 54
click at [422, 281] on button "下一步" at bounding box center [423, 282] width 28 height 11
click at [419, 276] on p "這是一個組合挑戰關卡！你必須用你學到的至少一個概念來完成關卡目標。如果你能，完成所有目標當然更好！" at bounding box center [362, 263] width 145 height 25
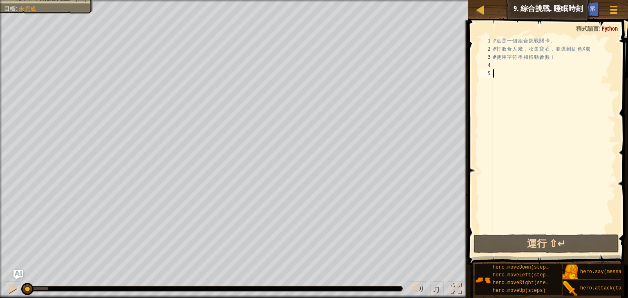
click at [516, 67] on div "# 這 是 一 個 組 合 挑 戰 關 卡 。 # 打 敗 食 人 魔 ， 收 集 寶 石 ， 並 逃 到 紅 色 X 處 # 使 用 字 符 串 和 移 動…" at bounding box center [553, 143] width 124 height 212
type textarea "h"
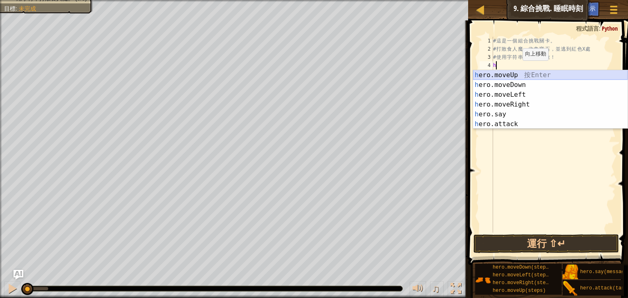
click at [527, 75] on div "h ero.moveUp 按 Enter h ero.moveDown 按 Enter h ero.moveLeft 按 Enter h ero.moveRi…" at bounding box center [550, 109] width 154 height 78
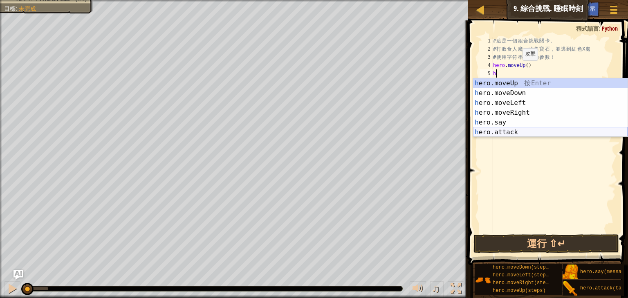
click at [510, 132] on div "h ero.moveUp 按 Enter h ero.moveDown 按 Enter h ero.moveLeft 按 Enter h ero.moveRi…" at bounding box center [550, 117] width 154 height 78
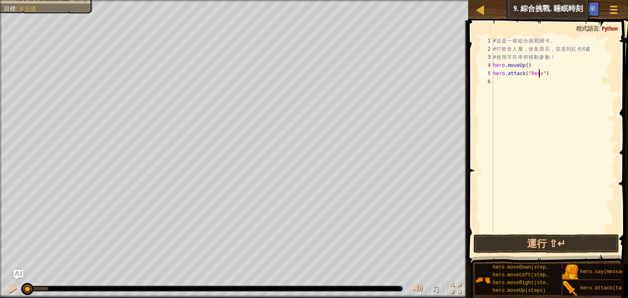
scroll to position [4, 4]
type textarea "hero.attack("Rexxar")"
click at [544, 82] on div "# 這 是 一 個 組 合 挑 戰 關 卡 。 # 打 敗 食 人 魔 ， 收 集 寶 石 ， 並 逃 到 紅 色 X 處 # 使 用 字 符 串 和 移 動…" at bounding box center [553, 143] width 124 height 212
drag, startPoint x: 551, startPoint y: 72, endPoint x: 489, endPoint y: 76, distance: 62.2
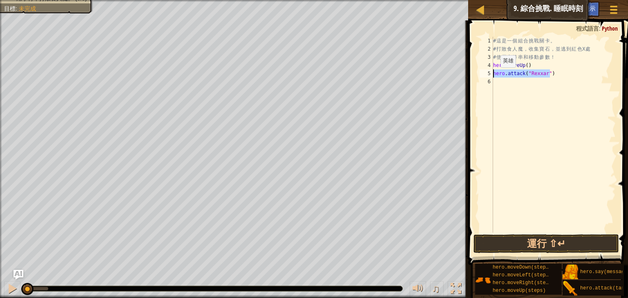
click at [489, 76] on div "1 2 3 4 5 6 # 這 是 一 個 組 合 挑 戰 關 卡 。 # 打 敗 食 人 魔 ， 收 集 寶 石 ， 並 逃 到 紅 色 X 處 # 使 用…" at bounding box center [547, 135] width 138 height 196
type textarea "hero.attack("Rexxar")"
paste textarea
click at [523, 86] on div "# 這 是 一 個 組 合 挑 戰 關 卡 。 # 打 敗 食 人 魔 ， 收 集 寶 石 ， 並 逃 到 紅 色 X 處 # 使 用 字 符 串 和 移 動…" at bounding box center [553, 143] width 124 height 212
paste textarea "hero.attack("Rexxar")"
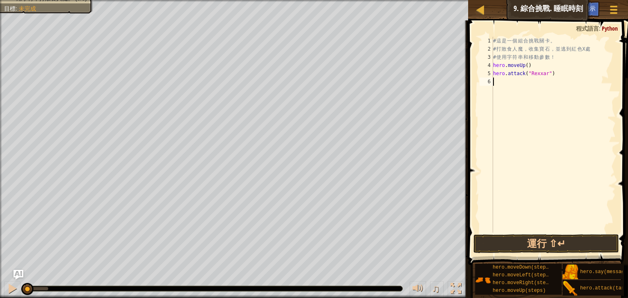
type textarea "hero.attack("Rexxar")"
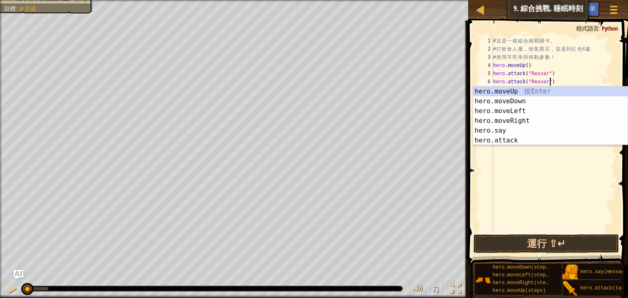
click at [580, 75] on div "# 這 是 一 個 組 合 挑 戰 關 卡 。 # 打 敗 食 人 魔 ， 收 集 寶 石 ， 並 逃 到 紅 色 X 處 # 使 用 字 符 串 和 移 動…" at bounding box center [553, 143] width 124 height 212
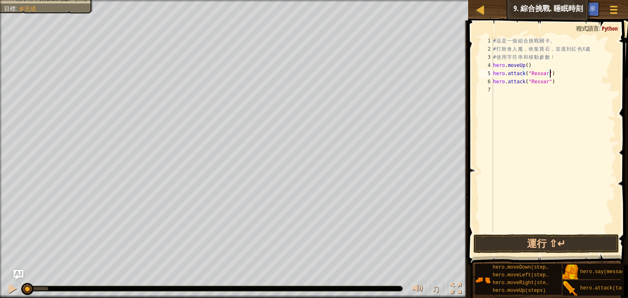
click at [565, 84] on div "# 這 是 一 個 組 合 挑 戰 關 卡 。 # 打 敗 食 人 魔 ， 收 集 寶 石 ， 並 逃 到 紅 色 X 處 # 使 用 字 符 串 和 移 動…" at bounding box center [553, 143] width 124 height 212
click at [494, 87] on div "# 這 是 一 個 組 合 挑 戰 關 卡 。 # 打 敗 食 人 魔 ， 收 集 寶 石 ， 並 逃 到 紅 色 X 處 # 使 用 字 符 串 和 移 動…" at bounding box center [553, 143] width 124 height 212
click at [554, 243] on button "運行 ⇧↵" at bounding box center [545, 244] width 145 height 19
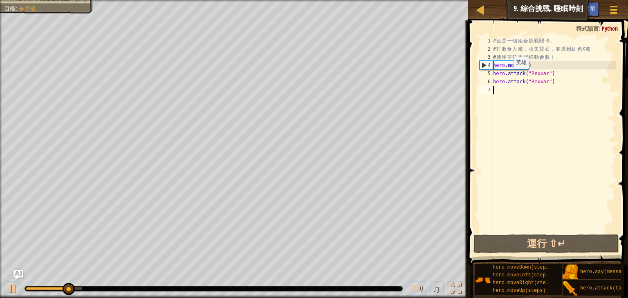
click at [512, 83] on div "# 這 是 一 個 組 合 挑 戰 關 卡 。 # 打 敗 食 人 魔 ， 收 集 寶 石 ， 並 逃 到 紅 色 X 處 # 使 用 字 符 串 和 移 動…" at bounding box center [553, 143] width 124 height 212
type textarea "hero.attack("Rexxar") hero.attack("Rexxar")"
click at [513, 92] on div "# 這 是 一 個 組 合 挑 戰 關 卡 。 # 打 敗 食 人 魔 ， 收 集 寶 石 ， 並 逃 到 紅 色 X 處 # 使 用 字 符 串 和 移 動…" at bounding box center [553, 143] width 124 height 212
type textarea "h"
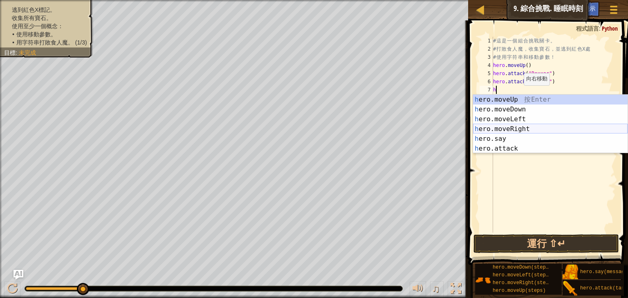
click at [533, 126] on div "h ero.moveUp 按 Enter h ero.moveDown 按 Enter h ero.moveLeft 按 Enter h ero.moveRi…" at bounding box center [550, 134] width 154 height 78
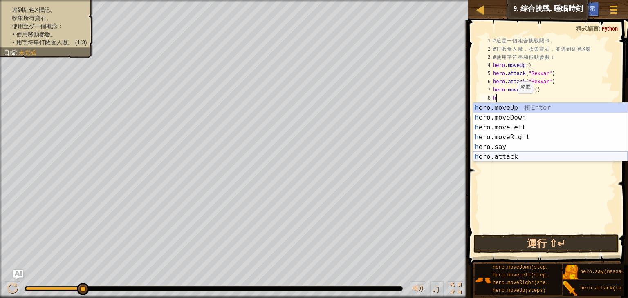
click at [515, 154] on div "h ero.moveUp 按 Enter h ero.moveDown 按 Enter h ero.moveLeft 按 Enter h ero.moveRi…" at bounding box center [550, 142] width 154 height 78
type textarea "hero.attack("Enemy Name")"
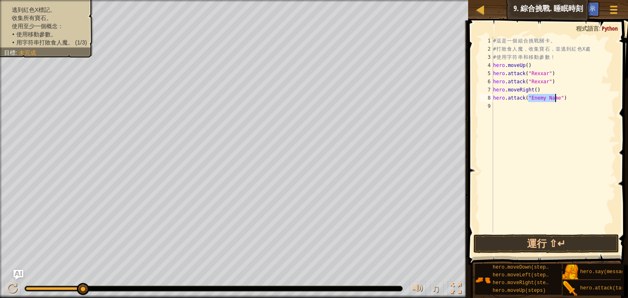
click at [520, 106] on div "# 這 是 一 個 組 合 挑 戰 關 卡 。 # 打 敗 食 人 魔 ， 收 集 寶 石 ， 並 逃 到 紅 色 X 處 # 使 用 字 符 串 和 移 動…" at bounding box center [553, 143] width 124 height 212
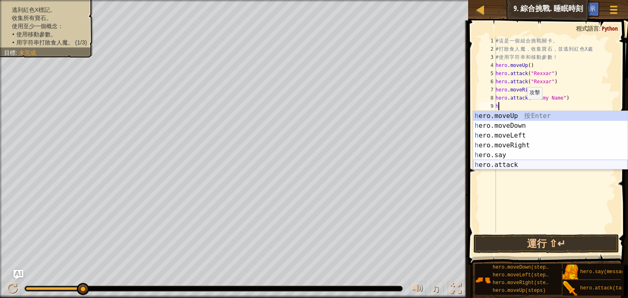
click at [518, 164] on div "h ero.moveUp 按 Enter h ero.moveDown 按 Enter h ero.moveLeft 按 Enter h ero.moveRi…" at bounding box center [550, 150] width 154 height 78
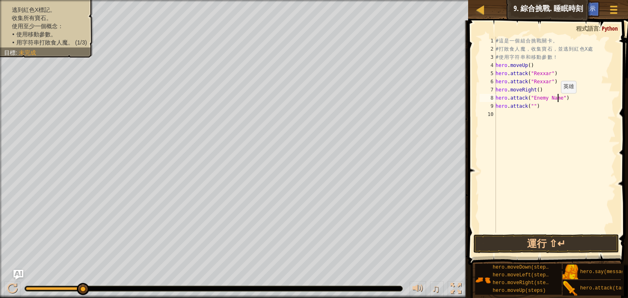
click at [556, 101] on div "# 這 是 一 個 組 合 挑 戰 關 卡 。 # 打 敗 食 人 魔 ， 收 集 寶 石 ， 並 逃 到 紅 色 X 處 # 使 用 字 符 串 和 移 動…" at bounding box center [555, 143] width 122 height 212
click at [541, 101] on div "# 這 是 一 個 組 合 挑 戰 關 卡 。 # 打 敗 食 人 魔 ， 收 集 寶 石 ， 並 逃 到 紅 色 X 處 # 使 用 字 符 串 和 移 動…" at bounding box center [555, 143] width 122 height 212
click at [544, 103] on div "# 這 是 一 個 組 合 挑 戰 關 卡 。 # 打 敗 食 人 魔 ， 收 集 寶 石 ， 並 逃 到 紅 色 X 處 # 使 用 字 符 串 和 移 動…" at bounding box center [555, 143] width 122 height 212
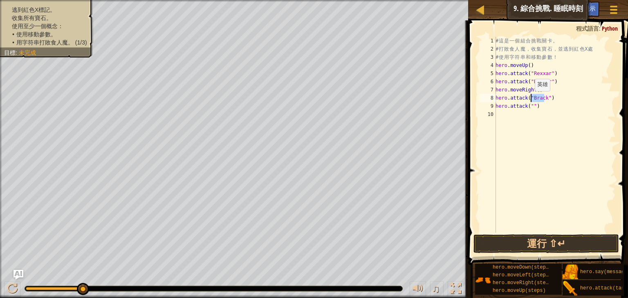
drag, startPoint x: 543, startPoint y: 98, endPoint x: 530, endPoint y: 99, distance: 13.1
click at [530, 99] on div "# 這 是 一 個 組 合 挑 戰 關 卡 。 # 打 敗 食 人 魔 ， 收 集 寶 石 ， 並 逃 到 紅 色 X 處 # 使 用 字 符 串 和 移 動…" at bounding box center [555, 143] width 122 height 212
click at [531, 107] on div "# 這 是 一 個 組 合 挑 戰 關 卡 。 # 打 敗 食 人 魔 ， 收 集 寶 石 ， 並 逃 到 紅 色 X 處 # 使 用 字 符 串 和 移 動…" at bounding box center [555, 143] width 122 height 212
paste textarea "Brack"
type textarea "hero.attack("Brack")"
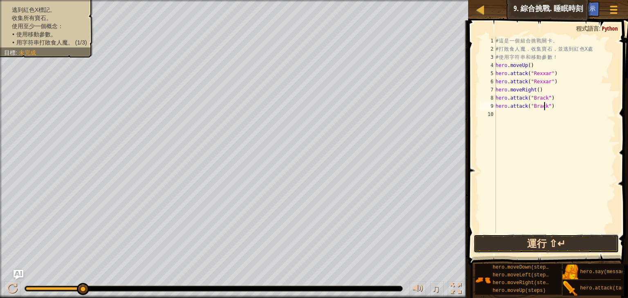
click at [569, 241] on button "運行 ⇧↵" at bounding box center [545, 244] width 145 height 19
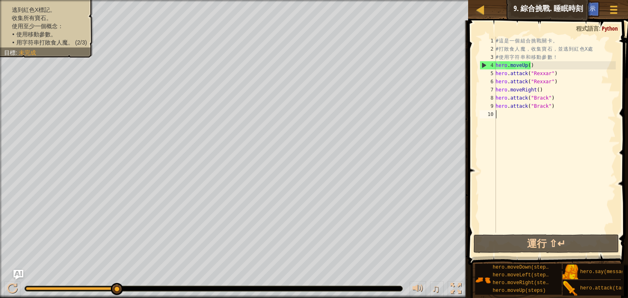
click at [508, 116] on div "# 這 是 一 個 組 合 挑 戰 關 卡 。 # 打 敗 食 人 魔 ， 收 集 寶 石 ， 並 逃 到 紅 色 X 處 # 使 用 字 符 串 和 移 動…" at bounding box center [555, 143] width 122 height 212
type textarea "h"
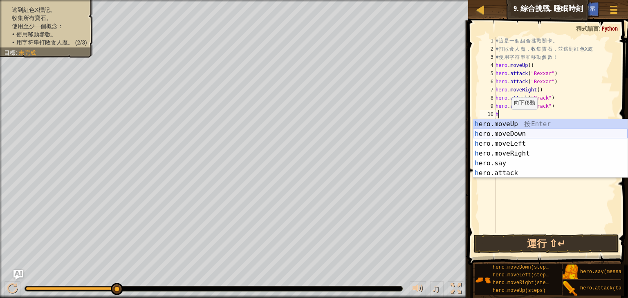
click at [518, 130] on div "h ero.moveUp 按 Enter h ero.moveDown 按 Enter h ero.moveLeft 按 Enter h ero.moveRi…" at bounding box center [550, 158] width 154 height 78
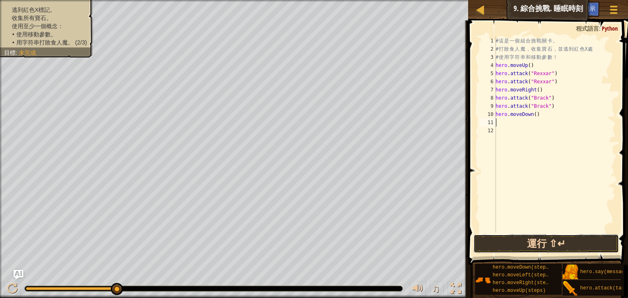
click at [541, 246] on button "運行 ⇧↵" at bounding box center [545, 244] width 145 height 19
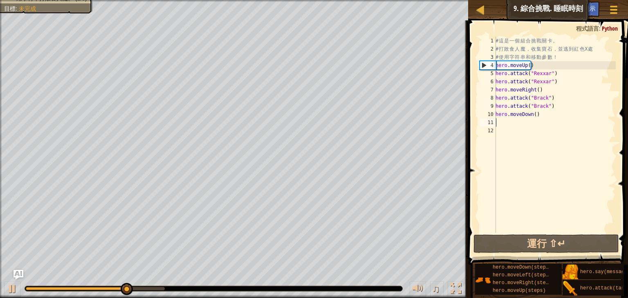
click at [536, 114] on div "# 這 是 一 個 組 合 挑 戰 關 卡 。 # 打 敗 食 人 魔 ， 收 集 寶 石 ， 並 逃 到 紅 色 X 處 # 使 用 字 符 串 和 移 動…" at bounding box center [555, 143] width 122 height 212
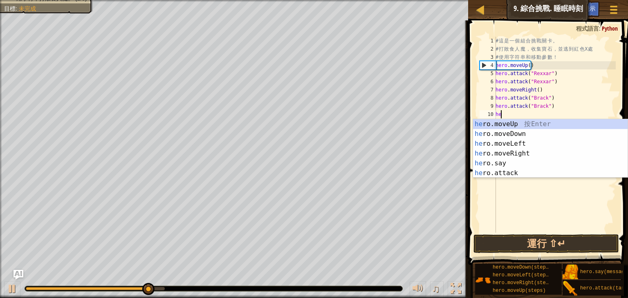
type textarea "h"
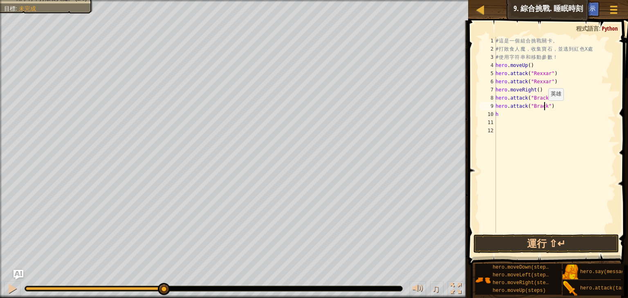
click at [543, 109] on div "# 這 是 一 個 組 合 挑 戰 關 卡 。 # 打 敗 食 人 魔 ， 收 集 寶 石 ， 並 逃 到 紅 色 X 處 # 使 用 字 符 串 和 移 動…" at bounding box center [555, 143] width 122 height 212
click at [541, 114] on div "# 這 是 一 個 組 合 挑 戰 關 卡 。 # 打 敗 食 人 魔 ， 收 集 寶 石 ， 並 逃 到 紅 色 X 處 # 使 用 字 符 串 和 移 動…" at bounding box center [555, 143] width 122 height 212
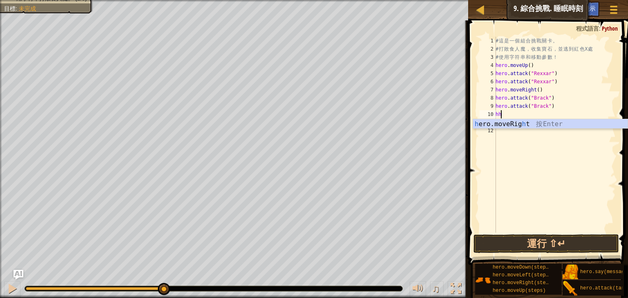
type textarea "h"
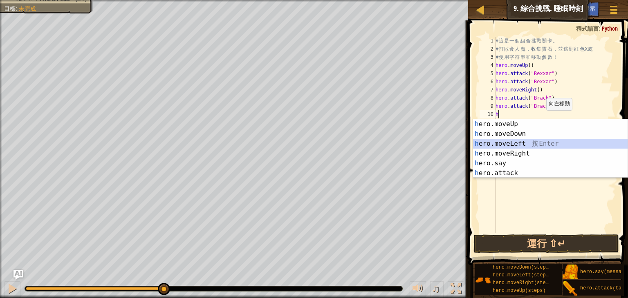
click at [528, 143] on div "h ero.moveUp 按 Enter h ero.moveDown 按 Enter h ero.moveLeft 按 Enter h ero.moveRi…" at bounding box center [550, 158] width 154 height 78
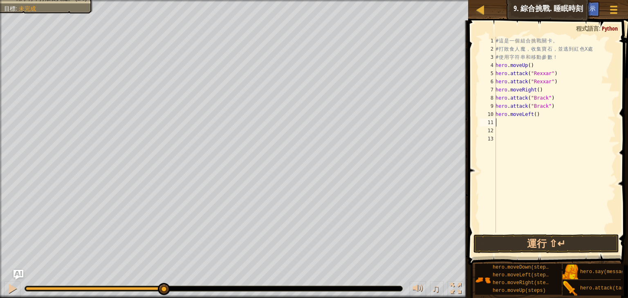
type textarea "h"
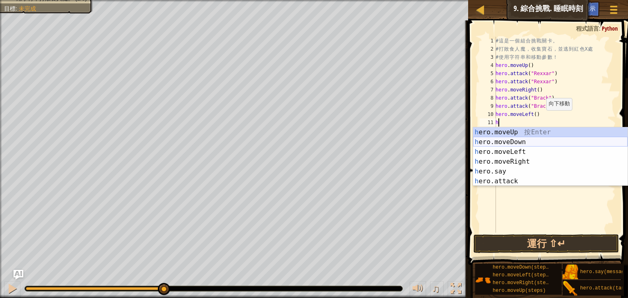
click at [526, 142] on div "h ero.moveUp 按 Enter h ero.moveDown 按 Enter h ero.moveLeft 按 Enter h ero.moveRi…" at bounding box center [550, 166] width 154 height 78
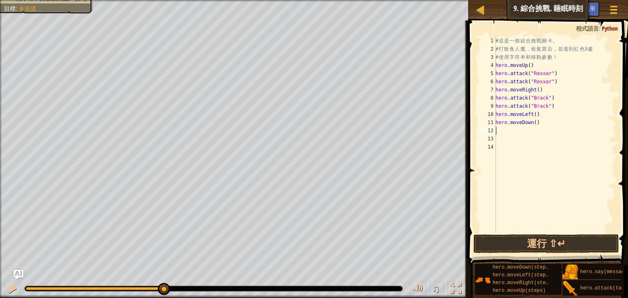
type textarea "h"
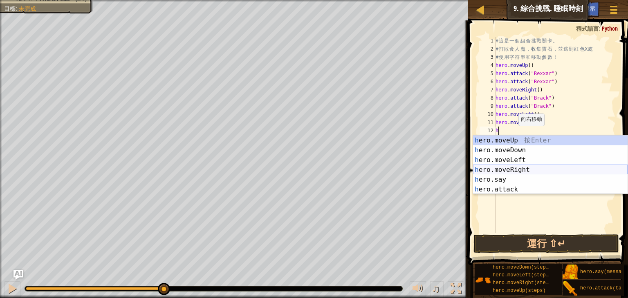
click at [527, 172] on div "h ero.moveUp 按 Enter h ero.moveDown 按 Enter h ero.moveLeft 按 Enter h ero.moveRi…" at bounding box center [550, 175] width 154 height 78
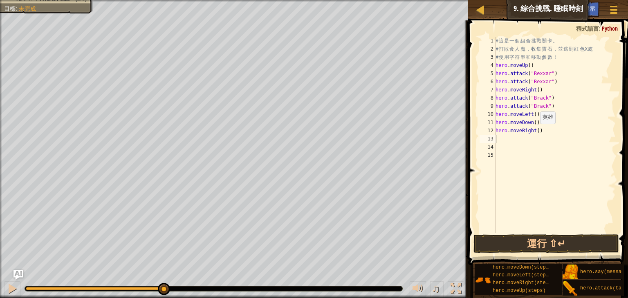
click at [535, 132] on div "# 這 是 一 個 組 合 挑 戰 關 卡 。 # 打 敗 食 人 魔 ， 收 集 寶 石 ， 並 逃 到 紅 色 X 處 # 使 用 字 符 串 和 移 動…" at bounding box center [555, 143] width 122 height 212
click at [536, 132] on div "# 這 是 一 個 組 合 挑 戰 關 卡 。 # 打 敗 食 人 魔 ， 收 集 寶 石 ， 並 逃 到 紅 色 X 處 # 使 用 字 符 串 和 移 動…" at bounding box center [555, 135] width 122 height 196
type textarea "hero.moveRight(2)"
click at [533, 143] on div "# 這 是 一 個 組 合 挑 戰 關 卡 。 # 打 敗 食 人 魔 ， 收 集 寶 石 ， 並 逃 到 紅 色 X 處 # 使 用 字 符 串 和 移 動…" at bounding box center [555, 143] width 122 height 212
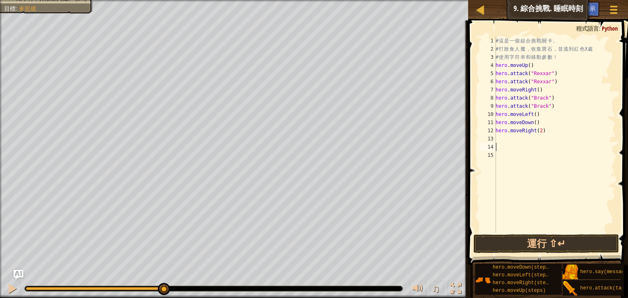
scroll to position [4, 0]
click at [531, 134] on div "# 這 是 一 個 組 合 挑 戰 關 卡 。 # 打 敗 食 人 魔 ， 收 集 寶 石 ， 並 逃 到 紅 色 X 處 # 使 用 字 符 串 和 移 動…" at bounding box center [555, 143] width 122 height 212
type textarea "hero.moveRight(2)"
click at [520, 141] on div "# 這 是 一 個 組 合 挑 戰 關 卡 。 # 打 敗 食 人 魔 ， 收 集 寶 石 ， 並 逃 到 紅 色 X 處 # 使 用 字 符 串 和 移 動…" at bounding box center [555, 143] width 122 height 212
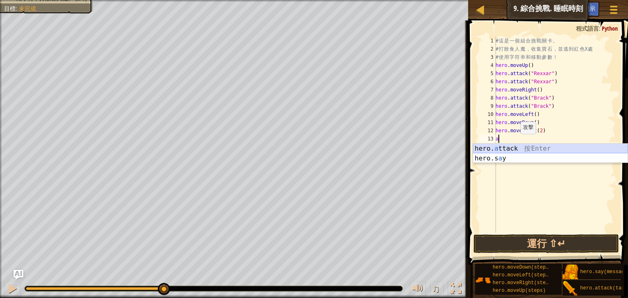
click at [513, 146] on div "hero. a ttack 按 Enter hero.s a y 按 Enter" at bounding box center [550, 163] width 154 height 39
type textarea "hero.attack("Enemy Name")"
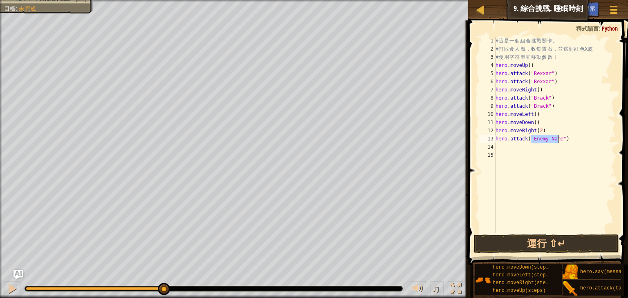
click at [513, 145] on div "# 這 是 一 個 組 合 挑 戰 關 卡 。 # 打 敗 食 人 魔 ， 收 集 寶 石 ， 並 逃 到 紅 色 X 處 # 使 用 字 符 串 和 移 動…" at bounding box center [555, 143] width 122 height 212
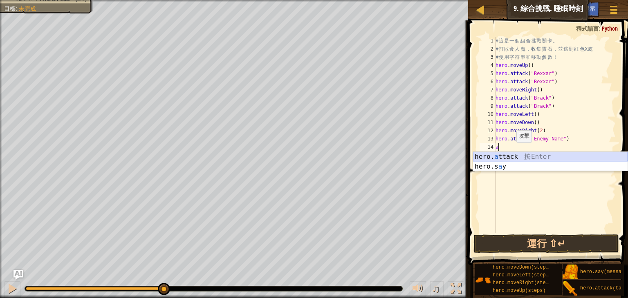
click at [507, 159] on div "hero. a ttack 按 Enter hero.s a y 按 Enter" at bounding box center [550, 171] width 154 height 39
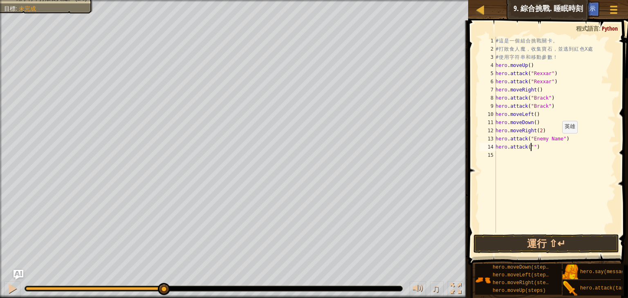
click at [557, 141] on div "# 這 是 一 個 組 合 挑 戰 關 卡 。 # 打 敗 食 人 魔 ， 收 集 寶 石 ， 並 逃 到 紅 色 X 處 # 使 用 字 符 串 和 移 動…" at bounding box center [555, 143] width 122 height 212
type textarea "hero.attack("Ursa")"
drag, startPoint x: 541, startPoint y: 141, endPoint x: 530, endPoint y: 141, distance: 10.6
click at [530, 141] on div "# 這 是 一 個 組 合 挑 戰 關 卡 。 # 打 敗 食 人 魔 ， 收 集 寶 石 ， 並 逃 到 紅 色 X 處 # 使 用 字 符 串 和 移 動…" at bounding box center [555, 143] width 122 height 212
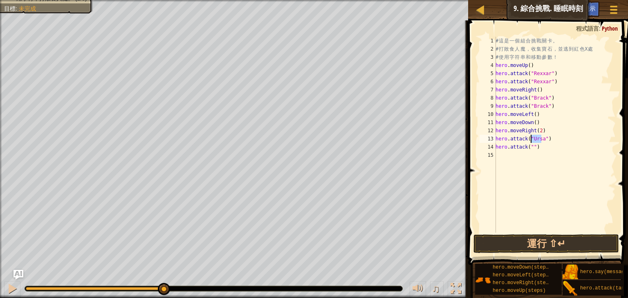
click at [529, 153] on div "# 這 是 一 個 組 合 挑 戰 關 卡 。 # 打 敗 食 人 魔 ， 收 集 寶 石 ， 並 逃 到 紅 色 X 處 # 使 用 字 符 串 和 移 動…" at bounding box center [555, 143] width 122 height 212
click at [529, 151] on div "# 這 是 一 個 組 合 挑 戰 關 卡 。 # 打 敗 食 人 魔 ， 收 集 寶 石 ， 並 逃 到 紅 色 X 處 # 使 用 字 符 串 和 移 動…" at bounding box center [555, 143] width 122 height 212
click at [529, 150] on div "# 這 是 一 個 組 合 挑 戰 關 卡 。 # 打 敗 食 人 魔 ， 收 集 寶 石 ， 並 逃 到 紅 色 X 處 # 使 用 字 符 串 和 移 動…" at bounding box center [555, 143] width 122 height 212
paste textarea "Ursa"
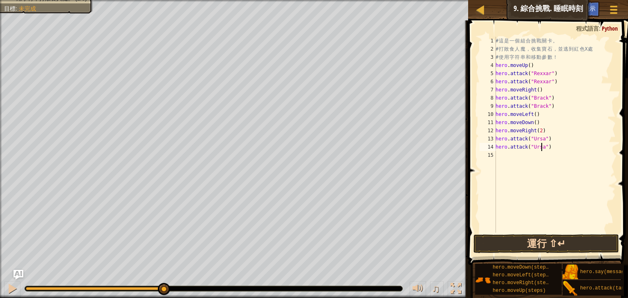
type textarea "hero.attack("Ursa")"
click at [551, 239] on button "運行 ⇧↵" at bounding box center [545, 244] width 145 height 19
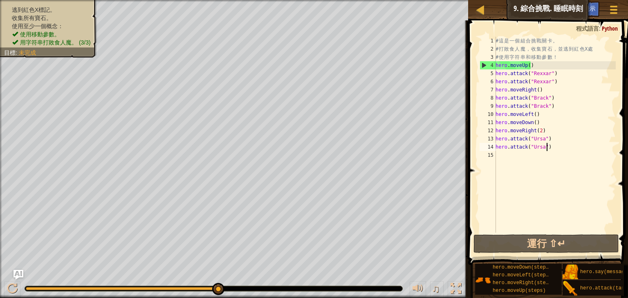
click at [557, 145] on div "# 這 是 一 個 組 合 挑 戰 關 卡 。 # 打 敗 食 人 魔 ， 收 集 寶 石 ， 並 逃 到 紅 色 X 處 # 使 用 字 符 串 和 移 動…" at bounding box center [555, 143] width 122 height 212
click at [526, 159] on div "# 這 是 一 個 組 合 挑 戰 關 卡 。 # 打 敗 食 人 魔 ， 收 集 寶 石 ， 並 逃 到 紅 色 X 處 # 使 用 字 符 串 和 移 動…" at bounding box center [555, 143] width 122 height 212
type textarea "h"
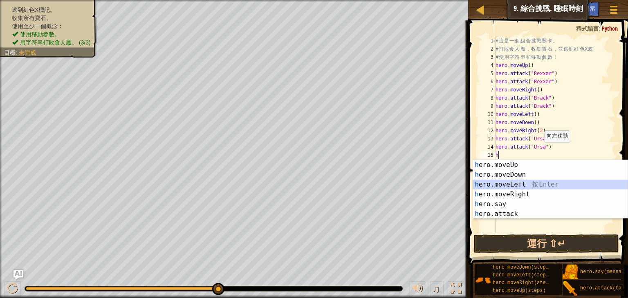
click at [525, 185] on div "h ero.moveUp 按 Enter h ero.moveDown 按 Enter h ero.moveLeft 按 Enter h ero.moveRi…" at bounding box center [550, 199] width 154 height 78
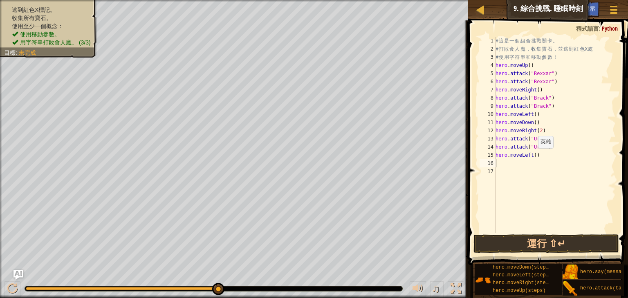
click at [532, 156] on div "# 這 是 一 個 組 合 挑 戰 關 卡 。 # 打 敗 食 人 魔 ， 收 集 寶 石 ， 並 逃 到 紅 色 X 處 # 使 用 字 符 串 和 移 動…" at bounding box center [555, 143] width 122 height 212
type textarea "hero.moveLeft(2)"
click at [521, 165] on div "# 這 是 一 個 組 合 挑 戰 關 卡 。 # 打 敗 食 人 魔 ， 收 集 寶 石 ， 並 逃 到 紅 色 X 處 # 使 用 字 符 串 和 移 動…" at bounding box center [555, 143] width 122 height 212
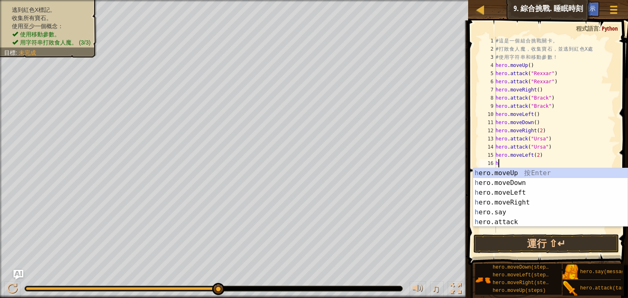
type textarea "h"
click at [535, 172] on div "h ero.moveUp 按 Enter h ero.moveDown 按 Enter h ero.moveLeft 按 Enter h ero.moveRi…" at bounding box center [550, 207] width 154 height 78
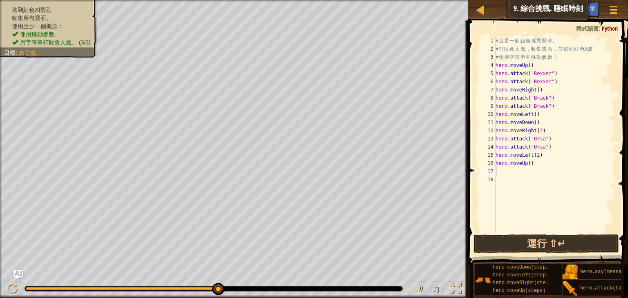
type textarea "h"
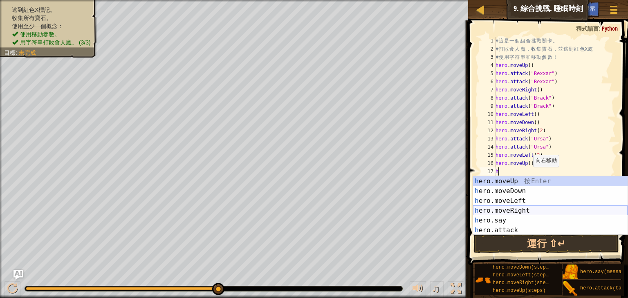
click at [514, 210] on div "h ero.moveUp 按 Enter h ero.moveDown 按 Enter h ero.moveLeft 按 Enter h ero.moveRi…" at bounding box center [550, 215] width 154 height 78
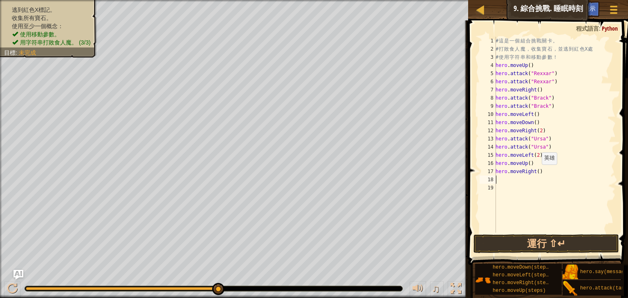
click at [537, 172] on div "# 這 是 一 個 組 合 挑 戰 關 卡 。 # 打 敗 食 人 魔 ， 收 集 寶 石 ， 並 逃 到 紅 色 X 處 # 使 用 字 符 串 和 移 動…" at bounding box center [555, 143] width 122 height 212
type textarea "hero.moveRight(3)"
click at [581, 244] on button "運行 ⇧↵" at bounding box center [545, 244] width 145 height 19
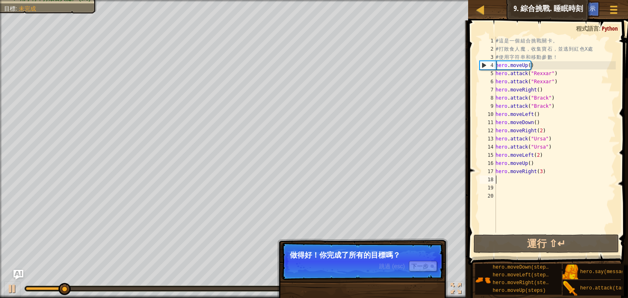
click at [387, 264] on span "跳過 (esc)" at bounding box center [392, 266] width 26 height 7
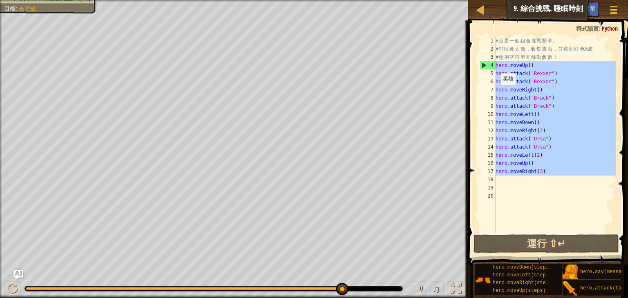
drag, startPoint x: 547, startPoint y: 176, endPoint x: 490, endPoint y: 66, distance: 124.6
click at [490, 66] on div "1 2 3 4 5 6 7 8 9 10 11 12 13 14 15 16 17 18 19 20 # 這 是 一 個 組 合 挑 戰 關 卡 。 # 打 …" at bounding box center [547, 135] width 138 height 196
type textarea "hero.moveUp() hero.attack("Rexxar")"
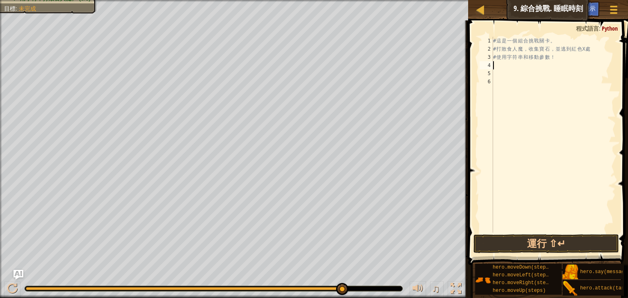
type textarea "h"
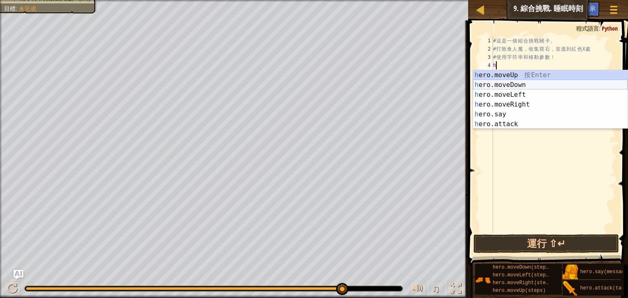
click at [520, 81] on div "h ero.moveUp 按 Enter h ero.moveDown 按 Enter h ero.moveLeft 按 Enter h ero.moveRi…" at bounding box center [550, 109] width 154 height 78
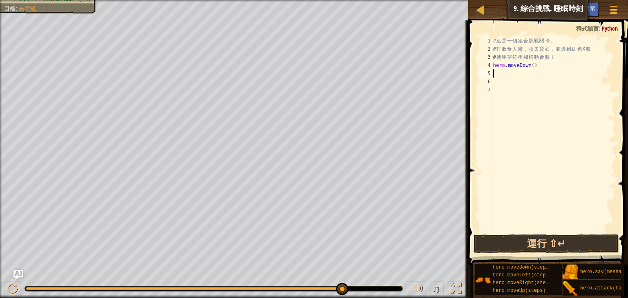
type textarea "h"
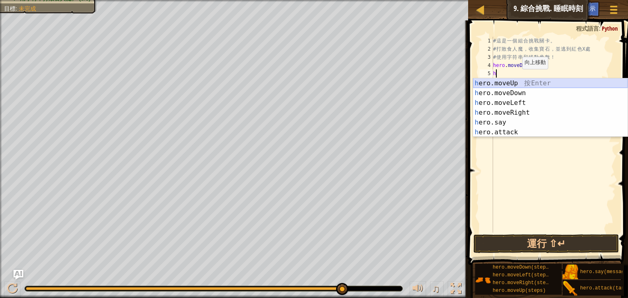
click at [514, 81] on div "h ero.moveUp 按 Enter h ero.moveDown 按 Enter h ero.moveLeft 按 Enter h ero.moveRi…" at bounding box center [550, 117] width 154 height 78
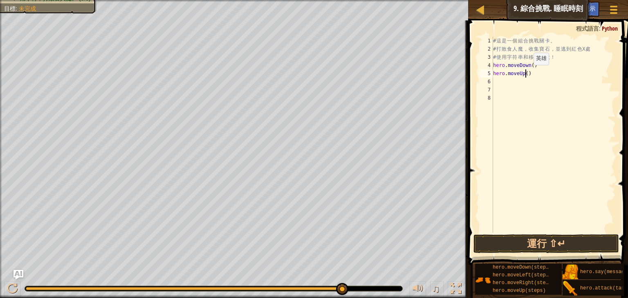
click at [526, 73] on div "# 這 是 一 個 組 合 挑 戰 關 卡 。 # 打 敗 食 人 魔 ， 收 集 寶 石 ， 並 逃 到 紅 色 X 處 # 使 用 字 符 串 和 移 動…" at bounding box center [553, 143] width 124 height 212
type textarea "hero.moveUp(2)"
click at [514, 84] on div "# 這 是 一 個 組 合 挑 戰 關 卡 。 # 打 敗 食 人 魔 ， 收 集 寶 石 ， 並 逃 到 紅 色 X 處 # 使 用 字 符 串 和 移 動…" at bounding box center [553, 143] width 124 height 212
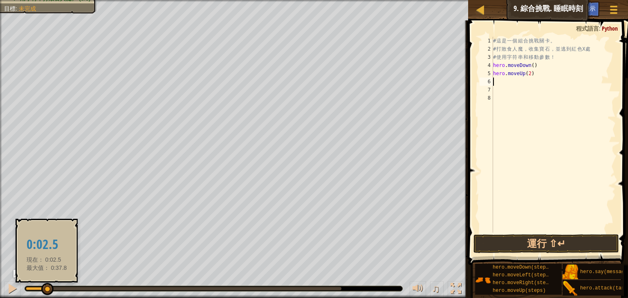
drag, startPoint x: 343, startPoint y: 295, endPoint x: 77, endPoint y: 273, distance: 266.9
click at [56, 0] on body "地圖 資訊科學入門 9. 綜合挑戰. 睡眠時刻 遊戲選單 完成 小提示 Ask AI 1 הההההההההההההההההההההההההההההההההה…" at bounding box center [314, 0] width 628 height 0
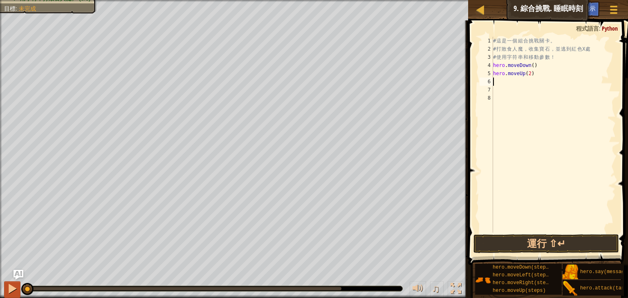
drag, startPoint x: 56, startPoint y: 287, endPoint x: 4, endPoint y: 287, distance: 51.5
click at [4, 287] on div "♫" at bounding box center [234, 287] width 468 height 25
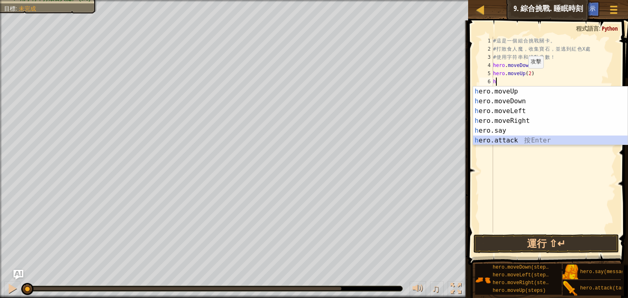
click at [500, 143] on div "h ero.moveUp 按 Enter h ero.moveDown 按 Enter h ero.moveLeft 按 Enter h ero.moveRi…" at bounding box center [550, 126] width 154 height 78
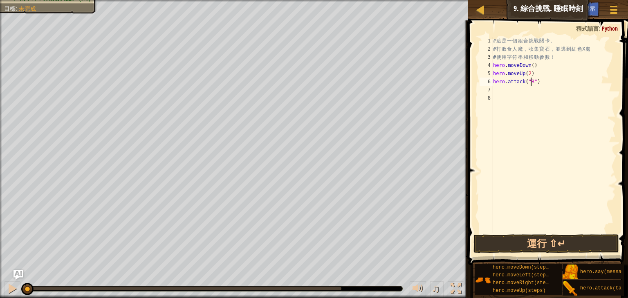
scroll to position [4, 3]
type textarea "hero.attack("Rexxar")"
drag, startPoint x: 559, startPoint y: 83, endPoint x: 487, endPoint y: 81, distance: 71.5
click at [487, 81] on div "hero.attack("Rexxar") 1 2 3 4 5 6 7 8 # 這 是 一 個 組 合 挑 戰 關 卡 。 # 打 敗 食 人 魔 ， 收 集…" at bounding box center [547, 135] width 138 height 196
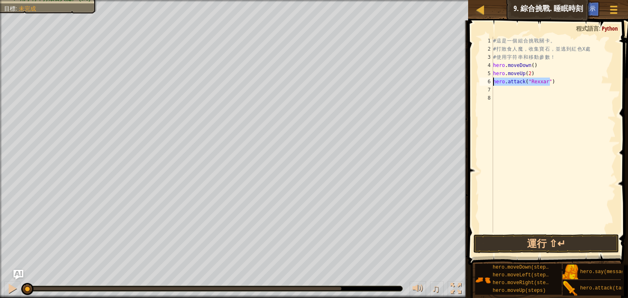
click at [512, 93] on div "# 這 是 一 個 組 合 挑 戰 關 卡 。 # 打 敗 食 人 魔 ， 收 集 寶 石 ， 並 逃 到 紅 色 X 處 # 使 用 字 符 串 和 移 動…" at bounding box center [553, 143] width 124 height 212
paste textarea "hero.attack("Rexxar")"
type textarea "hero.attack("Rexxar")"
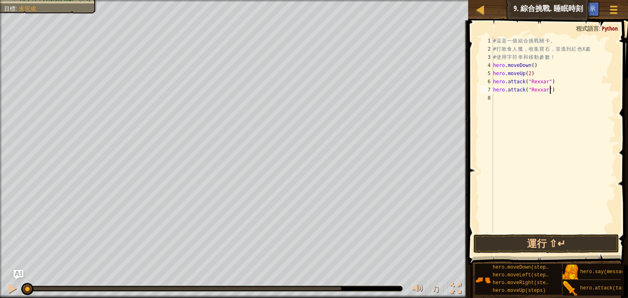
click at [510, 99] on div "# 這 是 一 個 組 合 挑 戰 關 卡 。 # 打 敗 食 人 魔 ， 收 集 寶 石 ， 並 逃 到 紅 色 X 處 # 使 用 字 符 串 和 移 動…" at bounding box center [553, 143] width 124 height 212
type textarea "h"
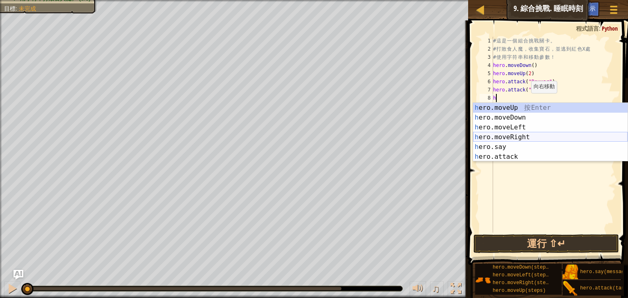
drag, startPoint x: 516, startPoint y: 136, endPoint x: 523, endPoint y: 123, distance: 14.6
click at [517, 136] on div "h ero.moveUp 按 Enter h ero.moveDown 按 Enter h ero.moveLeft 按 Enter h ero.moveRi…" at bounding box center [550, 142] width 154 height 78
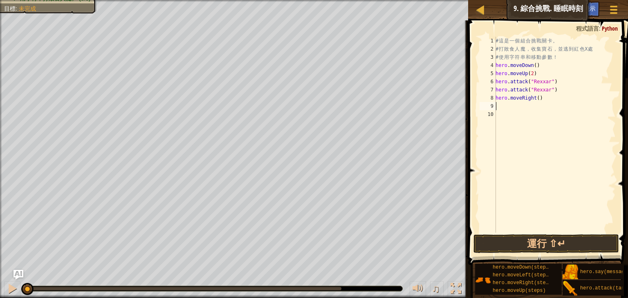
click at [530, 105] on div "# 這 是 一 個 組 合 挑 戰 關 卡 。 # 打 敗 食 人 魔 ， 收 集 寶 石 ， 並 逃 到 紅 色 X 處 # 使 用 字 符 串 和 移 動…" at bounding box center [555, 143] width 122 height 212
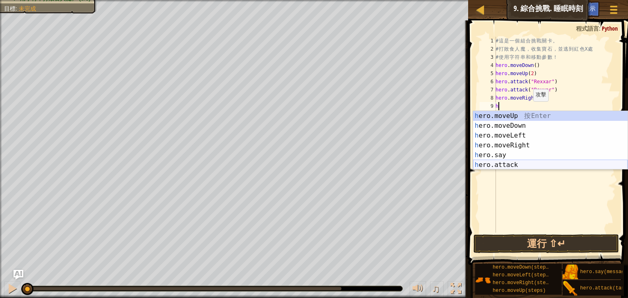
click at [504, 164] on div "h ero.moveUp 按 Enter h ero.moveDown 按 Enter h ero.moveLeft 按 Enter h ero.moveRi…" at bounding box center [550, 150] width 154 height 78
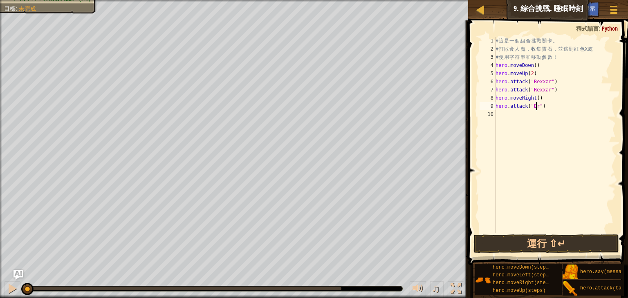
scroll to position [4, 3]
type textarea "hero.attack("Brack")"
drag, startPoint x: 558, startPoint y: 109, endPoint x: 494, endPoint y: 108, distance: 64.6
click at [494, 108] on div "hero.attack("Brack") 1 2 3 4 5 6 7 8 9 10 # 這 是 一 個 組 合 挑 戰 關 卡 。 # 打 敗 食 人 魔 ，…" at bounding box center [547, 135] width 138 height 196
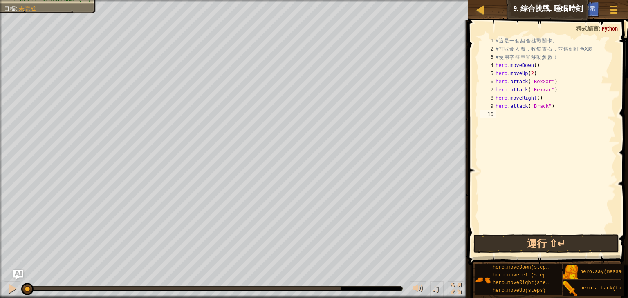
click at [515, 119] on div "# 這 是 一 個 組 合 挑 戰 關 卡 。 # 打 敗 食 人 魔 ， 收 集 寶 石 ， 並 逃 到 紅 色 X 處 # 使 用 字 符 串 和 移 動…" at bounding box center [555, 143] width 122 height 212
paste textarea "hero.attack("Brack")"
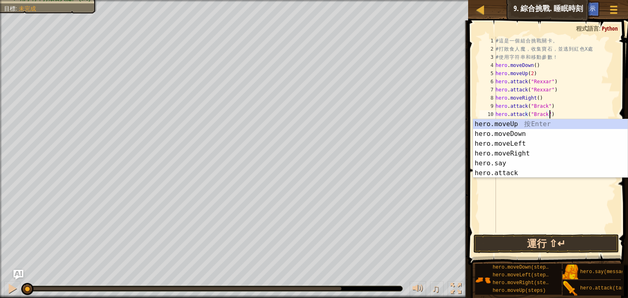
type textarea "hero.attack("Brack")"
click at [511, 243] on button "運行 ⇧↵" at bounding box center [545, 244] width 145 height 19
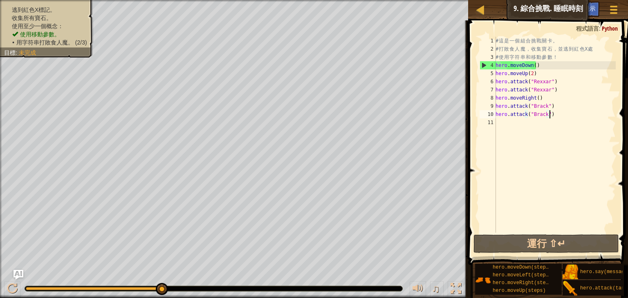
drag, startPoint x: 535, startPoint y: 130, endPoint x: 530, endPoint y: 130, distance: 5.3
click at [535, 130] on div "# 這 是 一 個 組 合 挑 戰 關 卡 。 # 打 敗 食 人 魔 ， 收 集 寶 石 ， 並 逃 到 紅 色 X 處 # 使 用 字 符 串 和 移 動…" at bounding box center [555, 143] width 122 height 212
type textarea "h"
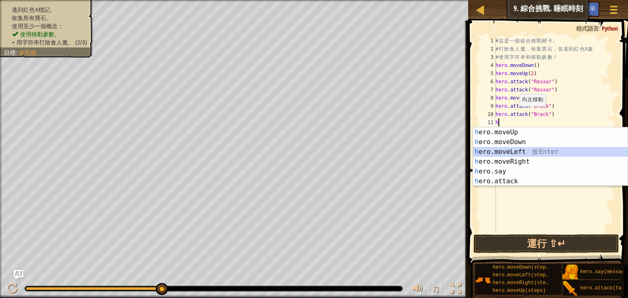
click at [514, 151] on div "h ero.moveUp 按 Enter h ero.moveDown 按 Enter h ero.moveLeft 按 Enter h ero.moveRi…" at bounding box center [550, 166] width 154 height 78
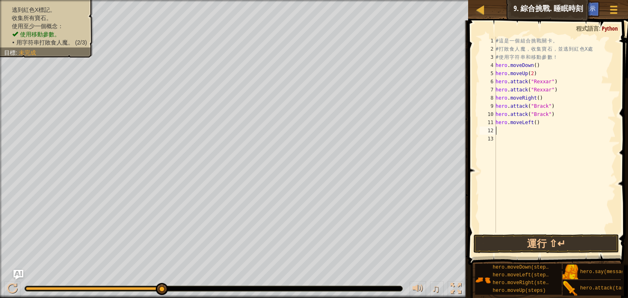
type textarea "h"
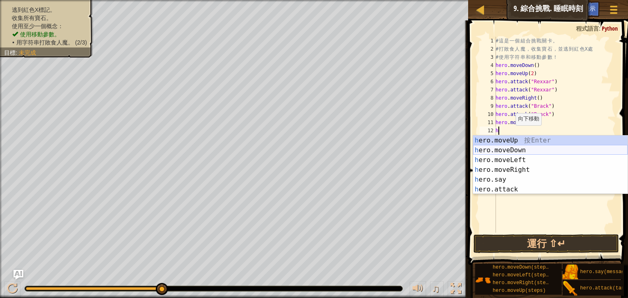
click at [513, 152] on div "h ero.moveUp 按 Enter h ero.moveDown 按 Enter h ero.moveLeft 按 Enter h ero.moveRi…" at bounding box center [550, 175] width 154 height 78
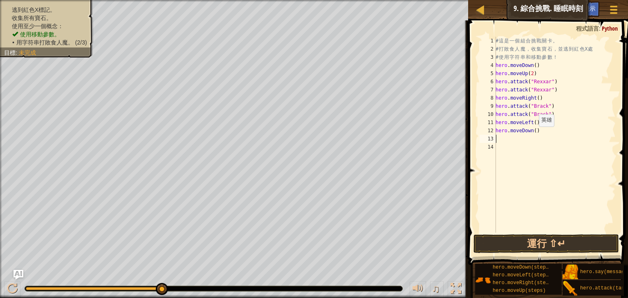
click at [534, 134] on div "# 這 是 一 個 組 合 挑 戰 關 卡 。 # 打 敗 食 人 魔 ， 收 集 寶 石 ， 並 逃 到 紅 色 X 處 # 使 用 字 符 串 和 移 動…" at bounding box center [555, 143] width 122 height 212
type textarea "hero.moveDown(2)"
click at [516, 148] on div "# 這 是 一 個 組 合 挑 戰 關 卡 。 # 打 敗 食 人 魔 ， 收 集 寶 石 ， 並 逃 到 紅 色 X 處 # 使 用 字 符 串 和 移 動…" at bounding box center [555, 143] width 122 height 212
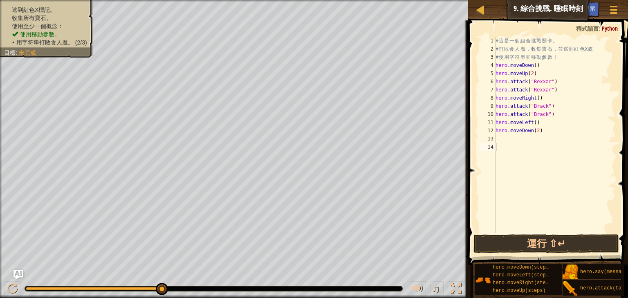
click at [514, 138] on div "# 這 是 一 個 組 合 挑 戰 關 卡 。 # 打 敗 食 人 魔 ， 收 集 寶 石 ， 並 逃 到 紅 色 X 處 # 使 用 字 符 串 和 移 動…" at bounding box center [555, 143] width 122 height 212
type textarea "h"
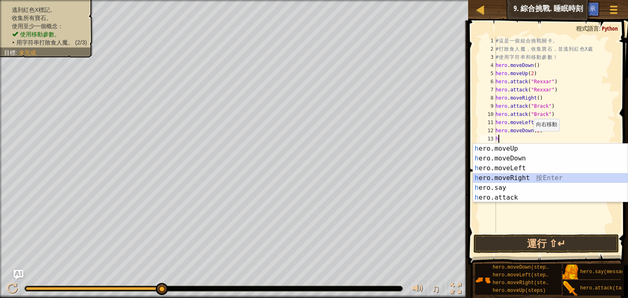
click at [516, 179] on div "h ero.moveUp 按 Enter h ero.moveDown 按 Enter h ero.moveLeft 按 Enter h ero.moveRi…" at bounding box center [550, 183] width 154 height 78
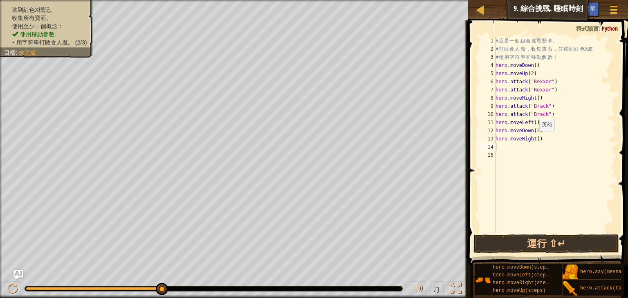
click at [534, 139] on div "# 這 是 一 個 組 合 挑 戰 關 卡 。 # 打 敗 食 人 魔 ， 收 集 寶 石 ， 並 逃 到 紅 色 X 處 # 使 用 字 符 串 和 移 動…" at bounding box center [555, 143] width 122 height 212
click at [536, 139] on div "# 這 是 一 個 組 合 挑 戰 關 卡 。 # 打 敗 食 人 魔 ， 收 集 寶 石 ， 並 逃 到 紅 色 X 處 # 使 用 字 符 串 和 移 動…" at bounding box center [555, 143] width 122 height 212
type textarea "hero.moveRight(2)"
click at [589, 242] on button "運行 ⇧↵" at bounding box center [545, 244] width 145 height 19
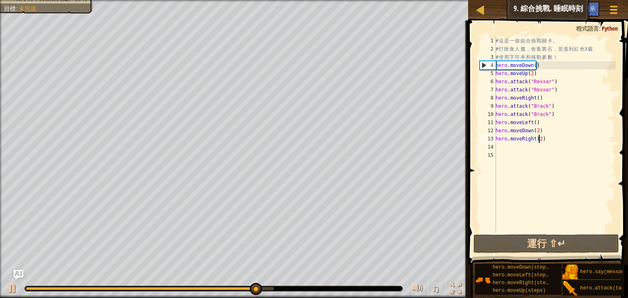
click at [533, 149] on div "# 這 是 一 個 組 合 挑 戰 關 卡 。 # 打 敗 食 人 魔 ， 收 集 寶 石 ， 並 逃 到 紅 色 X 處 # 使 用 字 符 串 和 移 動…" at bounding box center [555, 143] width 122 height 212
type textarea "h"
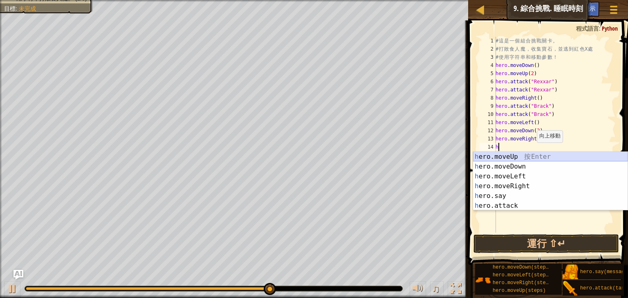
click at [525, 154] on div "h ero.moveUp 按 Enter h ero.moveDown 按 Enter h ero.moveLeft 按 Enter h ero.moveRi…" at bounding box center [550, 191] width 154 height 78
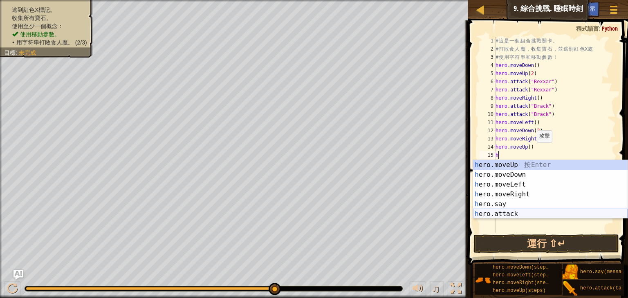
click at [513, 214] on div "h ero.moveUp 按 Enter h ero.moveDown 按 Enter h ero.moveLeft 按 Enter h ero.moveRi…" at bounding box center [550, 199] width 154 height 78
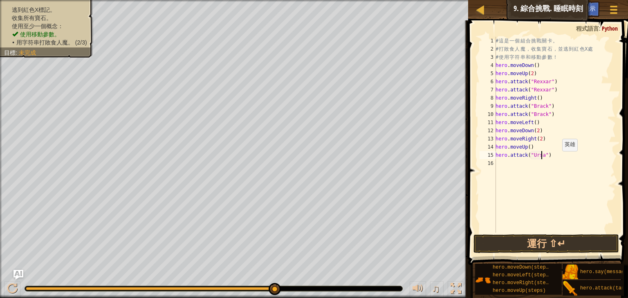
scroll to position [4, 3]
drag, startPoint x: 557, startPoint y: 159, endPoint x: 495, endPoint y: 159, distance: 62.1
click at [495, 159] on div "hero.attack("Ursa") 1 2 3 4 5 6 7 8 9 10 11 12 13 14 15 16 # 這 是 一 個 組 合 挑 戰 關 …" at bounding box center [547, 135] width 138 height 196
type textarea "hero.attack("Ursa")"
click at [508, 167] on div "# 這 是 一 個 組 合 挑 戰 關 卡 。 # 打 敗 食 人 魔 ， 收 集 寶 石 ， 並 逃 到 紅 色 X 處 # 使 用 字 符 串 和 移 動…" at bounding box center [555, 135] width 122 height 196
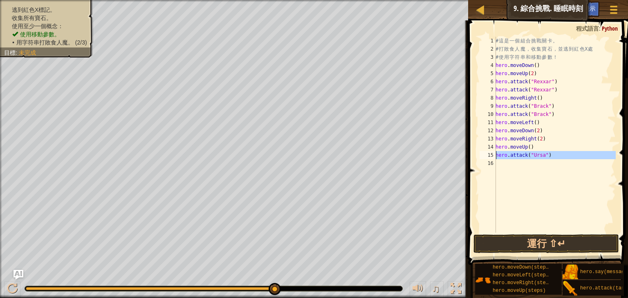
scroll to position [4, 0]
type textarea "h"
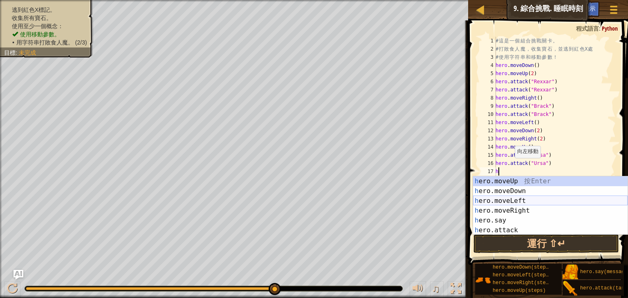
click at [524, 201] on div "h ero.moveUp 按 Enter h ero.moveDown 按 Enter h ero.moveLeft 按 Enter h ero.moveRi…" at bounding box center [550, 215] width 154 height 78
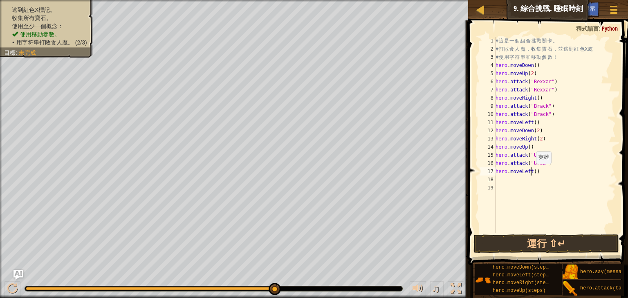
click at [531, 172] on div "# 這 是 一 個 組 合 挑 戰 關 卡 。 # 打 敗 食 人 魔 ， 收 集 寶 石 ， 並 逃 到 紅 色 X 處 # 使 用 字 符 串 和 移 動…" at bounding box center [555, 143] width 122 height 212
click at [532, 172] on div "# 這 是 一 個 組 合 挑 戰 關 卡 。 # 打 敗 食 人 魔 ， 收 集 寶 石 ， 並 逃 到 紅 色 X 處 # 使 用 字 符 串 和 移 動…" at bounding box center [555, 143] width 122 height 212
click at [532, 172] on div "# 這 是 一 個 組 合 挑 戰 關 卡 。 # 打 敗 食 人 魔 ， 收 集 寶 石 ， 並 逃 到 紅 色 X 處 # 使 用 字 符 串 和 移 動…" at bounding box center [555, 135] width 122 height 196
type textarea "hero.moveLeft(2)"
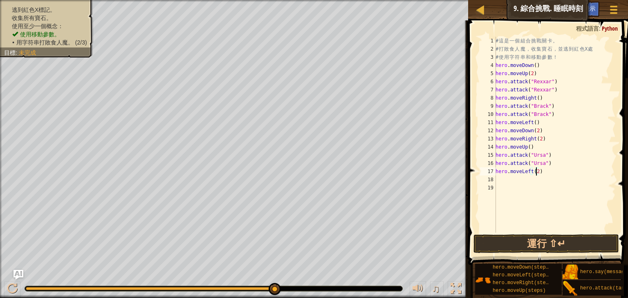
click at [523, 176] on div "# 這 是 一 個 組 合 挑 戰 關 卡 。 # 打 敗 食 人 魔 ， 收 集 寶 石 ， 並 逃 到 紅 色 X 處 # 使 用 字 符 串 和 移 動…" at bounding box center [555, 143] width 122 height 212
type textarea "h"
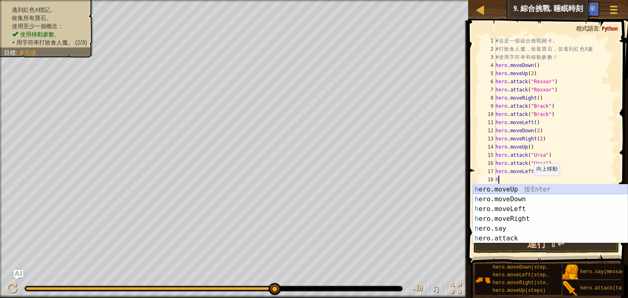
click at [524, 188] on div "h ero.moveUp 按 Enter h ero.moveDown 按 Enter h ero.moveLeft 按 Enter h ero.moveRi…" at bounding box center [550, 224] width 154 height 78
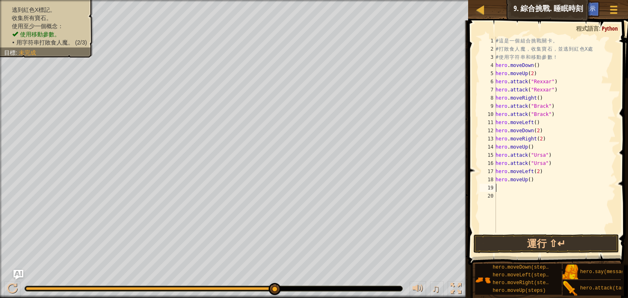
click at [518, 189] on div "# 這 是 一 個 組 合 挑 戰 關 卡 。 # 打 敗 食 人 魔 ， 收 集 寶 石 ， 並 逃 到 紅 色 X 處 # 使 用 字 符 串 和 移 動…" at bounding box center [555, 143] width 122 height 212
type textarea "h"
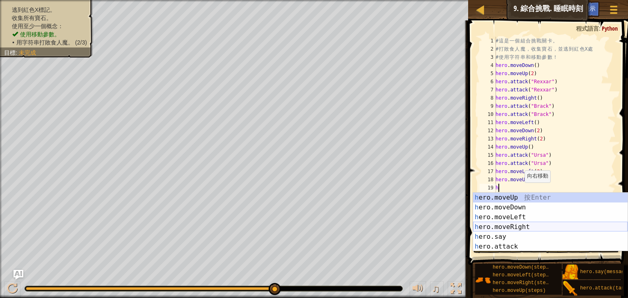
click at [523, 226] on div "h ero.moveUp 按 Enter h ero.moveDown 按 Enter h ero.moveLeft 按 Enter h ero.moveRi…" at bounding box center [550, 232] width 154 height 78
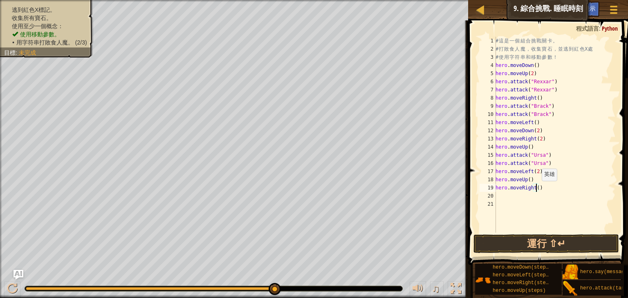
click at [537, 189] on div "# 這 是 一 個 組 合 挑 戰 關 卡 。 # 打 敗 食 人 魔 ， 收 集 寶 石 ， 並 逃 到 紅 色 X 處 # 使 用 字 符 串 和 移 動…" at bounding box center [555, 143] width 122 height 212
click at [605, 241] on button "運行 ⇧↵" at bounding box center [545, 244] width 145 height 19
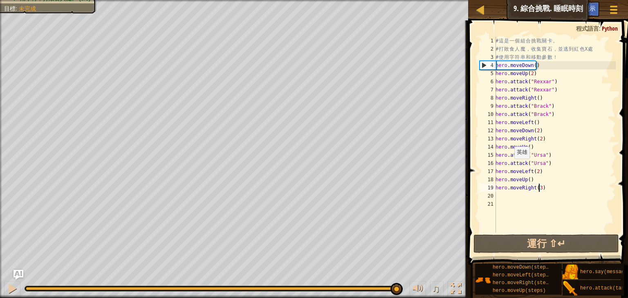
drag, startPoint x: 296, startPoint y: 287, endPoint x: 395, endPoint y: 275, distance: 99.9
click at [395, 275] on div "♫" at bounding box center [234, 287] width 468 height 25
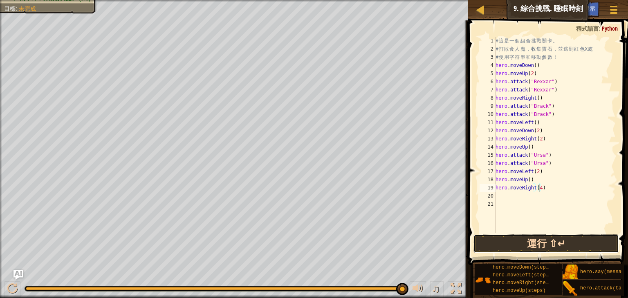
click at [536, 241] on button "運行 ⇧↵" at bounding box center [545, 244] width 145 height 19
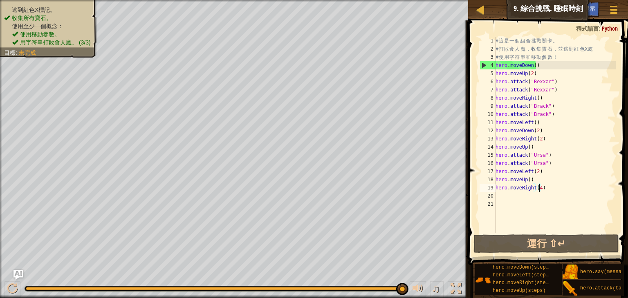
drag, startPoint x: 243, startPoint y: 283, endPoint x: 409, endPoint y: 281, distance: 165.5
click at [409, 281] on div "♫" at bounding box center [234, 287] width 468 height 25
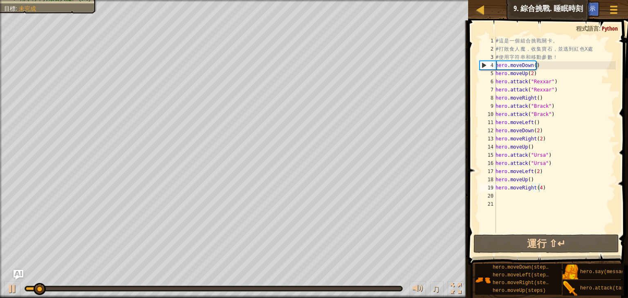
click at [333, 283] on div "♫" at bounding box center [234, 287] width 468 height 25
drag, startPoint x: 351, startPoint y: 285, endPoint x: 360, endPoint y: 290, distance: 9.5
click at [352, 285] on div "♫" at bounding box center [234, 287] width 468 height 25
click at [361, 291] on div at bounding box center [213, 288] width 377 height 5
click at [369, 290] on div at bounding box center [213, 288] width 375 height 3
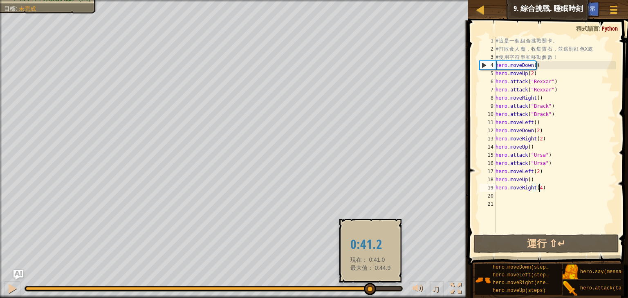
click at [370, 288] on div at bounding box center [370, 289] width 12 height 12
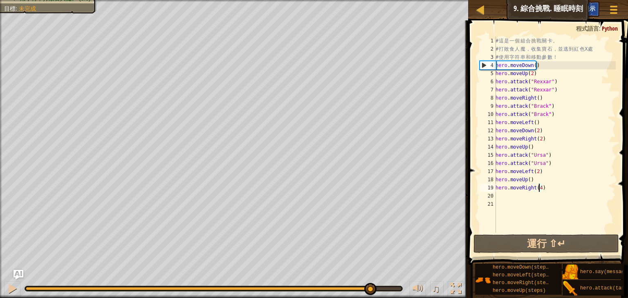
click at [592, 9] on span "小提示" at bounding box center [586, 8] width 17 height 8
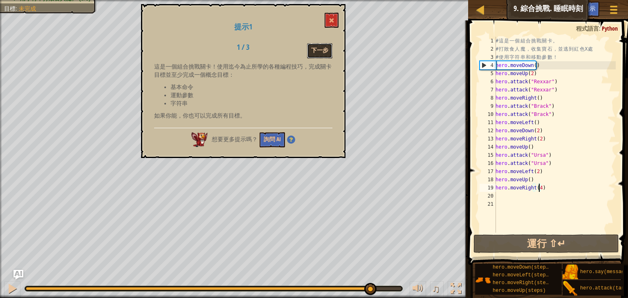
click at [328, 52] on button "下一步" at bounding box center [319, 50] width 25 height 15
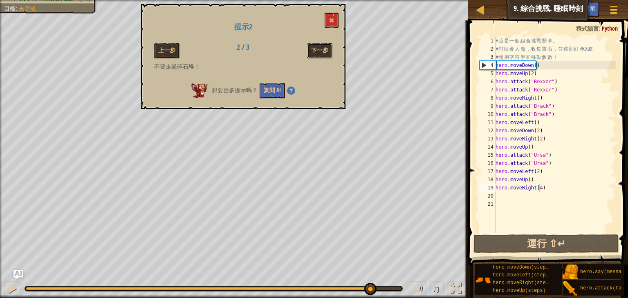
click at [324, 52] on button "下一步" at bounding box center [319, 50] width 25 height 15
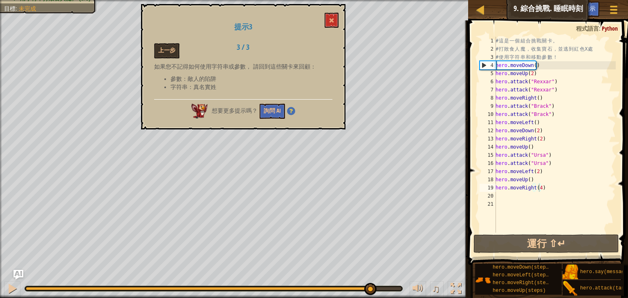
drag, startPoint x: 153, startPoint y: 63, endPoint x: 299, endPoint y: 72, distance: 146.6
click at [297, 73] on div "提示3 上一步 3 / 3 如果您不記得如何使用字符串或參數， 請回到這些關卡來回顧： 參數：敵人的陷阱 字符串：真名實姓 想要更多提示嗎？ 詢問 AI" at bounding box center [243, 66] width 204 height 125
click at [328, 25] on button at bounding box center [331, 20] width 14 height 15
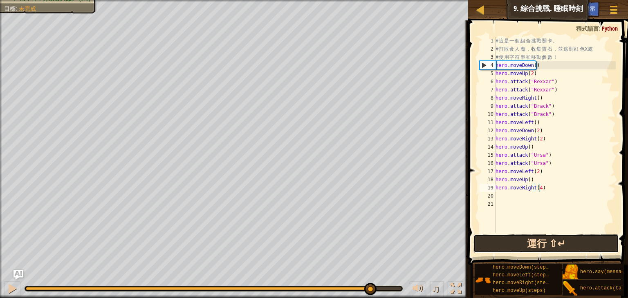
click at [560, 248] on button "運行 ⇧↵" at bounding box center [545, 244] width 145 height 19
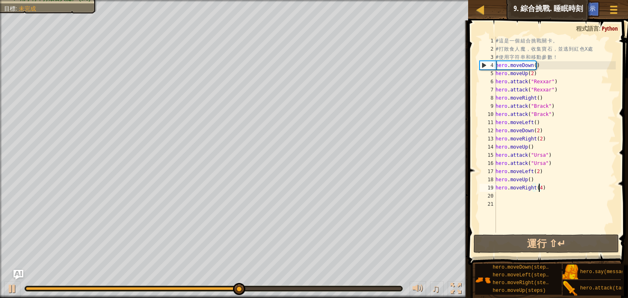
click at [365, 293] on div "♫" at bounding box center [234, 287] width 468 height 25
click at [365, 290] on div at bounding box center [213, 288] width 375 height 3
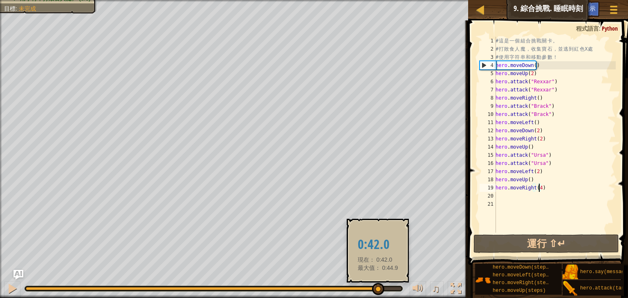
drag, startPoint x: 368, startPoint y: 288, endPoint x: 377, endPoint y: 288, distance: 9.4
click at [377, 288] on div at bounding box center [378, 289] width 12 height 12
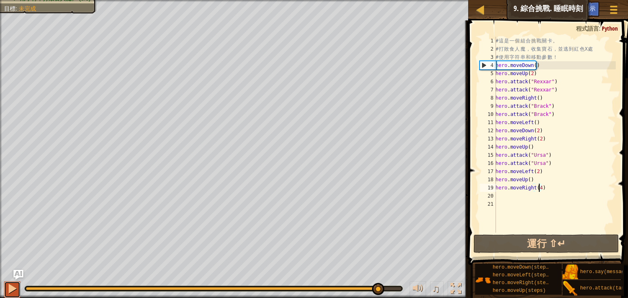
click at [10, 286] on div at bounding box center [12, 289] width 11 height 11
click at [559, 189] on div "# 這 是 一 個 組 合 挑 戰 關 卡 。 # 打 敗 食 人 魔 ， 收 集 寶 石 ， 並 逃 到 紅 色 X 處 # 使 用 字 符 串 和 移 動…" at bounding box center [555, 143] width 122 height 212
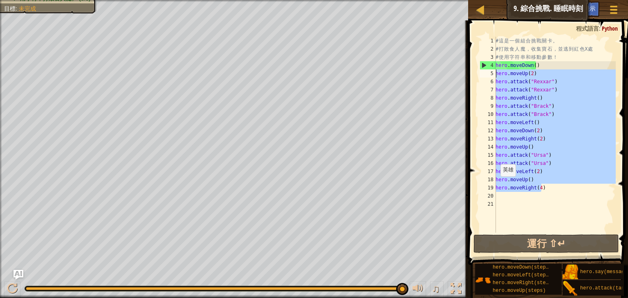
drag, startPoint x: 559, startPoint y: 189, endPoint x: 490, endPoint y: 75, distance: 133.3
click at [490, 75] on div "hero.moveRight(4) 1 2 3 4 5 6 7 8 9 10 11 12 13 14 15 16 17 18 19 20 21 # 這 是 一…" at bounding box center [547, 135] width 138 height 196
type textarea "hero.moveUp(2) hero.attack("Rexxar")"
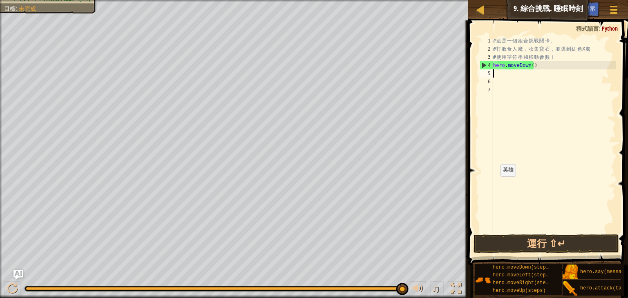
scroll to position [4, 0]
type textarea "h"
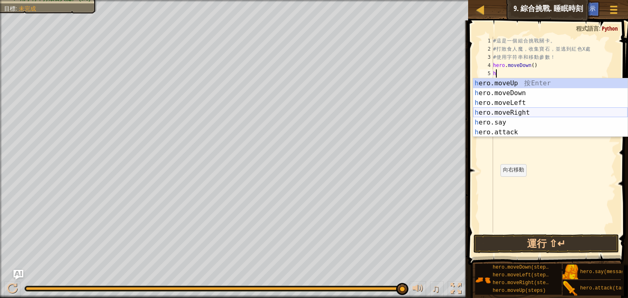
click at [521, 110] on div "h ero.moveUp 按 Enter h ero.moveDown 按 Enter h ero.moveLeft 按 Enter h ero.moveRi…" at bounding box center [550, 117] width 154 height 78
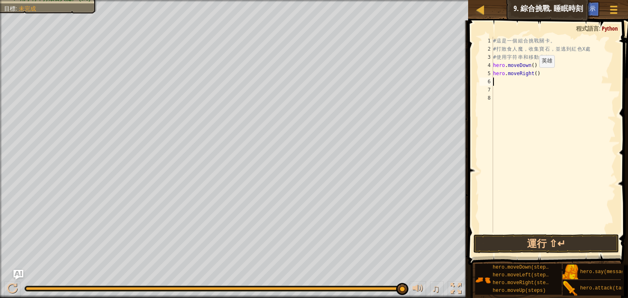
click at [534, 74] on div "# 這 是 一 個 組 合 挑 戰 關 卡 。 # 打 敗 食 人 魔 ， 收 集 寶 石 ， 並 逃 到 紅 色 X 處 # 使 用 字 符 串 和 移 動…" at bounding box center [553, 143] width 124 height 212
type textarea "hero.moveRight(2)"
click at [523, 80] on div "# 這 是 一 個 組 合 挑 戰 關 卡 。 # 打 敗 食 人 魔 ， 收 集 寶 石 ， 並 逃 到 紅 色 X 處 # 使 用 字 符 串 和 移 動…" at bounding box center [553, 143] width 124 height 212
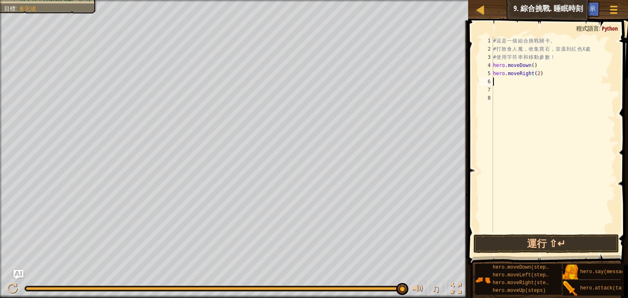
type textarea "h"
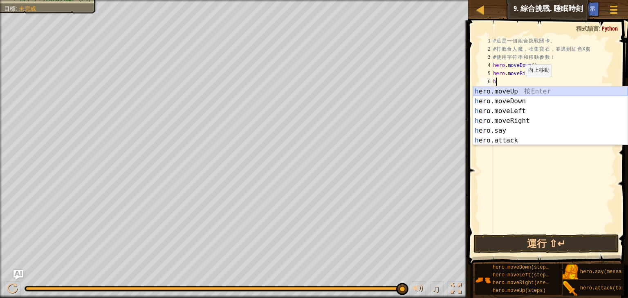
click at [521, 89] on div "h ero.moveUp 按 Enter h ero.moveDown 按 Enter h ero.moveLeft 按 Enter h ero.moveRi…" at bounding box center [550, 126] width 154 height 78
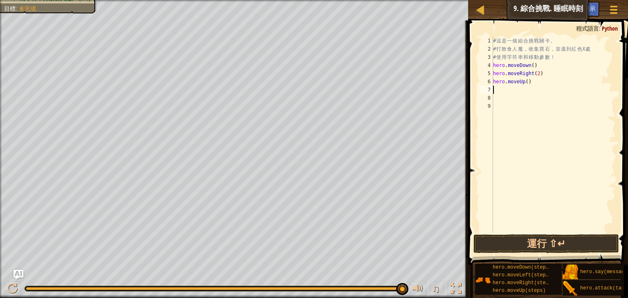
click at [517, 89] on div "# 這 是 一 個 組 合 挑 戰 關 卡 。 # 打 敗 食 人 魔 ， 收 集 寶 石 ， 並 逃 到 紅 色 X 處 # 使 用 字 符 串 和 移 動…" at bounding box center [553, 143] width 124 height 212
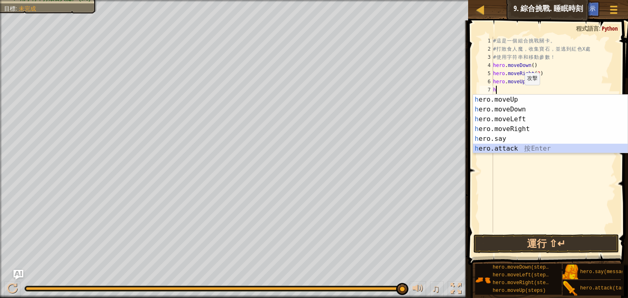
click at [514, 146] on div "h ero.moveUp 按 Enter h ero.moveDown 按 Enter h ero.moveLeft 按 Enter h ero.moveRi…" at bounding box center [550, 134] width 154 height 78
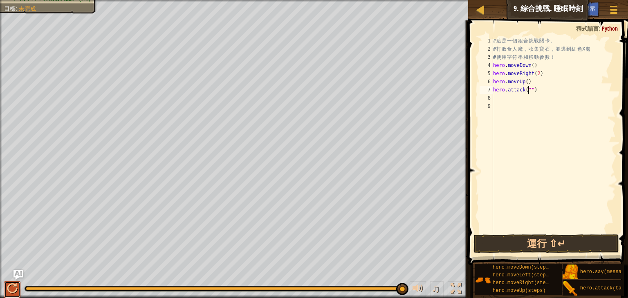
click at [13, 286] on div at bounding box center [12, 289] width 11 height 11
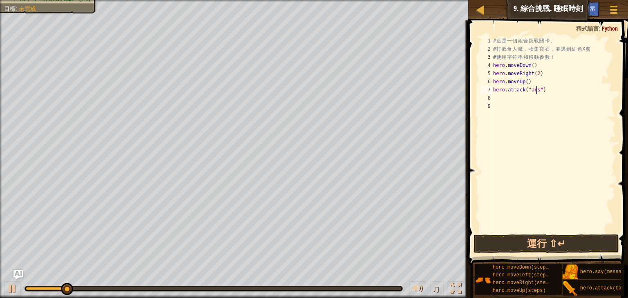
scroll to position [4, 3]
type textarea "hero.attack("Ursa")"
click at [536, 245] on button "運行 ⇧↵" at bounding box center [545, 244] width 145 height 19
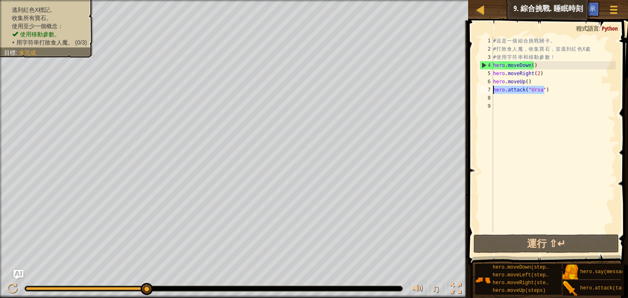
drag, startPoint x: 548, startPoint y: 89, endPoint x: 492, endPoint y: 92, distance: 56.1
click at [492, 92] on div "hero.attack("Ursa") 1 2 3 4 5 6 7 8 9 # 這 是 一 個 組 合 挑 戰 關 卡 。 # 打 敗 食 人 魔 ， 收 集…" at bounding box center [547, 135] width 138 height 196
click at [498, 103] on div "# 這 是 一 個 組 合 挑 戰 關 卡 。 # 打 敗 食 人 魔 ， 收 集 寶 石 ， 並 逃 到 紅 色 X 處 # 使 用 字 符 串 和 移 動…" at bounding box center [553, 143] width 124 height 212
click at [500, 99] on div "# 這 是 一 個 組 合 挑 戰 關 卡 。 # 打 敗 食 人 魔 ， 收 集 寶 石 ， 並 逃 到 紅 色 X 處 # 使 用 字 符 串 和 移 動…" at bounding box center [553, 143] width 124 height 212
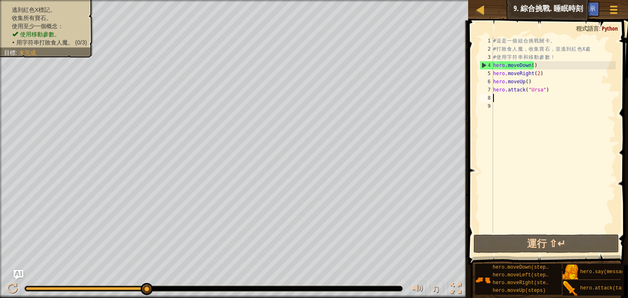
paste textarea "hero.attack("Ursa")"
type textarea "hero.attack("Ursa")"
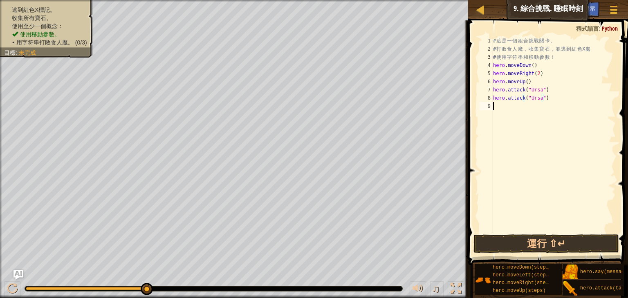
click at [498, 106] on div "# 這 是 一 個 組 合 挑 戰 關 卡 。 # 打 敗 食 人 魔 ， 收 集 寶 石 ， 並 逃 到 紅 色 X 處 # 使 用 字 符 串 和 移 動…" at bounding box center [553, 143] width 124 height 212
type textarea "h"
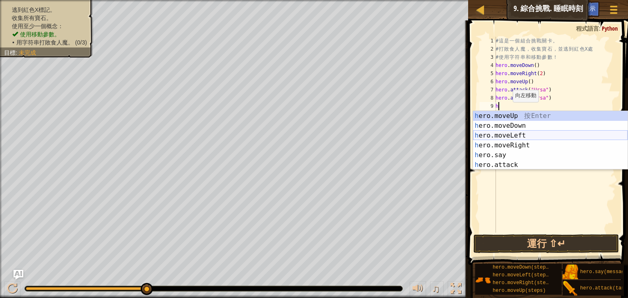
click at [510, 135] on div "h ero.moveUp 按 Enter h ero.moveDown 按 Enter h ero.moveLeft 按 Enter h ero.moveRi…" at bounding box center [550, 150] width 154 height 78
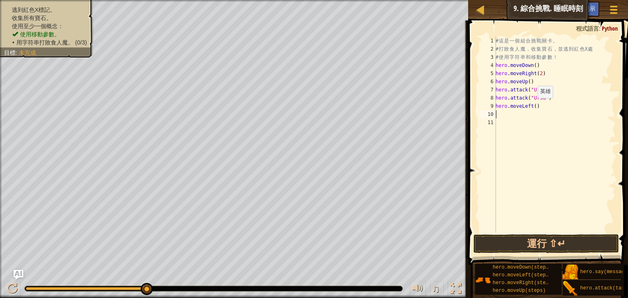
click at [533, 105] on div "# 這 是 一 個 組 合 挑 戰 關 卡 。 # 打 敗 食 人 魔 ， 收 集 寶 石 ， 並 逃 到 紅 色 X 處 # 使 用 字 符 串 和 移 動…" at bounding box center [555, 143] width 122 height 212
type textarea "hero.moveLeft(2)"
click at [516, 117] on div "# 這 是 一 個 組 合 挑 戰 關 卡 。 # 打 敗 食 人 魔 ， 收 集 寶 石 ， 並 逃 到 紅 色 X 處 # 使 用 字 符 串 和 移 動…" at bounding box center [555, 143] width 122 height 212
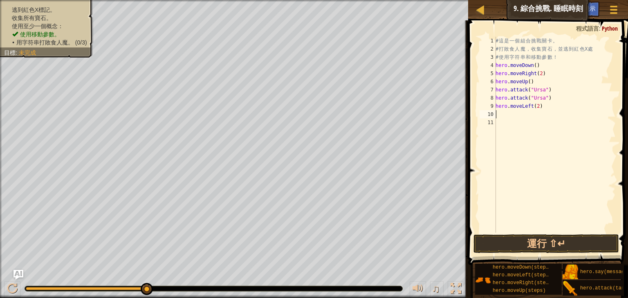
type textarea "h"
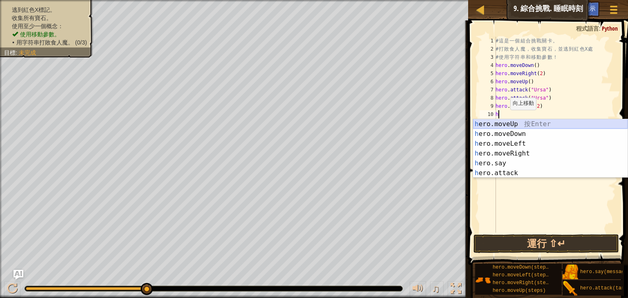
click at [513, 123] on div "h ero.moveUp 按 Enter h ero.moveDown 按 Enter h ero.moveLeft 按 Enter h ero.moveRi…" at bounding box center [550, 158] width 154 height 78
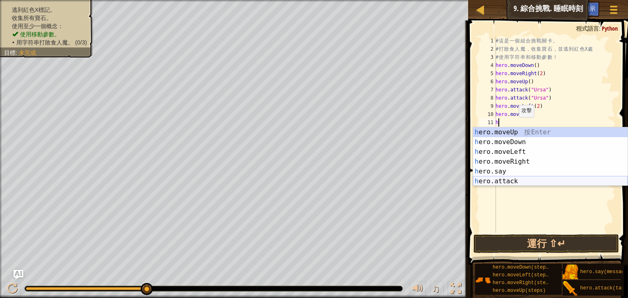
click at [509, 178] on div "h ero.moveUp 按 Enter h ero.moveDown 按 Enter h ero.moveLeft 按 Enter h ero.moveRi…" at bounding box center [550, 166] width 154 height 78
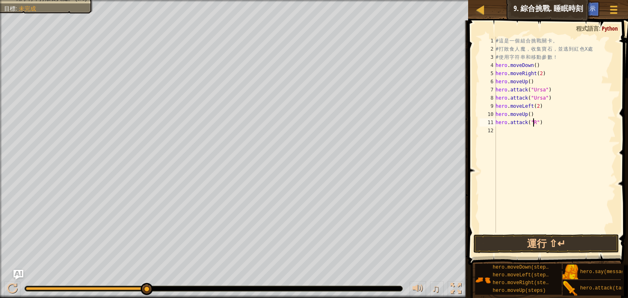
scroll to position [4, 3]
type textarea "hero.attack("Rexxar")"
drag, startPoint x: 562, startPoint y: 123, endPoint x: 496, endPoint y: 126, distance: 65.9
click at [496, 126] on div "# 這 是 一 個 組 合 挑 戰 關 卡 。 # 打 敗 食 人 魔 ， 收 集 寶 石 ， 並 逃 到 紅 色 X 處 # 使 用 字 符 串 和 移 動…" at bounding box center [555, 143] width 122 height 212
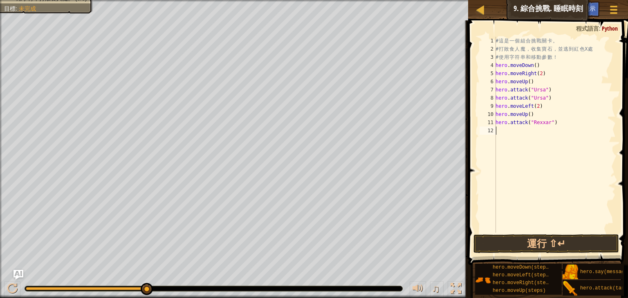
click at [532, 134] on div "# 這 是 一 個 組 合 挑 戰 關 卡 。 # 打 敗 食 人 魔 ， 收 集 寶 石 ， 並 逃 到 紅 色 X 處 # 使 用 字 符 串 和 移 動…" at bounding box center [555, 143] width 122 height 212
paste textarea "hero.attack("Rexxar")"
click at [577, 116] on div "# 這 是 一 個 組 合 挑 戰 關 卡 。 # 打 敗 食 人 魔 ， 收 集 寶 石 ， 並 逃 到 紅 色 X 處 # 使 用 字 符 串 和 移 動…" at bounding box center [555, 143] width 122 height 212
type textarea "hero.moveUp()"
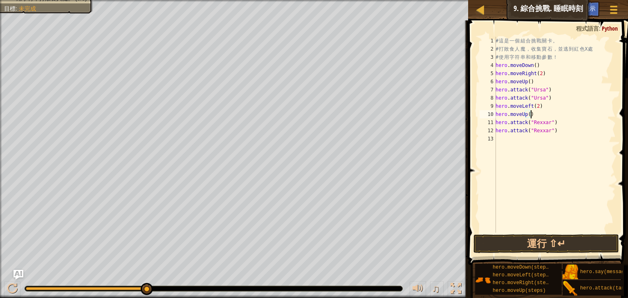
click at [540, 141] on div "# 這 是 一 個 組 合 挑 戰 關 卡 。 # 打 敗 食 人 魔 ， 收 集 寶 石 ， 並 逃 到 紅 色 X 處 # 使 用 字 符 串 和 移 動…" at bounding box center [555, 143] width 122 height 212
type textarea "ㄘ"
type textarea "h"
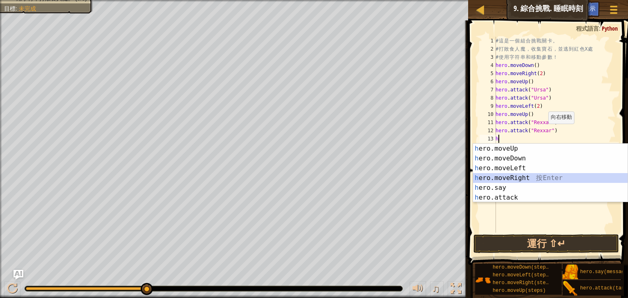
click at [508, 175] on div "h ero.moveUp 按 Enter h ero.moveDown 按 Enter h ero.moveLeft 按 Enter h ero.moveRi…" at bounding box center [550, 183] width 154 height 78
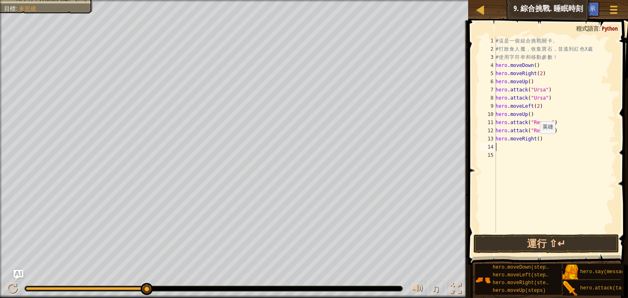
click at [535, 142] on div "# 這 是 一 個 組 合 挑 戰 關 卡 。 # 打 敗 食 人 魔 ， 收 集 寶 石 ， 並 逃 到 紅 色 X 處 # 使 用 字 符 串 和 移 動…" at bounding box center [555, 143] width 122 height 212
type textarea "hero.moveRight()"
click at [524, 146] on div "# 這 是 一 個 組 合 挑 戰 關 卡 。 # 打 敗 食 人 魔 ， 收 集 寶 石 ， 並 逃 到 紅 色 X 處 # 使 用 字 符 串 和 移 動…" at bounding box center [555, 143] width 122 height 212
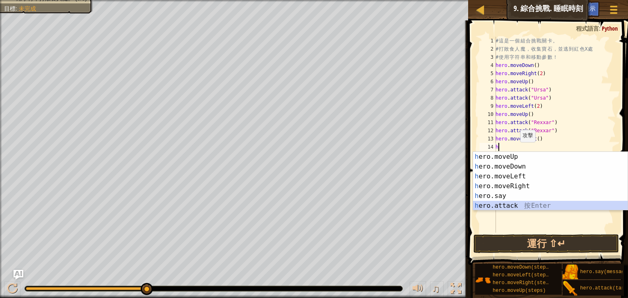
click at [516, 206] on div "h ero.moveUp 按 Enter h ero.moveDown 按 Enter h ero.moveLeft 按 Enter h ero.moveRi…" at bounding box center [550, 191] width 154 height 78
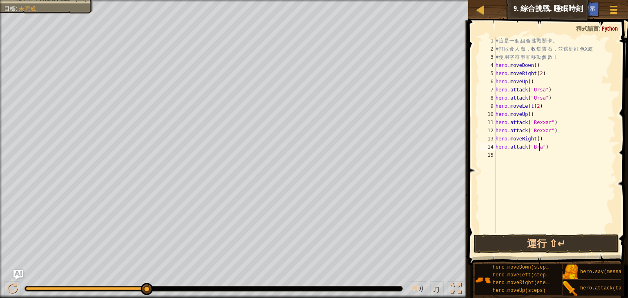
scroll to position [4, 3]
type textarea "hero.attack("Brack")"
click at [512, 156] on div "# 這 是 一 個 組 合 挑 戰 關 卡 。 # 打 敗 食 人 魔 ， 收 集 寶 石 ， 並 逃 到 紅 色 X 處 # 使 用 字 符 串 和 移 動…" at bounding box center [555, 143] width 122 height 212
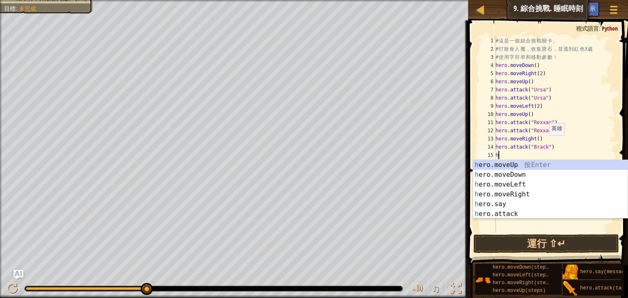
click at [569, 139] on div "# 這 是 一 個 組 合 挑 戰 關 卡 。 # 打 敗 食 人 魔 ， 收 集 寶 石 ， 並 逃 到 紅 色 X 處 # 使 用 字 符 串 和 移 動…" at bounding box center [555, 143] width 122 height 212
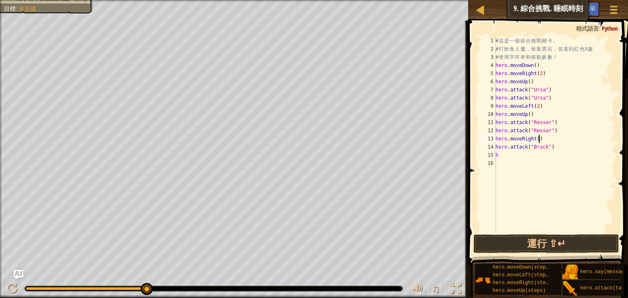
click at [522, 157] on div "# 這 是 一 個 組 合 挑 戰 關 卡 。 # 打 敗 食 人 魔 ， 收 集 寶 石 ， 並 逃 到 紅 色 X 處 # 使 用 字 符 串 和 移 動…" at bounding box center [555, 143] width 122 height 212
type textarea "h"
drag, startPoint x: 551, startPoint y: 149, endPoint x: 496, endPoint y: 148, distance: 55.2
click at [496, 148] on div "# 這 是 一 個 組 合 挑 戰 關 卡 。 # 打 敗 食 人 魔 ， 收 集 寶 石 ， 並 逃 到 紅 色 X 處 # 使 用 字 符 串 和 移 動…" at bounding box center [555, 143] width 122 height 212
type textarea "hero.attack("Brack")"
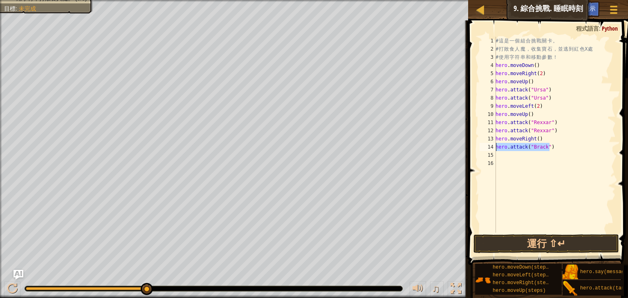
click at [504, 155] on div "# 這 是 一 個 組 合 挑 戰 關 卡 。 # 打 敗 食 人 魔 ， 收 集 寶 石 ， 並 逃 到 紅 色 X 處 # 使 用 字 符 串 和 移 動…" at bounding box center [555, 143] width 122 height 212
paste textarea "hero.attack("Brack")"
type textarea "hero.attack("Brack")"
click at [510, 166] on div "# 這 是 一 個 組 合 挑 戰 關 卡 。 # 打 敗 食 人 魔 ， 收 集 寶 石 ， 並 逃 到 紅 色 X 處 # 使 用 字 符 串 和 移 動…" at bounding box center [555, 143] width 122 height 212
type textarea "h"
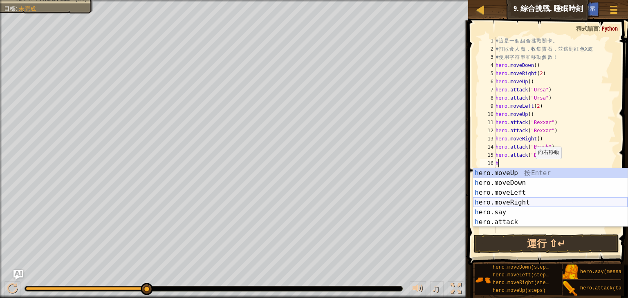
click at [527, 203] on div "h ero.moveUp 按 Enter h ero.moveDown 按 Enter h ero.moveLeft 按 Enter h ero.moveRi…" at bounding box center [550, 207] width 154 height 78
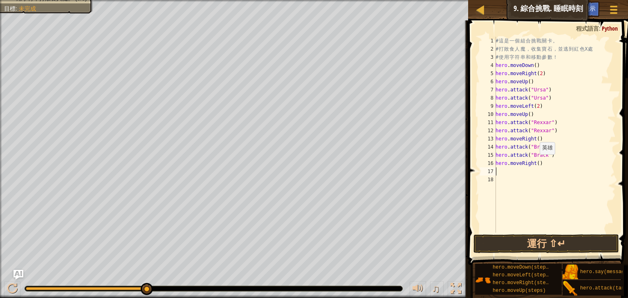
click at [535, 162] on div "# 這 是 一 個 組 合 挑 戰 關 卡 。 # 打 敗 食 人 魔 ， 收 集 寶 石 ， 並 逃 到 紅 色 X 處 # 使 用 字 符 串 和 移 動…" at bounding box center [555, 143] width 122 height 212
type textarea "hero.moveRight(2)"
click at [546, 244] on button "運行 ⇧↵" at bounding box center [545, 244] width 145 height 19
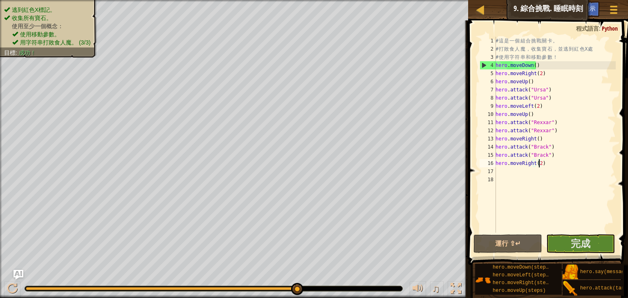
drag, startPoint x: 167, startPoint y: 288, endPoint x: 317, endPoint y: 275, distance: 150.5
click at [317, 275] on div "♫" at bounding box center [234, 287] width 468 height 25
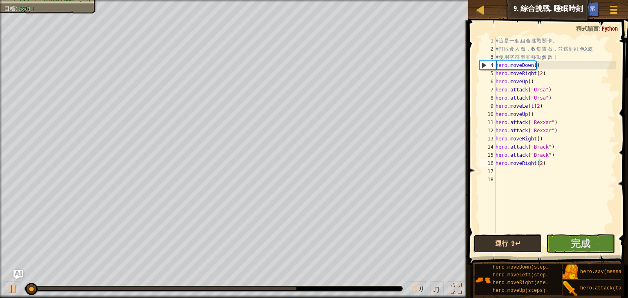
click at [517, 244] on button "運行 ⇧↵" at bounding box center [507, 244] width 69 height 19
click at [489, 240] on button "運行 ⇧↵" at bounding box center [507, 244] width 69 height 19
click at [507, 243] on button "運行中" at bounding box center [507, 244] width 69 height 19
click at [595, 246] on button "完成" at bounding box center [580, 244] width 69 height 19
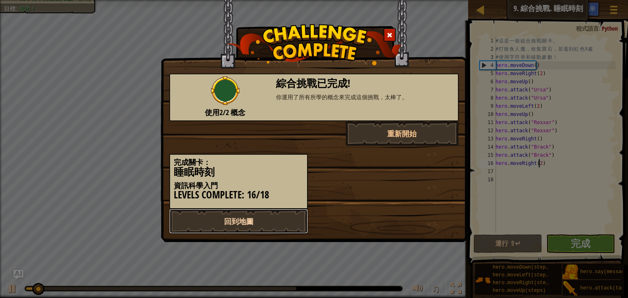
click at [275, 218] on link "回到地圖" at bounding box center [238, 221] width 138 height 25
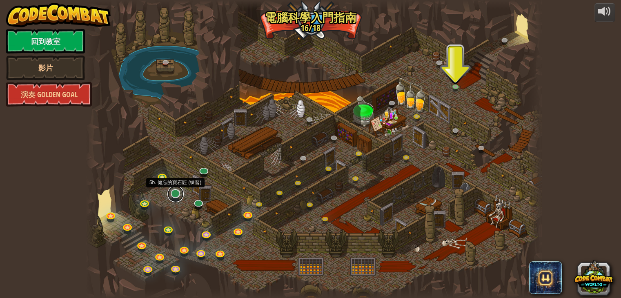
click at [178, 198] on link at bounding box center [176, 194] width 16 height 16
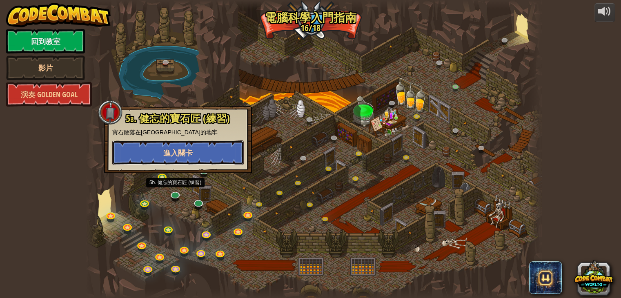
click at [211, 152] on button "進入關卡" at bounding box center [178, 153] width 132 height 25
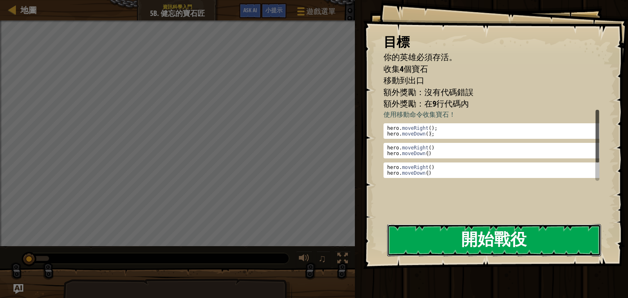
click at [441, 236] on button "開始戰役" at bounding box center [494, 240] width 214 height 32
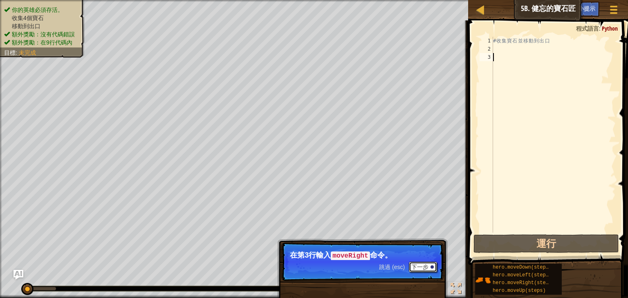
click at [418, 267] on button "下一步" at bounding box center [423, 267] width 28 height 11
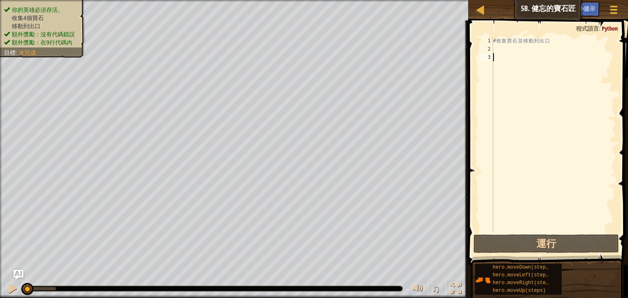
click at [505, 48] on div "# 收 集 寶 石 並 移 動 到 出 口" at bounding box center [553, 143] width 124 height 212
type textarea "h"
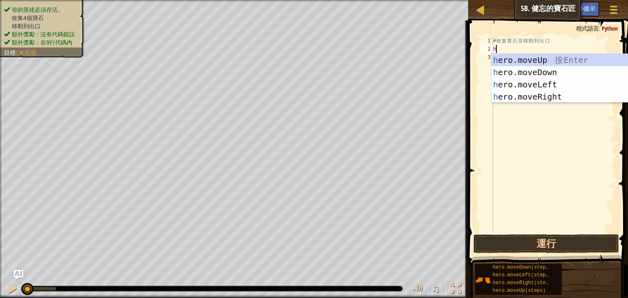
scroll to position [4, 0]
click at [529, 96] on div "h ero.moveUp 按 Enter h ero.moveDown 按 Enter h ero.moveLeft 按 Enter h ero.moveRi…" at bounding box center [568, 91] width 154 height 74
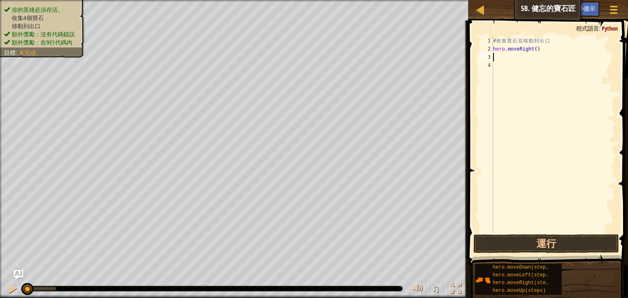
click at [522, 58] on div "# 收 集 寶 石 並 移 動 到 出 口 hero . moveRight ( )" at bounding box center [553, 143] width 124 height 212
type textarea "h"
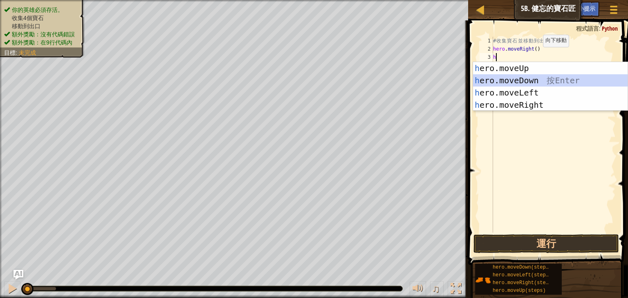
click at [526, 79] on div "h ero.moveUp 按 Enter h ero.moveDown 按 Enter h ero.moveLeft 按 Enter h ero.moveRi…" at bounding box center [550, 99] width 154 height 74
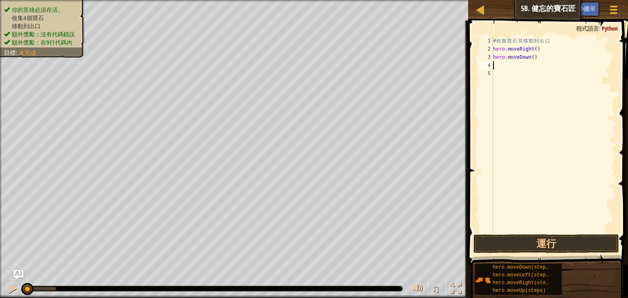
type textarea "h"
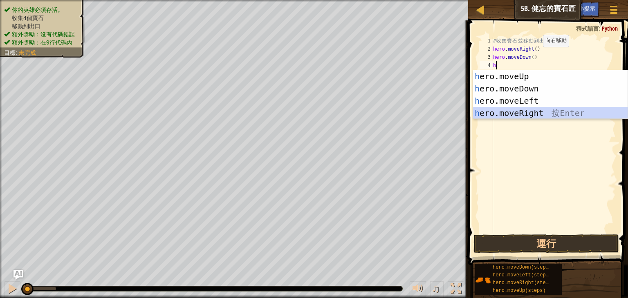
click at [512, 114] on div "h ero.moveUp 按 Enter h ero.moveDown 按 Enter h ero.moveLeft 按 Enter h ero.moveRi…" at bounding box center [550, 107] width 154 height 74
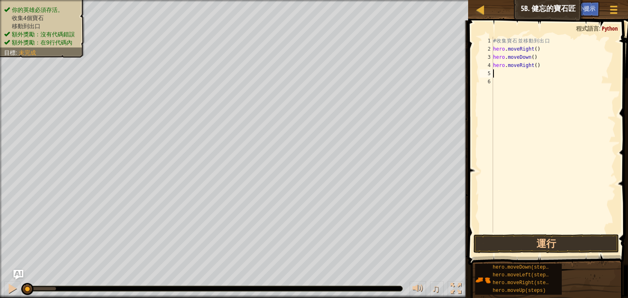
click at [531, 66] on div "# 收 集 寶 石 並 移 動 到 出 口 hero . moveRight ( ) hero . moveDown ( ) hero . moveRight…" at bounding box center [553, 143] width 124 height 212
click at [533, 66] on div "# 收 集 寶 石 並 移 動 到 出 口 hero . moveRight ( ) hero . moveDown ( ) hero . moveRight…" at bounding box center [553, 143] width 124 height 212
click at [533, 66] on div "# 收 集 寶 石 並 移 動 到 出 口 hero . moveRight ( ) hero . moveDown ( ) hero . moveRight…" at bounding box center [553, 135] width 124 height 196
type textarea "hero.moveRight(2)"
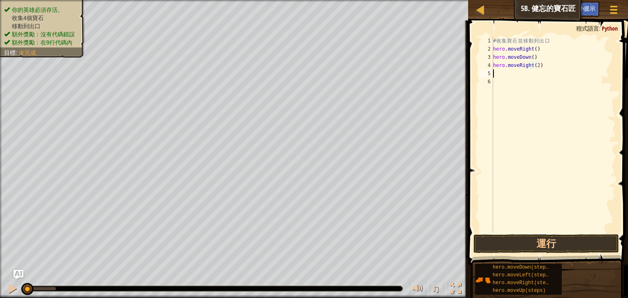
click at [517, 72] on div "# 收 集 寶 石 並 移 動 到 出 口 hero . moveRight ( ) hero . moveDown ( ) hero . moveRight…" at bounding box center [553, 143] width 124 height 212
type textarea "h"
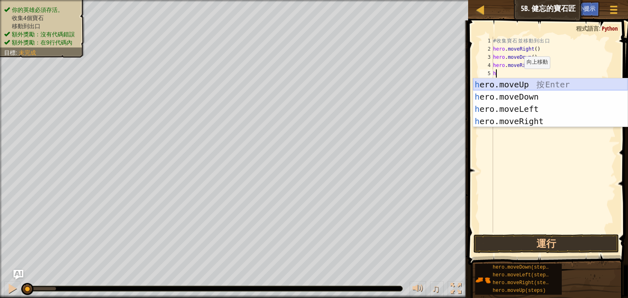
click at [514, 82] on div "h ero.moveUp 按 Enter h ero.moveDown 按 Enter h ero.moveLeft 按 Enter h ero.moveRi…" at bounding box center [550, 115] width 154 height 74
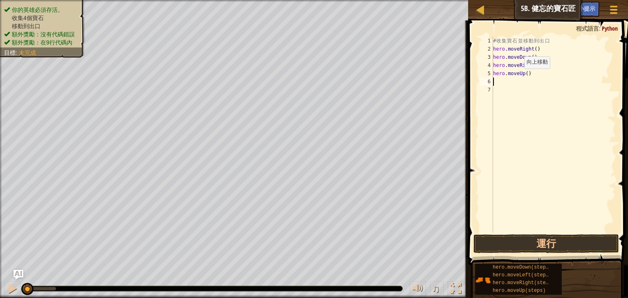
click at [514, 82] on div "# 收 集 寶 石 並 移 動 到 出 口 hero . moveRight ( ) hero . moveDown ( ) hero . moveRight…" at bounding box center [553, 143] width 124 height 212
type textarea "h"
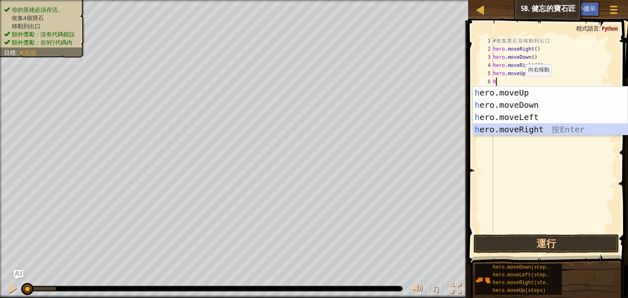
click at [538, 130] on div "h ero.moveUp 按 Enter h ero.moveDown 按 Enter h ero.moveLeft 按 Enter h ero.moveRi…" at bounding box center [550, 124] width 154 height 74
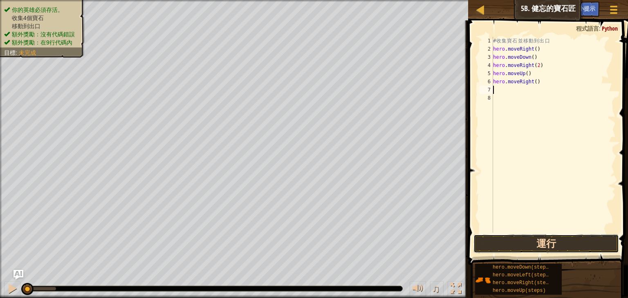
drag, startPoint x: 543, startPoint y: 246, endPoint x: 589, endPoint y: 246, distance: 46.2
click at [544, 246] on button "運行" at bounding box center [545, 244] width 145 height 19
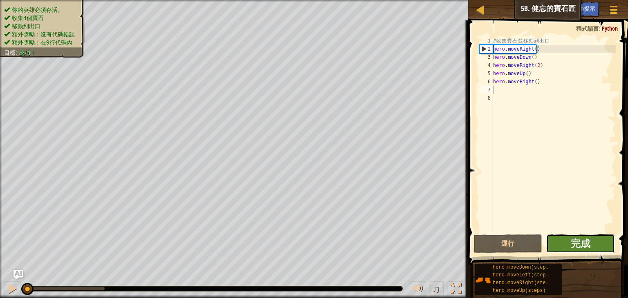
click at [600, 242] on button "完成" at bounding box center [580, 244] width 69 height 19
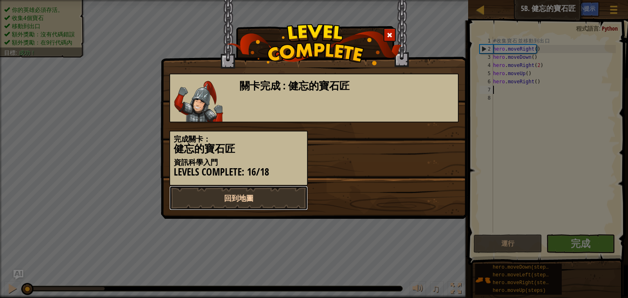
click at [227, 195] on link "回到地圖" at bounding box center [238, 198] width 138 height 25
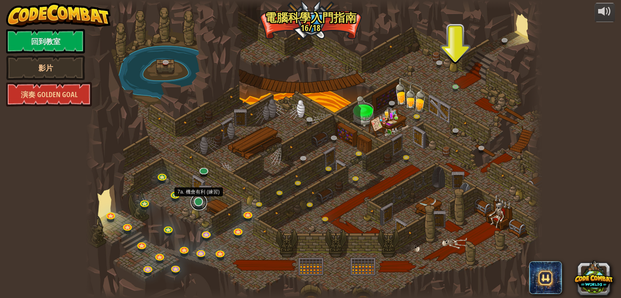
click at [196, 203] on link at bounding box center [199, 202] width 16 height 16
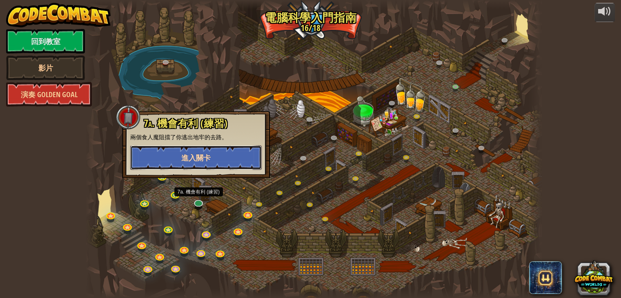
click at [228, 152] on button "進入關卡" at bounding box center [196, 157] width 132 height 25
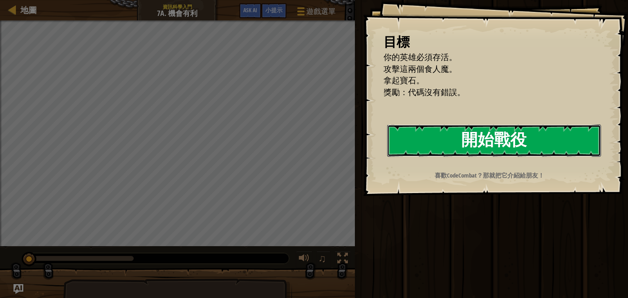
click at [474, 141] on button "開始戰役" at bounding box center [494, 141] width 214 height 32
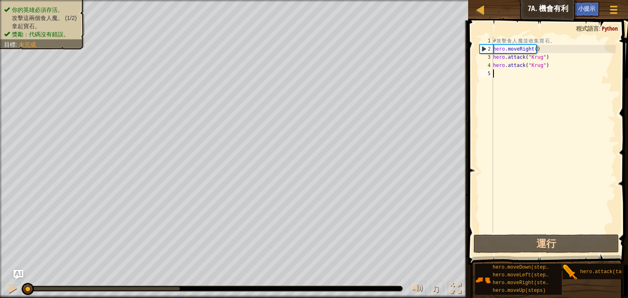
type textarea "h"
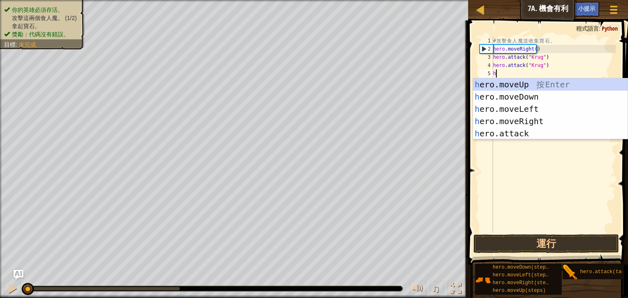
scroll to position [4, 0]
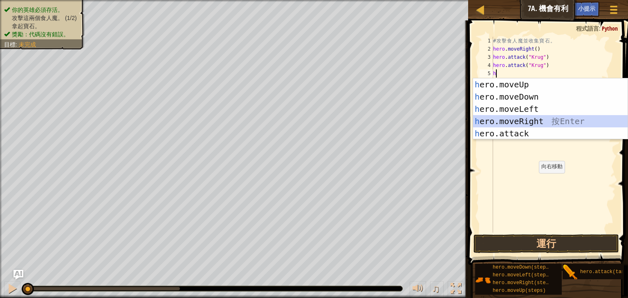
click at [532, 119] on div "h ero.moveUp 按 Enter h ero.moveDown 按 Enter h ero.moveLeft 按 Enter h ero.moveRi…" at bounding box center [550, 121] width 154 height 86
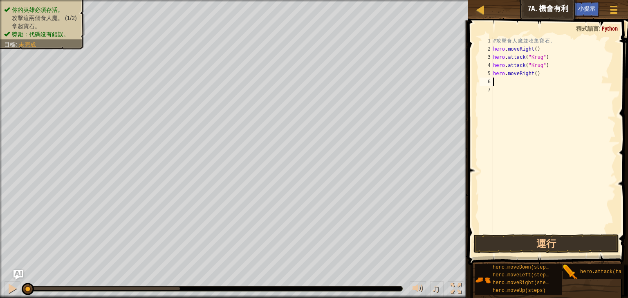
type textarea "h"
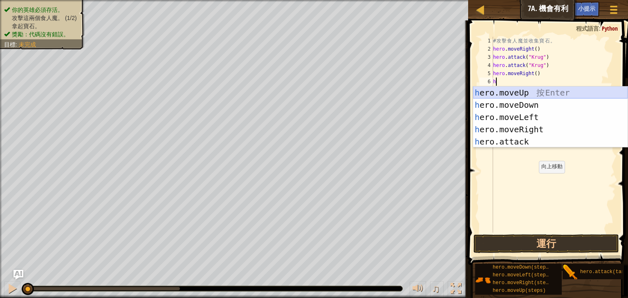
click at [525, 91] on div "h ero.moveUp 按 Enter h ero.moveDown 按 Enter h ero.moveLeft 按 Enter h ero.moveRi…" at bounding box center [550, 130] width 154 height 86
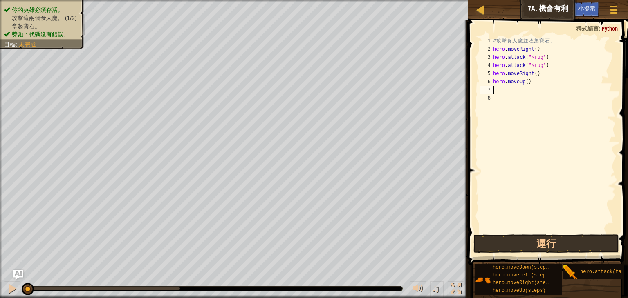
type textarea "h"
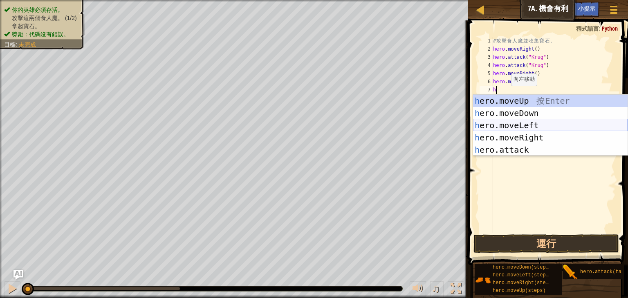
click at [517, 133] on div "h ero.moveUp 按 Enter h ero.moveDown 按 Enter h ero.moveLeft 按 Enter h ero.moveRi…" at bounding box center [550, 138] width 154 height 86
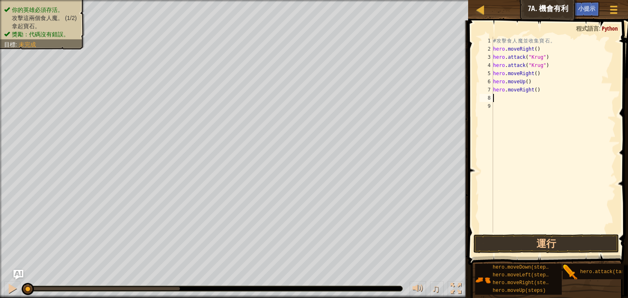
click at [539, 93] on div "# 攻 擊 食 人 魔 並 收 集 寶 石 。 hero . moveRight ( ) hero . attack ( "Krug" ) hero . at…" at bounding box center [553, 143] width 124 height 212
type textarea "h"
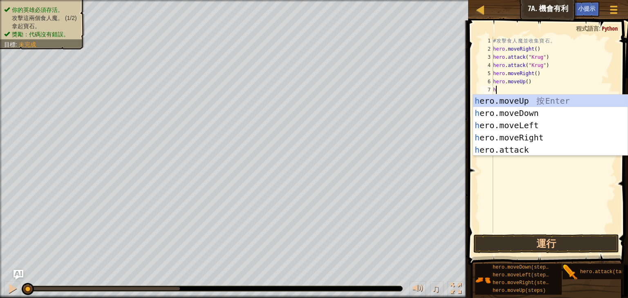
type textarea "h"
click at [534, 130] on div "h ero.moveUp 按 Enter h ero.moveDown 按 Enter h ero.moveLeft 按 Enter h ero.moveRi…" at bounding box center [550, 138] width 154 height 86
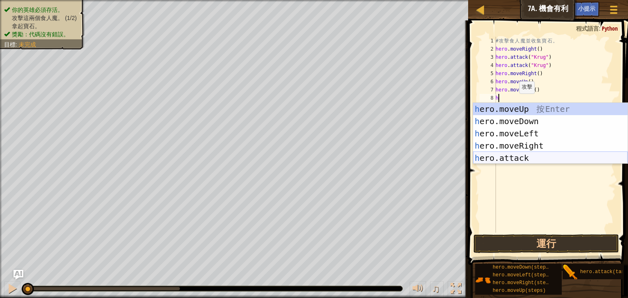
click at [507, 156] on div "h ero.moveUp 按 Enter h ero.moveDown 按 Enter h ero.moveLeft 按 Enter h ero.moveRi…" at bounding box center [550, 146] width 154 height 86
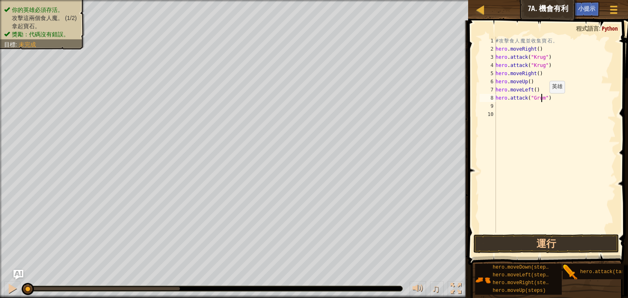
scroll to position [4, 4]
drag, startPoint x: 555, startPoint y: 102, endPoint x: 496, endPoint y: 101, distance: 58.8
click at [496, 101] on div "# 攻 擊 食 人 魔 並 收 集 寶 石 。 hero . moveRight ( ) hero . attack ( "Krug" ) hero . at…" at bounding box center [555, 143] width 122 height 212
type textarea "hero.attack("Grump")"
click at [514, 103] on div "# 攻 擊 食 人 魔 並 收 集 寶 石 。 hero . moveRight ( ) hero . attack ( "Krug" ) hero . at…" at bounding box center [555, 135] width 122 height 196
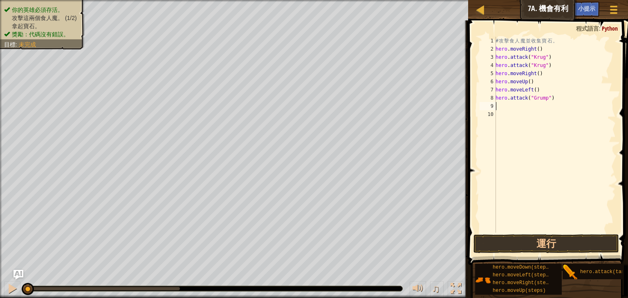
scroll to position [4, 0]
click at [512, 105] on div "# 攻 擊 食 人 魔 並 收 集 寶 石 。 hero . moveRight ( ) hero . attack ( "Krug" ) hero . at…" at bounding box center [555, 143] width 122 height 212
click at [536, 243] on button "運行" at bounding box center [545, 244] width 145 height 19
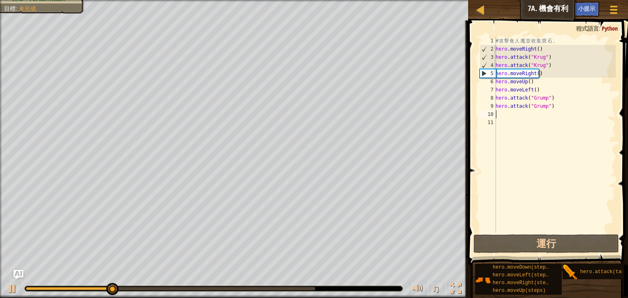
type textarea "h"
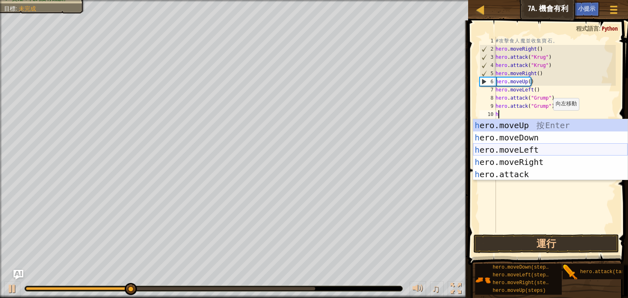
click at [539, 147] on div "h ero.moveUp 按 Enter h ero.moveDown 按 Enter h ero.moveLeft 按 Enter h ero.moveRi…" at bounding box center [550, 162] width 154 height 86
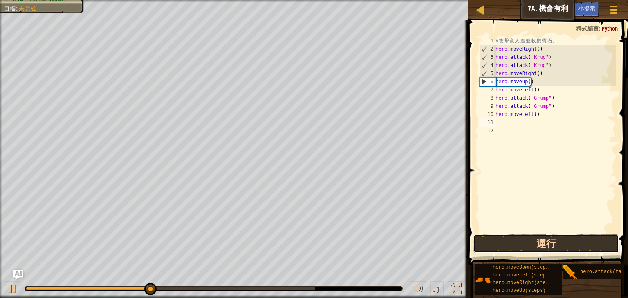
click at [558, 244] on button "運行" at bounding box center [545, 244] width 145 height 19
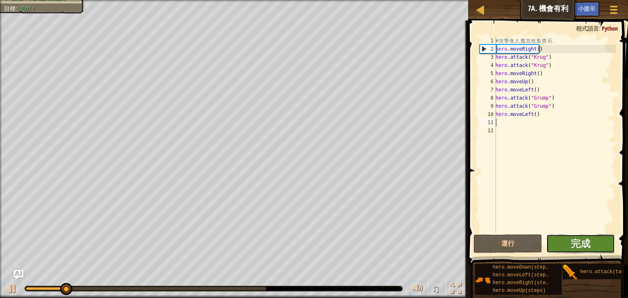
click at [598, 241] on button "完成" at bounding box center [580, 244] width 69 height 19
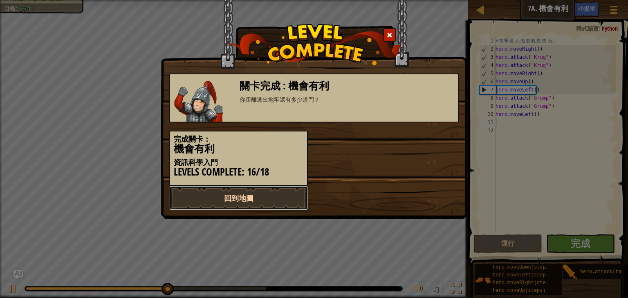
click at [283, 190] on link "回到地圖" at bounding box center [238, 198] width 138 height 25
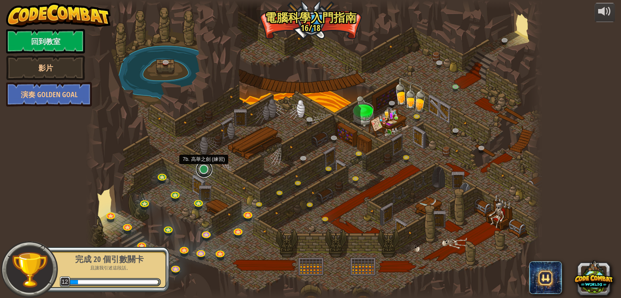
click at [205, 167] on link at bounding box center [204, 169] width 16 height 16
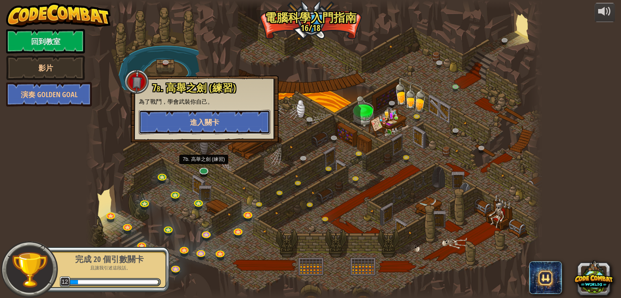
click at [219, 126] on span "進入關卡" at bounding box center [204, 122] width 29 height 10
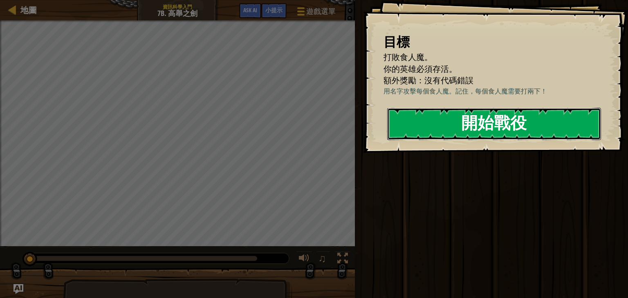
click at [440, 124] on button "開始戰役" at bounding box center [494, 124] width 214 height 32
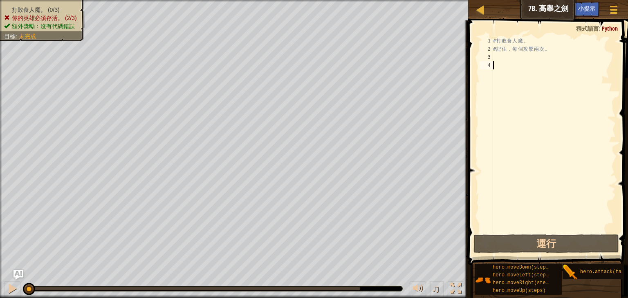
click at [509, 55] on div "# 打 敗 食 人 魔 。 # 記 住 ， 每 個 攻 擊 兩 次 。" at bounding box center [553, 143] width 124 height 212
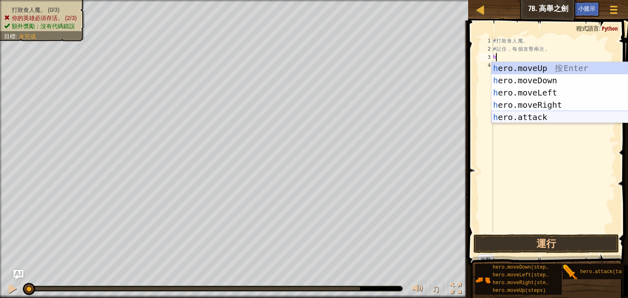
click at [538, 116] on div "h ero.moveUp 按 Enter h ero.moveDown 按 Enter h ero.moveLeft 按 Enter h ero.moveRi…" at bounding box center [568, 105] width 154 height 86
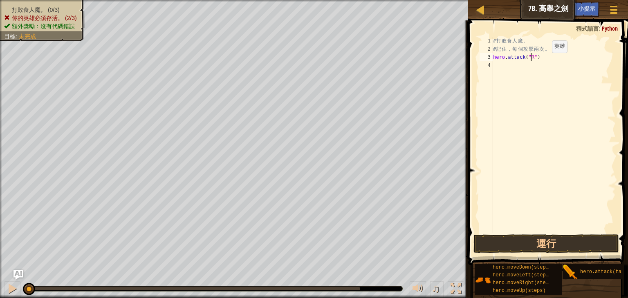
scroll to position [4, 3]
drag, startPoint x: 546, startPoint y: 54, endPoint x: 482, endPoint y: 58, distance: 63.8
click at [482, 58] on div "hero.attack("Rig") 1 2 3 4 # 打 敗 食 人 魔 。 # 記 住 ， 每 個 攻 擊 兩 次 。 hero . attack ( …" at bounding box center [547, 135] width 138 height 196
type textarea "C"
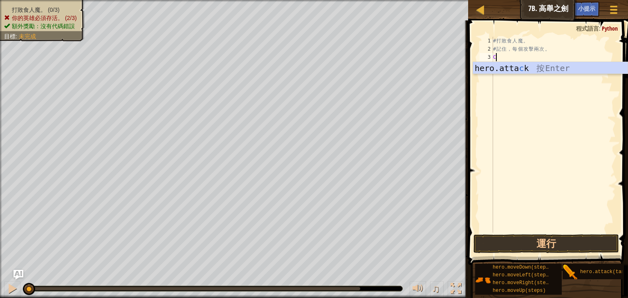
scroll to position [4, 0]
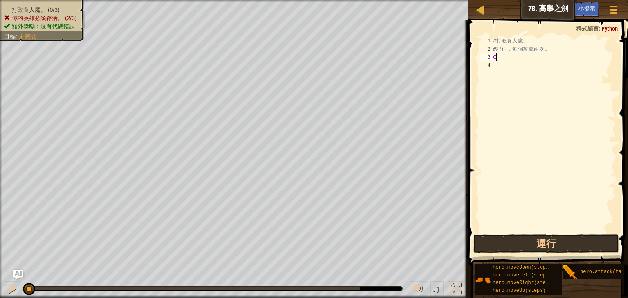
click at [519, 57] on div "# 打 敗 食 人 魔 。 # 記 住 ， 每 個 攻 擊 兩 次 。 C" at bounding box center [553, 143] width 124 height 212
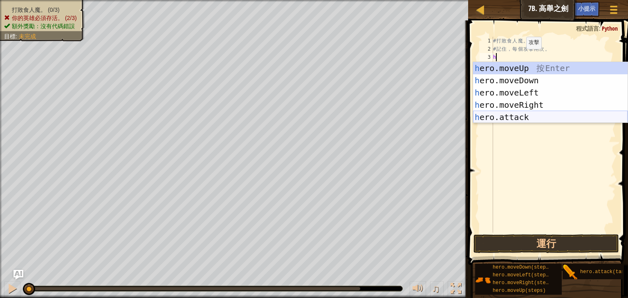
click at [525, 118] on div "h ero.moveUp 按 Enter h ero.moveDown 按 Enter h ero.moveLeft 按 Enter h ero.moveRi…" at bounding box center [550, 105] width 154 height 86
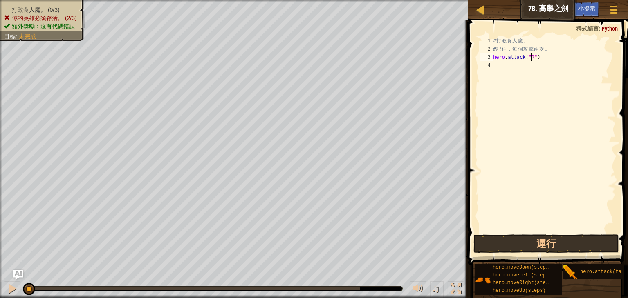
scroll to position [4, 3]
type textarea "hero.attack("Rig")"
drag, startPoint x: 543, startPoint y: 58, endPoint x: 492, endPoint y: 59, distance: 51.5
click at [492, 59] on div "hero.attack("Rig") 1 2 3 4 # 打 敗 食 人 魔 。 # 記 住 ， 每 個 攻 擊 兩 次 。 hero . attack ( …" at bounding box center [547, 135] width 138 height 196
click at [516, 66] on div "# 打 敗 食 人 魔 。 # 記 住 ， 每 個 攻 擊 兩 次 。 hero . attack ( "Rig" )" at bounding box center [553, 143] width 124 height 212
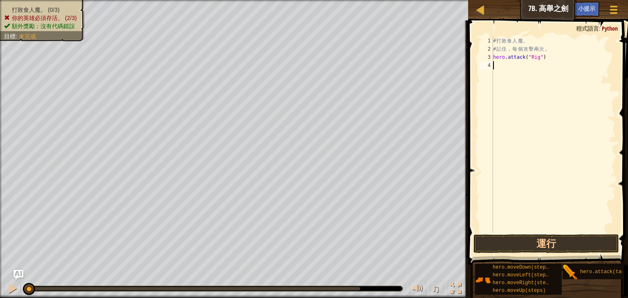
scroll to position [4, 0]
type textarea "hero.attack("Rig")"
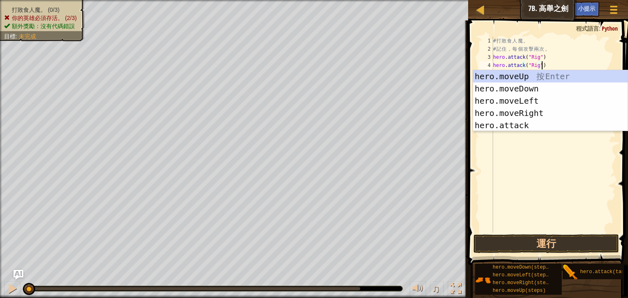
click at [560, 60] on div "# 打 敗 食 人 魔 。 # 記 住 ， 每 個 攻 擊 兩 次 。 hero . attack ( "Rig" ) hero . attack ( "Ri…" at bounding box center [553, 143] width 124 height 212
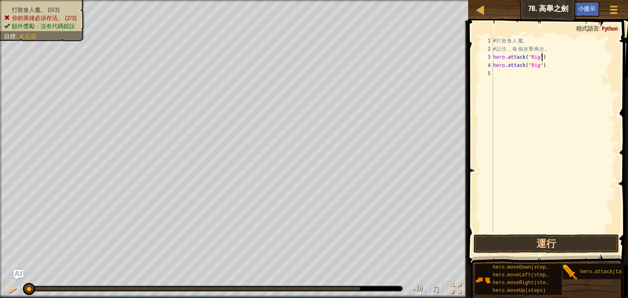
click at [541, 71] on div "# 打 敗 食 人 魔 。 # 記 住 ， 每 個 攻 擊 兩 次 。 hero . attack ( "Rig" ) hero . attack ( "Ri…" at bounding box center [553, 143] width 124 height 212
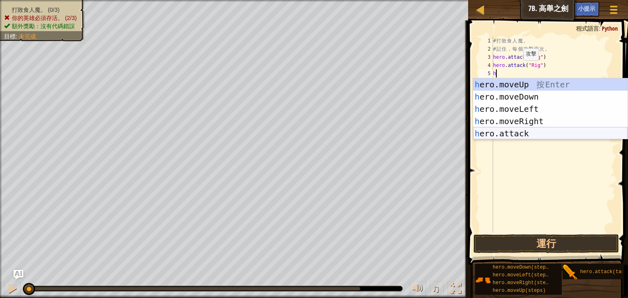
click at [530, 132] on div "h ero.moveUp 按 Enter h ero.moveDown 按 Enter h ero.moveLeft 按 Enter h ero.moveRi…" at bounding box center [550, 121] width 154 height 86
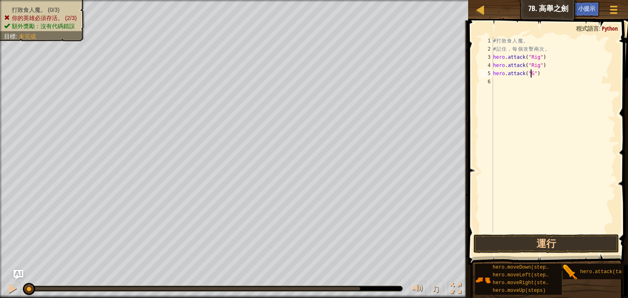
scroll to position [4, 3]
type textarea "hero.attack("Gurt")"
drag, startPoint x: 552, startPoint y: 74, endPoint x: 489, endPoint y: 76, distance: 63.8
click at [489, 76] on div "hero.attack("Gurt") 1 2 3 4 5 6 # 打 敗 食 人 魔 。 # 記 住 ， 每 個 攻 擊 兩 次 。 hero . atta…" at bounding box center [547, 135] width 138 height 196
click at [508, 83] on div "# 打 敗 食 人 魔 。 # 記 住 ， 每 個 攻 擊 兩 次 。 hero . attack ( "Rig" ) hero . attack ( "Ri…" at bounding box center [553, 143] width 124 height 212
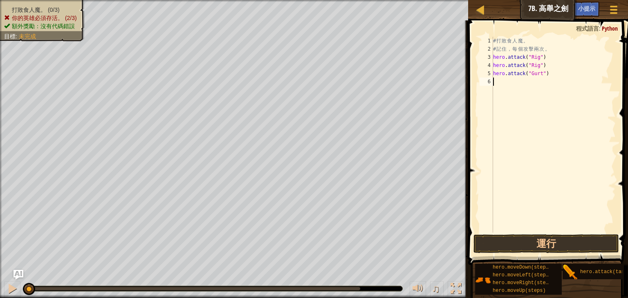
scroll to position [4, 0]
type textarea "hero.attack("Gurt")"
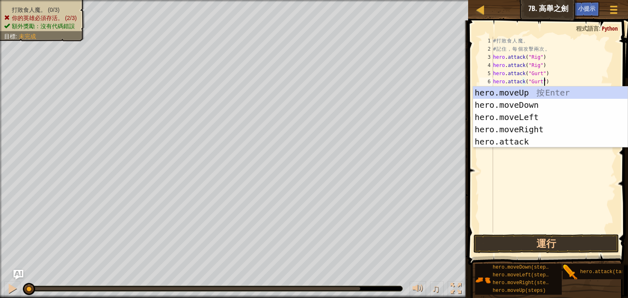
click at [590, 83] on div "# 打 敗 食 人 魔 。 # 記 住 ， 每 個 攻 擊 兩 次 。 hero . attack ( "Rig" ) hero . attack ( "Ri…" at bounding box center [553, 143] width 124 height 212
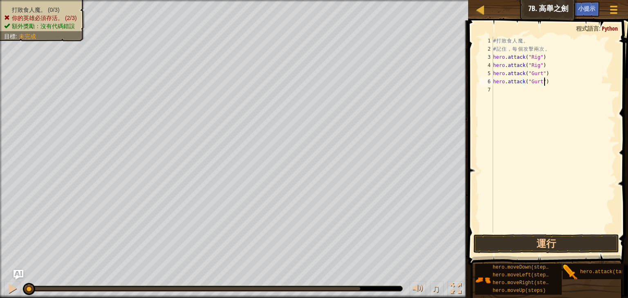
click at [537, 89] on div "# 打 敗 食 人 魔 。 # 記 住 ， 每 個 攻 擊 兩 次 。 hero . attack ( "Rig" ) hero . attack ( "Ri…" at bounding box center [553, 143] width 124 height 212
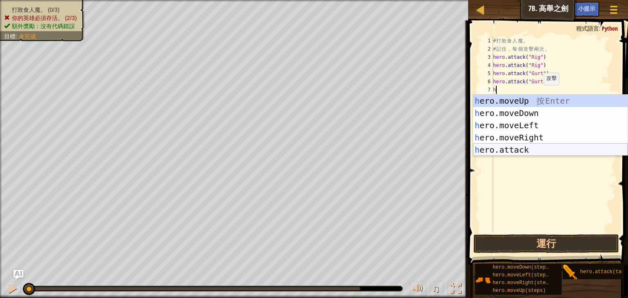
click at [520, 146] on div "h ero.moveUp 按 Enter h ero.moveDown 按 Enter h ero.moveLeft 按 Enter h ero.moveRi…" at bounding box center [550, 138] width 154 height 86
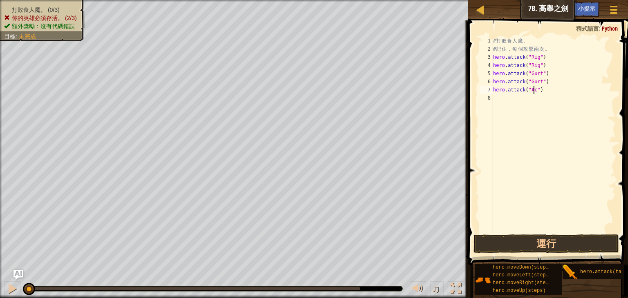
scroll to position [4, 3]
type textarea "hero.attack("Ack")"
drag, startPoint x: 543, startPoint y: 91, endPoint x: 491, endPoint y: 89, distance: 52.3
click at [491, 89] on div "hero.attack("Ack") 1 2 3 4 5 6 7 8 # 打 敗 食 人 魔 。 # 記 住 ， 每 個 攻 擊 兩 次 。 hero . a…" at bounding box center [547, 135] width 138 height 196
click at [497, 98] on div "# 打 敗 食 人 魔 。 # 記 住 ， 每 個 攻 擊 兩 次 。 hero . attack ( "Rig" ) hero . attack ( "Ri…" at bounding box center [553, 143] width 124 height 212
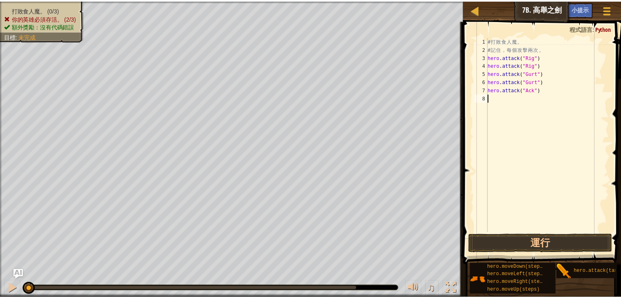
scroll to position [4, 0]
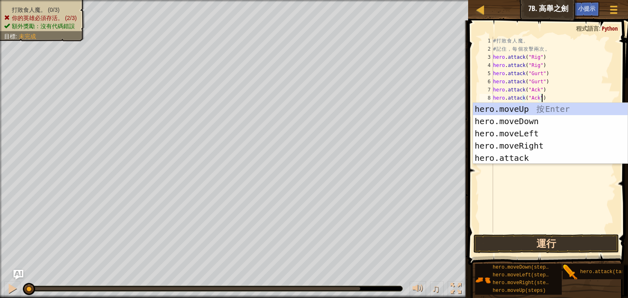
type textarea "hero.attack("Ack")"
click at [538, 249] on button "運行" at bounding box center [545, 244] width 145 height 19
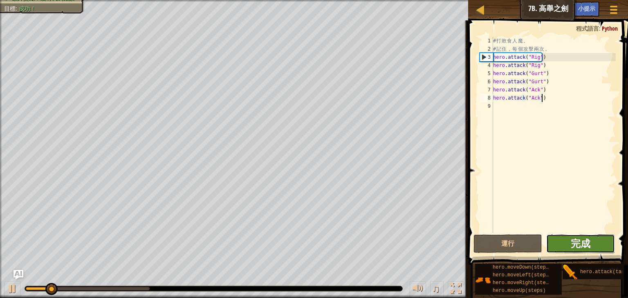
click at [584, 242] on span "完成" at bounding box center [580, 243] width 20 height 13
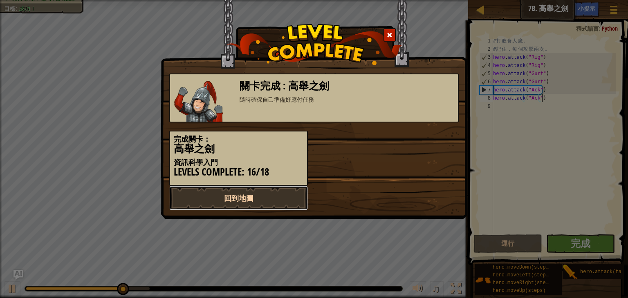
click at [275, 196] on link "回到地圖" at bounding box center [238, 198] width 138 height 25
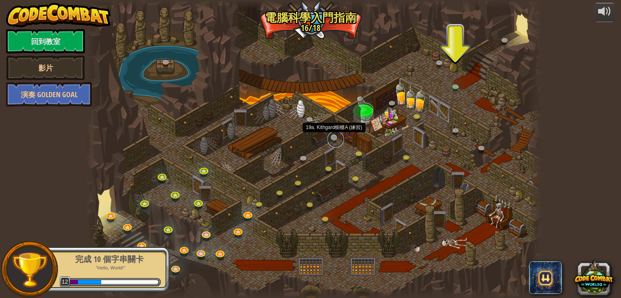
click at [333, 136] on link at bounding box center [336, 139] width 16 height 16
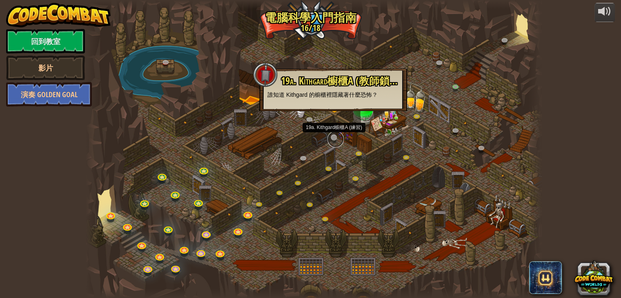
click at [333, 136] on link at bounding box center [336, 139] width 16 height 16
click at [300, 160] on link at bounding box center [305, 160] width 16 height 16
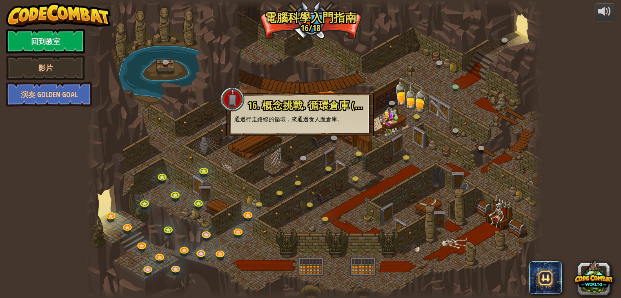
click at [348, 208] on div at bounding box center [314, 149] width 456 height 298
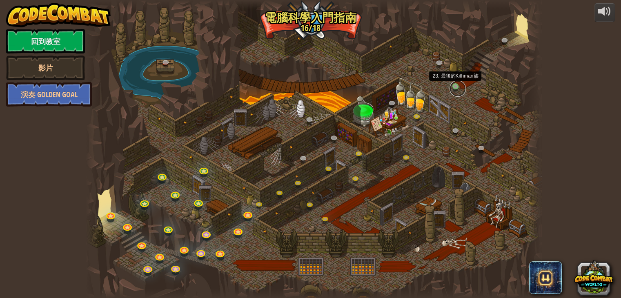
click at [456, 85] on link at bounding box center [458, 88] width 16 height 16
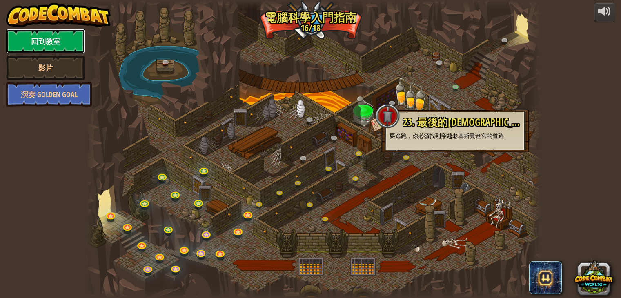
click at [28, 42] on link "回到教室" at bounding box center [45, 41] width 79 height 25
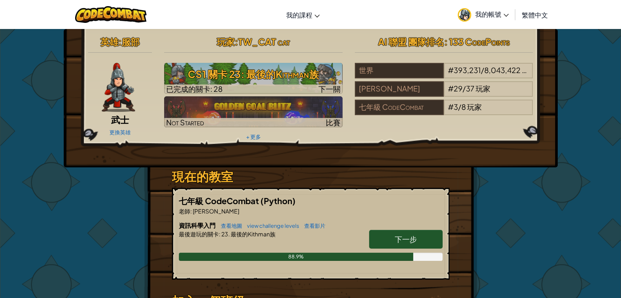
click at [533, 18] on span "繁體中文" at bounding box center [535, 15] width 26 height 9
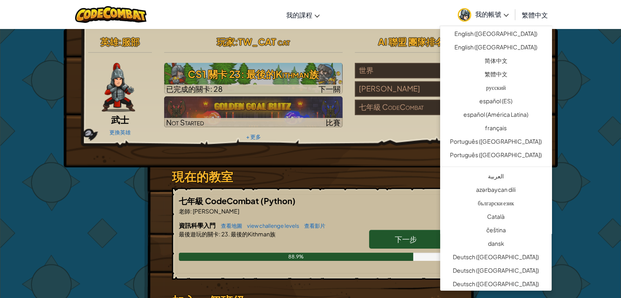
click at [533, 18] on span "繁體中文" at bounding box center [535, 15] width 26 height 9
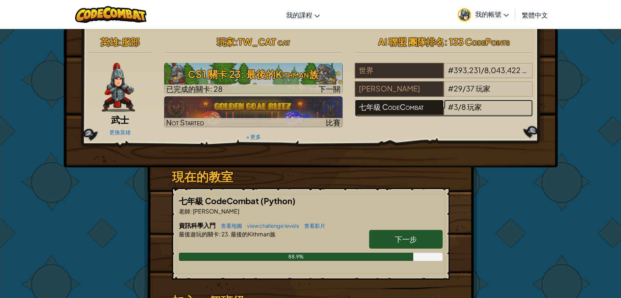
click at [370, 108] on div "七年級 CodeCombat" at bounding box center [399, 108] width 89 height 16
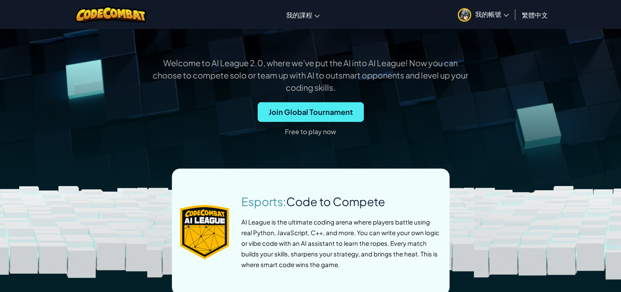
scroll to position [204, 0]
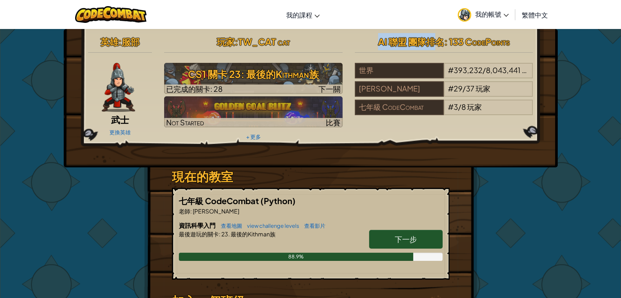
drag, startPoint x: 375, startPoint y: 42, endPoint x: 432, endPoint y: 47, distance: 57.4
click at [433, 45] on h2 "AI 聯盟 團隊排名 : 133 CodePoints" at bounding box center [444, 41] width 179 height 17
click at [360, 138] on div "英雄 : [PERSON_NAME] 更換英雄 玩家 : TW_CAT cat CS1 關卡 23: 最後的Kithman族 已完成的關卡: 28 下一關 N…" at bounding box center [311, 88] width 458 height 110
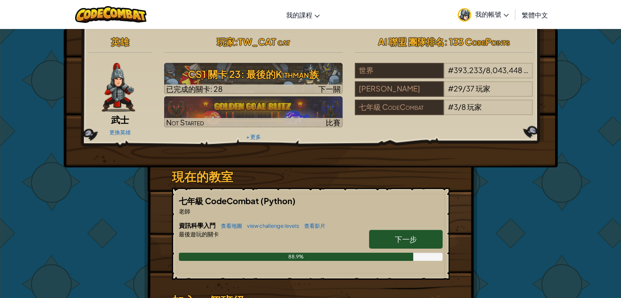
click at [253, 36] on span "TW_CAT cat" at bounding box center [264, 41] width 52 height 11
click at [281, 42] on span "TW_CAT cat" at bounding box center [264, 41] width 52 height 11
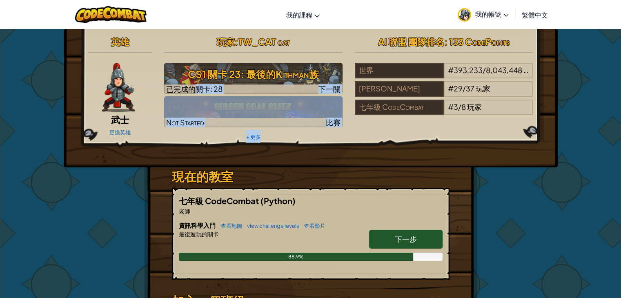
drag, startPoint x: 193, startPoint y: 90, endPoint x: 325, endPoint y: 134, distance: 139.0
click at [325, 134] on div "玩家 : TW_CAT cat CS1 關卡 23: 最後的[DEMOGRAPHIC_DATA]族 已完成的關卡: 28 下一關 Not Started 比賽…" at bounding box center [253, 88] width 191 height 110
click at [338, 151] on div "英雄 武士 更換英雄 玩家 : TW_CAT cat CS1 關卡 23: 最後的Kithman族 已完成的關卡: 28 下一關 Not Started 比賽…" at bounding box center [311, 98] width 494 height 138
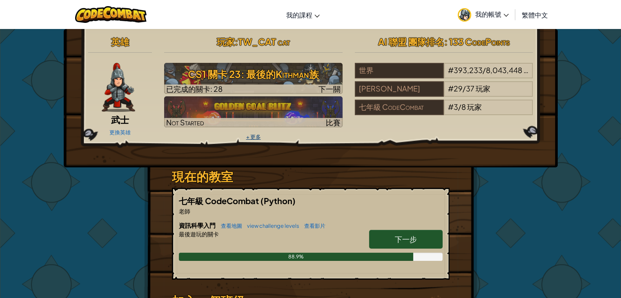
click at [252, 136] on link "+ 更多" at bounding box center [253, 137] width 15 height 7
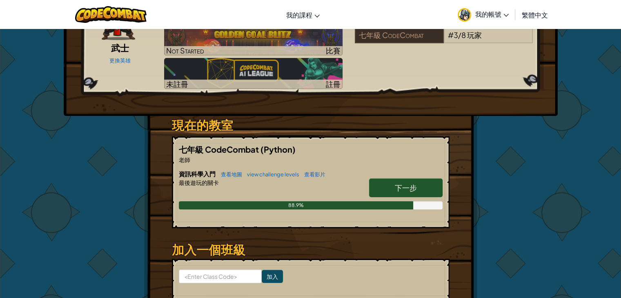
scroll to position [67, 0]
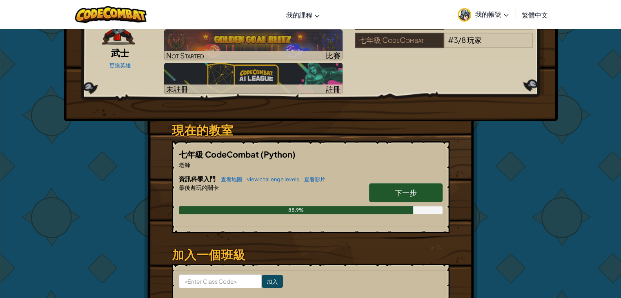
click at [414, 193] on span "下一步" at bounding box center [406, 192] width 22 height 9
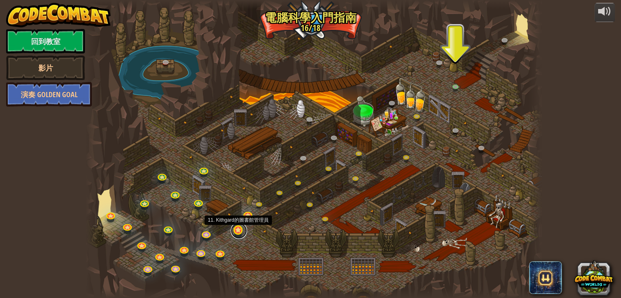
click at [239, 234] on link at bounding box center [239, 231] width 16 height 16
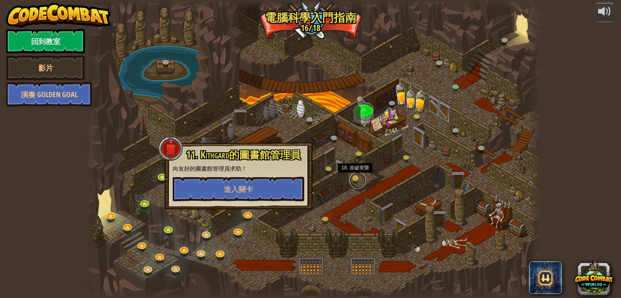
click at [358, 180] on link at bounding box center [358, 180] width 16 height 16
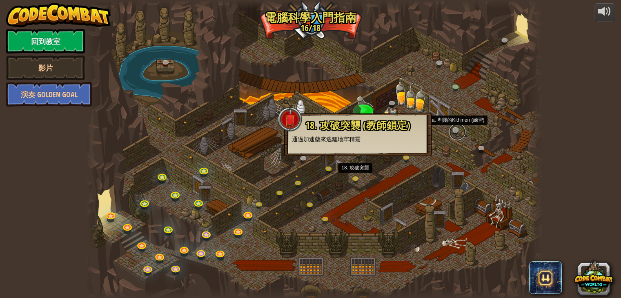
click at [458, 132] on link at bounding box center [457, 132] width 16 height 16
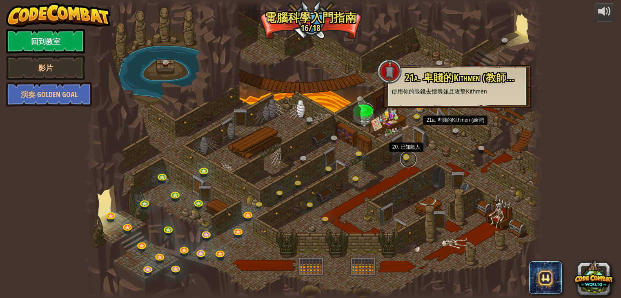
click at [409, 154] on link at bounding box center [408, 159] width 16 height 16
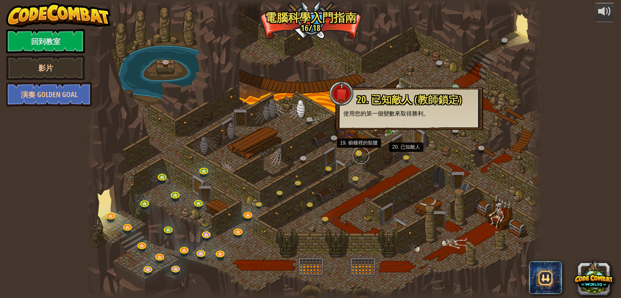
click at [361, 151] on link at bounding box center [361, 155] width 16 height 16
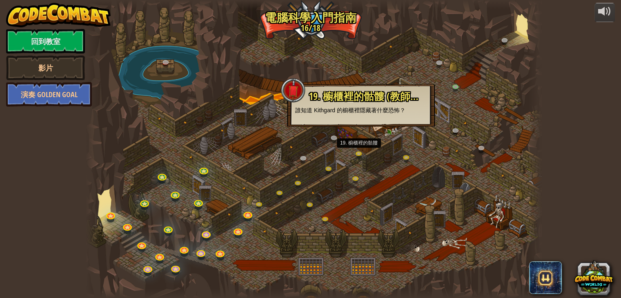
click at [311, 185] on div at bounding box center [314, 149] width 456 height 298
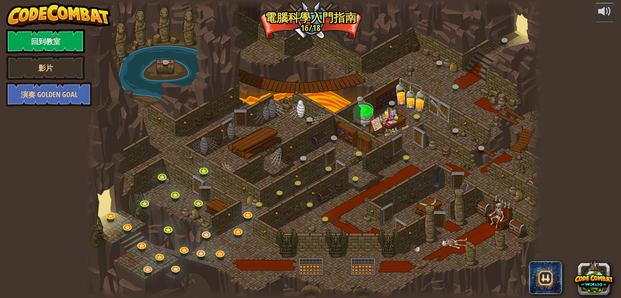
drag, startPoint x: 296, startPoint y: 169, endPoint x: 294, endPoint y: 195, distance: 26.2
click at [294, 195] on div at bounding box center [314, 149] width 456 height 298
click at [280, 192] on link at bounding box center [282, 195] width 16 height 16
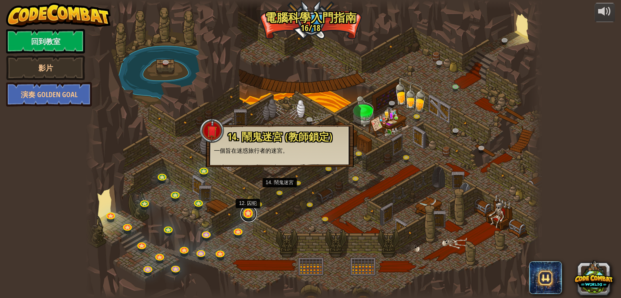
click at [247, 216] on link at bounding box center [249, 214] width 16 height 16
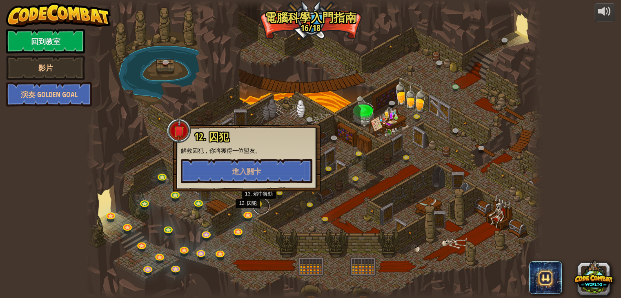
click at [256, 203] on link at bounding box center [261, 206] width 16 height 16
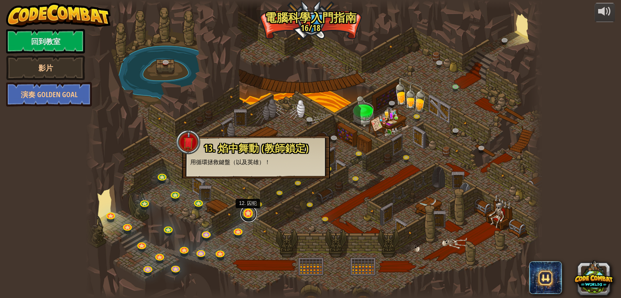
click at [248, 216] on link at bounding box center [249, 214] width 16 height 16
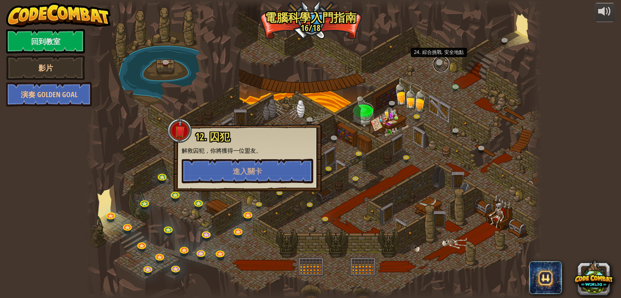
click at [439, 61] on link at bounding box center [441, 64] width 16 height 16
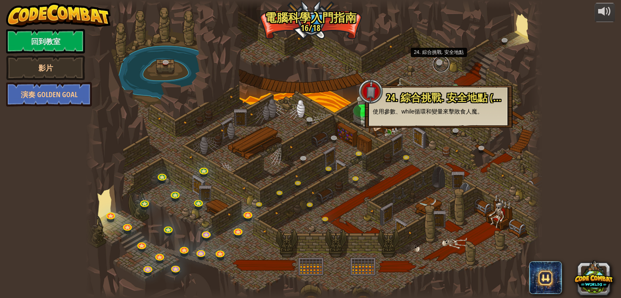
click at [438, 64] on link at bounding box center [441, 64] width 16 height 16
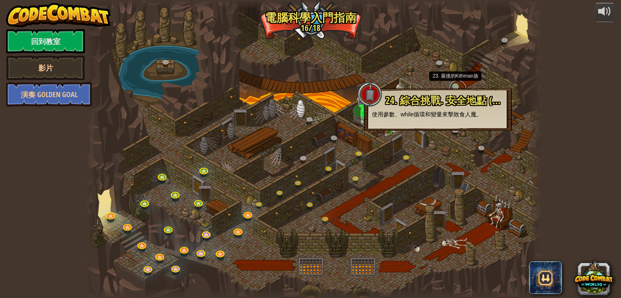
click at [457, 87] on link at bounding box center [458, 88] width 16 height 16
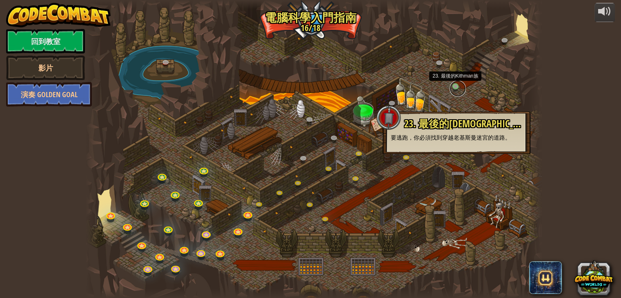
click at [456, 87] on link at bounding box center [458, 88] width 16 height 16
click at [503, 39] on link at bounding box center [506, 42] width 16 height 16
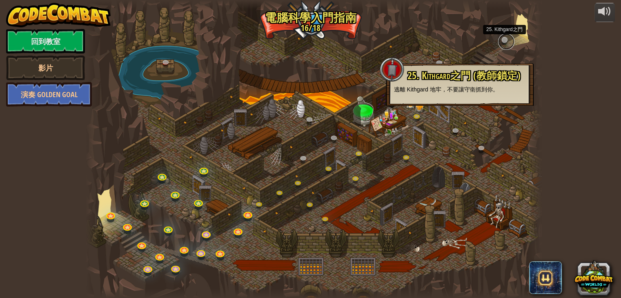
click at [503, 39] on link at bounding box center [506, 42] width 16 height 16
click at [443, 190] on div at bounding box center [314, 149] width 456 height 298
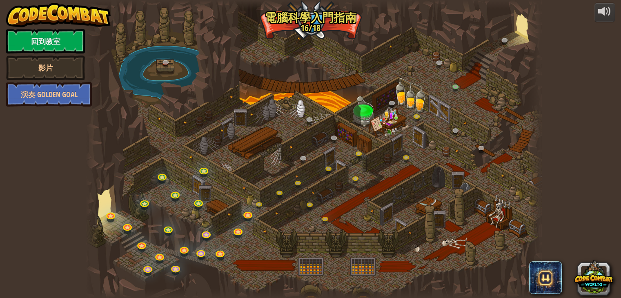
click at [42, 161] on div "powered by 回到教室 影片 演奏 Golden Goal 25. Kithgard之門 (教師鎖定) 逃離 Kithgard 地牢，不要讓守衛抓到你…" at bounding box center [310, 149] width 621 height 298
click at [41, 160] on div "powered by 回到教室 影片 演奏 Golden Goal 25. Kithgard之門 (教師鎖定) 逃離 Kithgard 地牢，不要讓守衛抓到你…" at bounding box center [310, 149] width 621 height 298
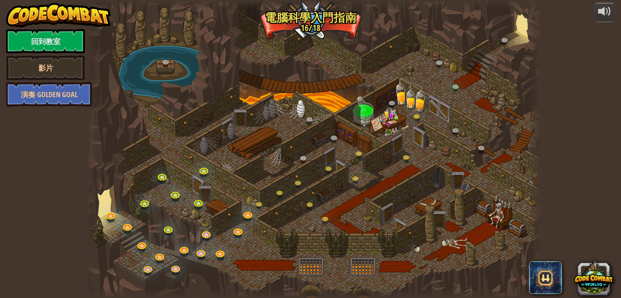
click at [41, 160] on div "powered by 回到教室 影片 演奏 Golden Goal 25. Kithgard之門 (教師鎖定) 逃離 Kithgard 地牢，不要讓守衛抓到你…" at bounding box center [310, 149] width 621 height 298
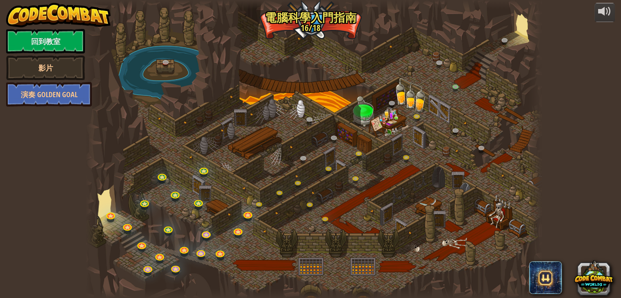
click at [41, 160] on div "powered by 回到教室 影片 演奏 Golden Goal 25. Kithgard之門 (教師鎖定) 逃離 Kithgard 地牢，不要讓守衛抓到你…" at bounding box center [310, 149] width 621 height 298
click at [38, 160] on div "powered by 回到教室 影片 演奏 Golden Goal 25. Kithgard之門 (教師鎖定) 逃離 Kithgard 地牢，不要讓守衛抓到你…" at bounding box center [310, 149] width 621 height 298
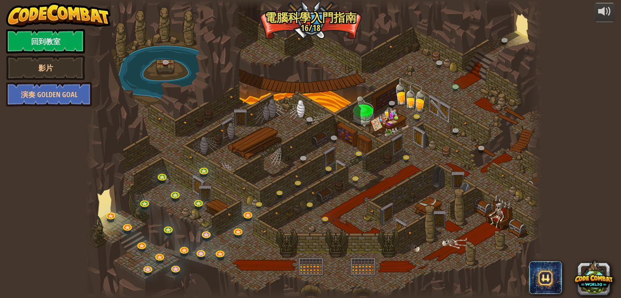
click at [38, 160] on div "powered by 回到教室 影片 演奏 Golden Goal 25. Kithgard之門 (教師鎖定) 逃離 Kithgard 地牢，不要讓守衛抓到你…" at bounding box center [310, 149] width 621 height 298
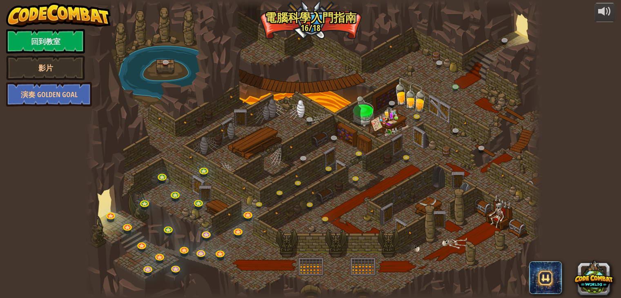
click at [38, 160] on div "powered by 回到教室 影片 演奏 Golden Goal 25. Kithgard之門 (教師鎖定) 逃離 Kithgard 地牢，不要讓守衛抓到你…" at bounding box center [310, 149] width 621 height 298
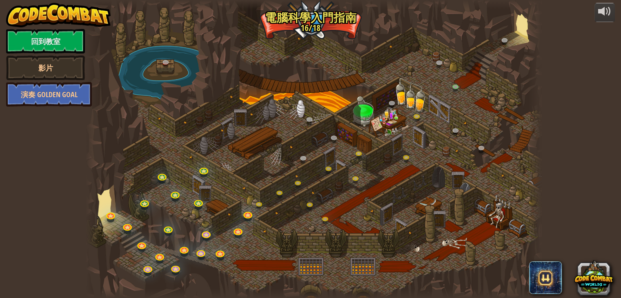
click at [38, 160] on div "powered by 回到教室 影片 演奏 Golden Goal 25. Kithgard之門 (教師鎖定) 逃離 Kithgard 地牢，不要讓守衛抓到你…" at bounding box center [310, 149] width 621 height 298
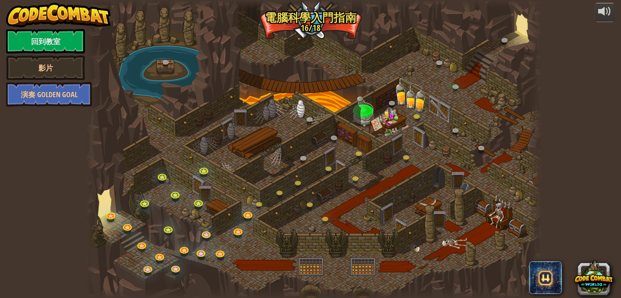
click at [38, 160] on div "powered by 回到教室 影片 演奏 Golden Goal 25. Kithgard之門 (教師鎖定) 逃離 Kithgard 地牢，不要讓守衛抓到你…" at bounding box center [310, 149] width 621 height 298
click at [37, 159] on div "powered by 回到教室 影片 演奏 Golden Goal 25. Kithgard之門 (教師鎖定) 逃離 Kithgard 地牢，不要讓守衛抓到你…" at bounding box center [310, 149] width 621 height 298
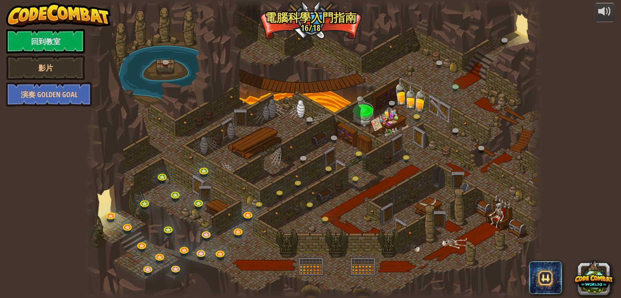
click at [37, 159] on div "powered by 回到教室 影片 演奏 Golden Goal 25. Kithgard之門 (教師鎖定) 逃離 Kithgard 地牢，不要讓守衛抓到你…" at bounding box center [310, 149] width 621 height 298
click at [210, 234] on link at bounding box center [207, 234] width 16 height 16
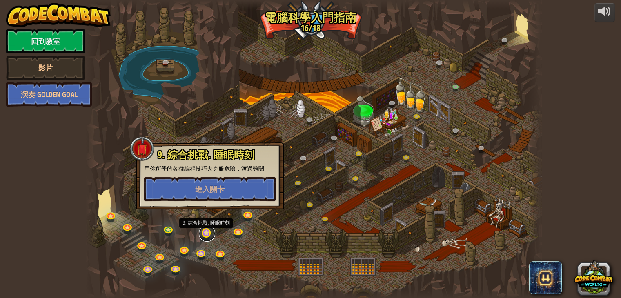
click at [210, 234] on link at bounding box center [207, 234] width 16 height 16
click at [238, 235] on link at bounding box center [239, 231] width 16 height 16
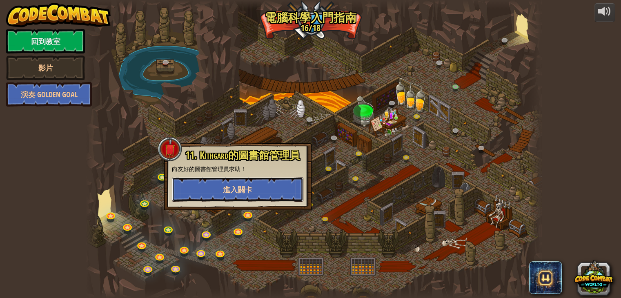
click at [251, 194] on span "進入關卡" at bounding box center [237, 190] width 29 height 10
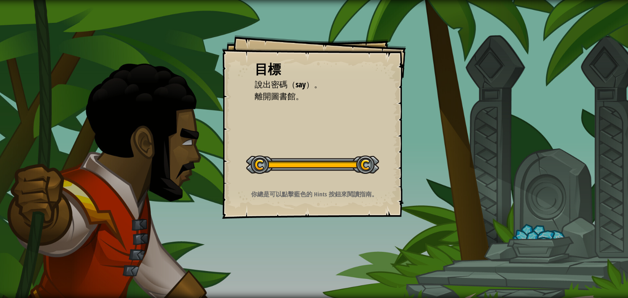
click at [440, 100] on div "目標 說出密碼（say）。 離開圖書館。 開始戰役 從伺服器載入失敗 您將需要訂閱來開啟這關。 訂閱 您需要加入一個課程來遊玩此關卡。 回到我的課程 詢問您的…" at bounding box center [314, 149] width 628 height 298
drag, startPoint x: 429, startPoint y: 129, endPoint x: 422, endPoint y: 139, distance: 12.7
click at [423, 136] on div "目標 說出密碼（say）。 離開圖書館。 開始戰役 從伺服器載入失敗 您將需要訂閱來開啟這關。 訂閱 您需要加入一個課程來遊玩此關卡。 回到我的課程 詢問您的…" at bounding box center [314, 149] width 628 height 298
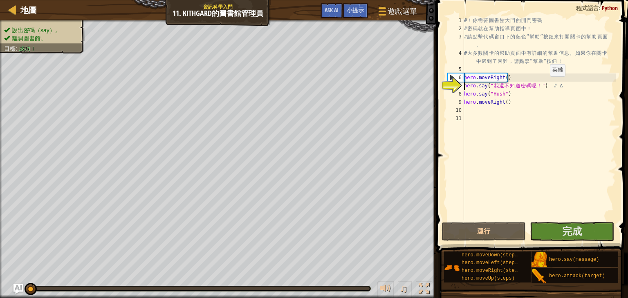
click at [545, 84] on div "# ！ 你 需 要 圖 書 館 大 門 的 開 門 密 碼 # 密 碼 就 在 幫 助 指 導 頁 面 中 ！ # 請 點 擊 代 碼 窗 口 下 的 藍 色…" at bounding box center [538, 126] width 153 height 221
click at [485, 235] on button "運行" at bounding box center [483, 231] width 84 height 19
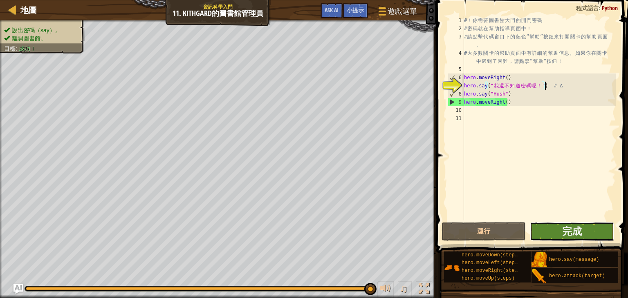
click at [582, 231] on button "完成" at bounding box center [571, 231] width 84 height 19
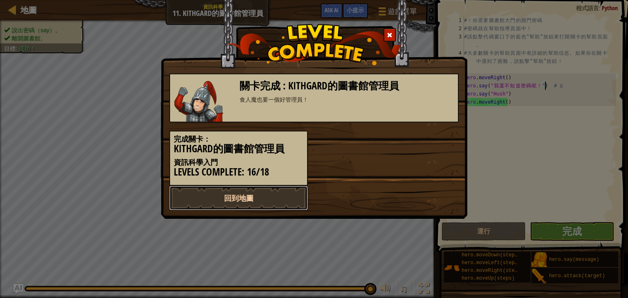
click at [266, 201] on link "回到地圖" at bounding box center [238, 198] width 138 height 25
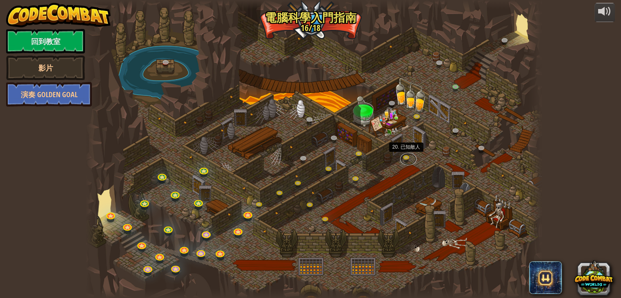
click at [408, 154] on link at bounding box center [408, 159] width 16 height 12
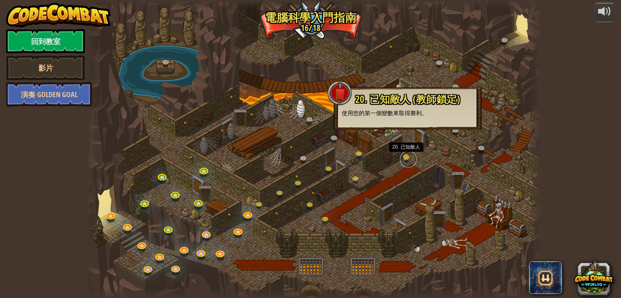
click at [404, 158] on link at bounding box center [408, 159] width 16 height 16
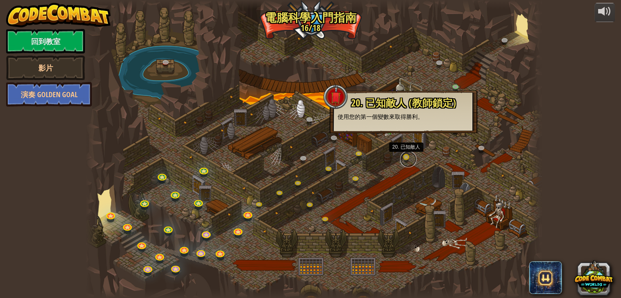
click at [407, 156] on link at bounding box center [408, 159] width 16 height 16
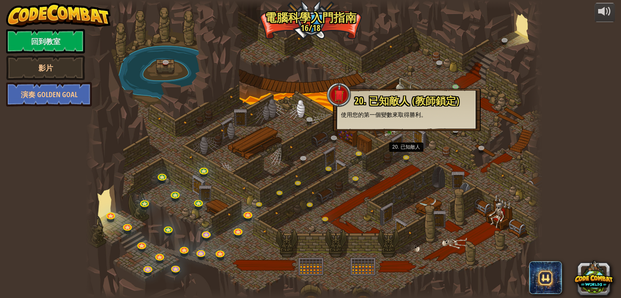
click at [384, 197] on div at bounding box center [314, 149] width 456 height 298
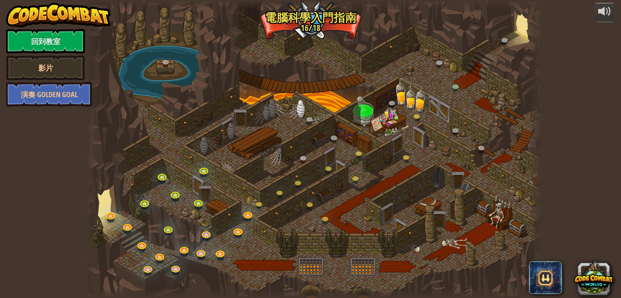
drag, startPoint x: 492, startPoint y: 76, endPoint x: 489, endPoint y: -36, distance: 111.2
drag, startPoint x: 489, startPoint y: -36, endPoint x: 402, endPoint y: 105, distance: 164.7
click at [402, 105] on div at bounding box center [314, 149] width 456 height 298
